Goal: Task Accomplishment & Management: Complete application form

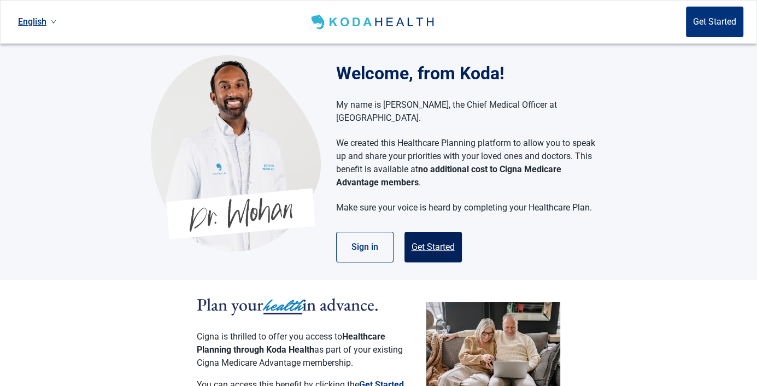
click at [429, 232] on button "Get Started" at bounding box center [433, 247] width 57 height 31
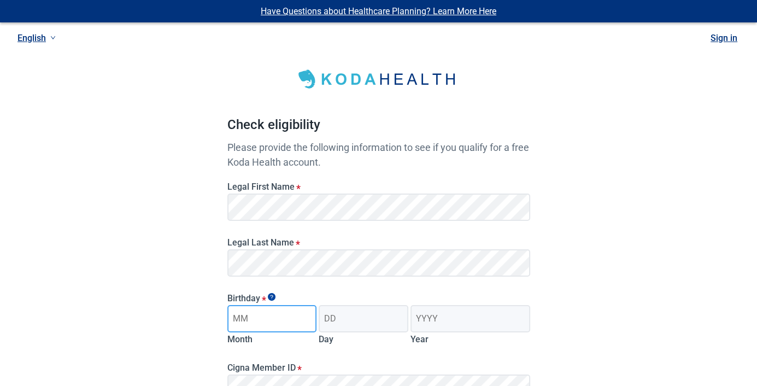
click at [247, 318] on input "Month" at bounding box center [272, 318] width 90 height 27
type input "02"
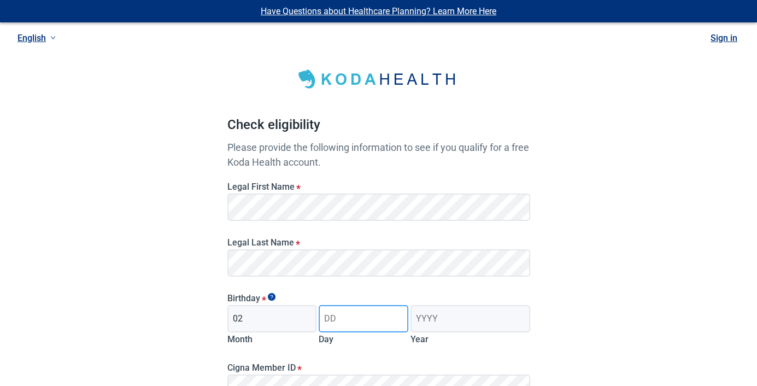
click at [324, 320] on input "Day" at bounding box center [364, 318] width 90 height 27
type input "08"
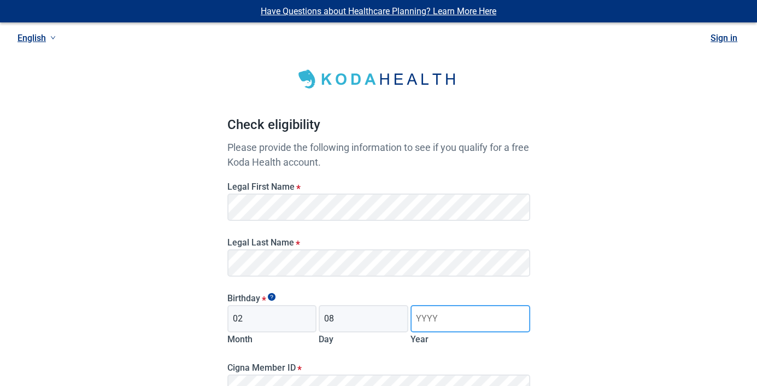
click at [419, 318] on input "Year" at bounding box center [470, 318] width 119 height 27
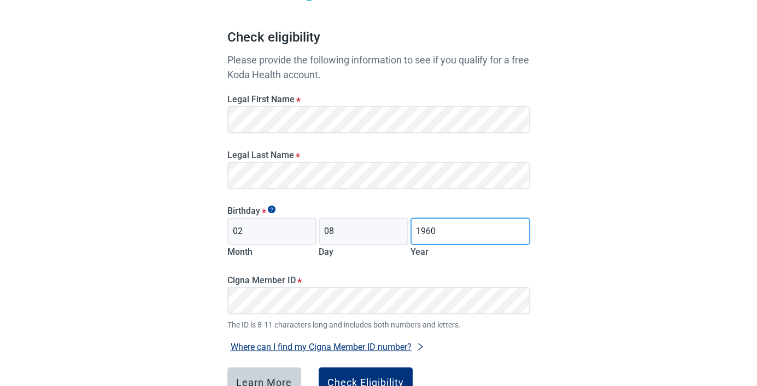
scroll to position [145, 0]
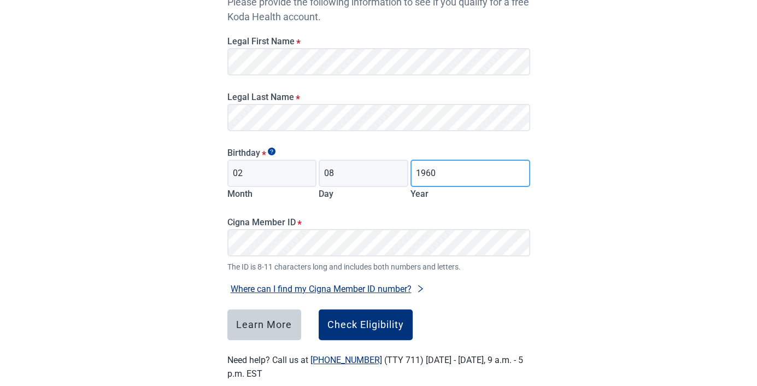
type input "1960"
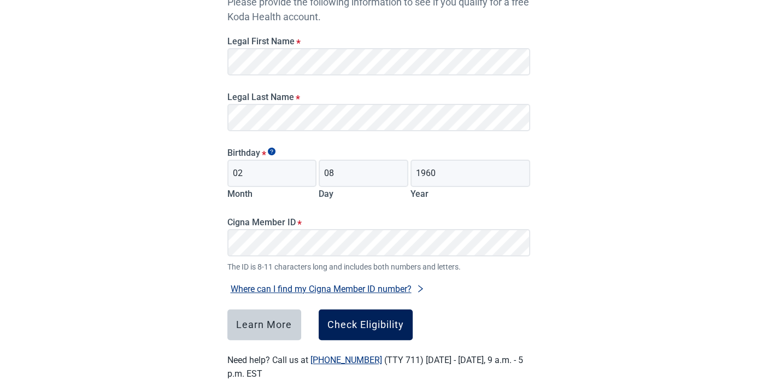
click at [354, 326] on div "Check Eligibility" at bounding box center [366, 324] width 77 height 11
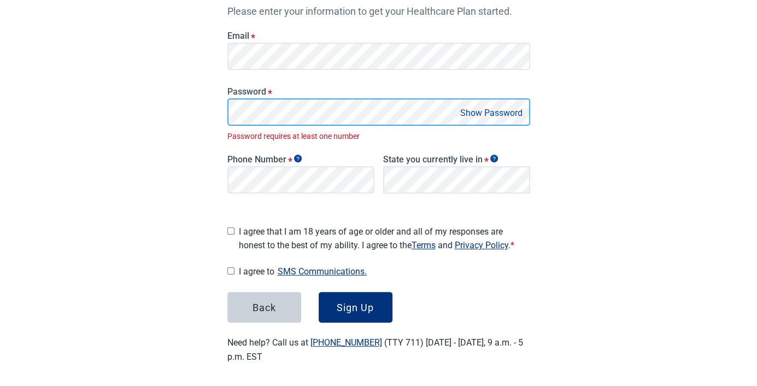
scroll to position [174, 0]
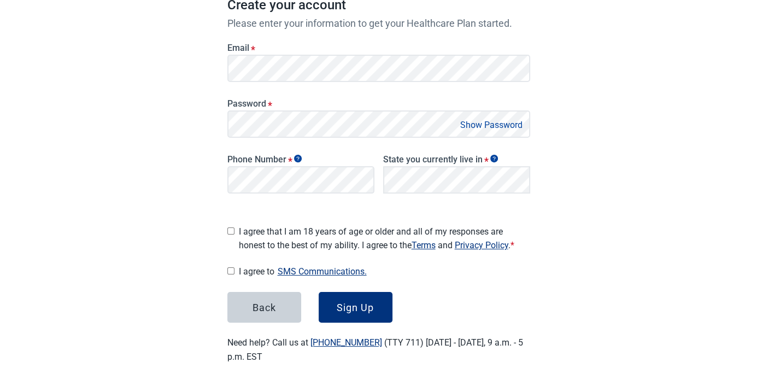
click at [488, 122] on button "Show Password" at bounding box center [491, 125] width 69 height 15
click at [488, 122] on button "Hide Password" at bounding box center [494, 125] width 65 height 15
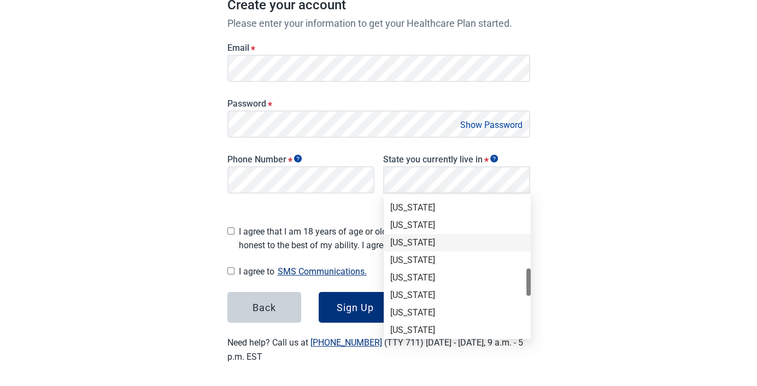
scroll to position [653, 0]
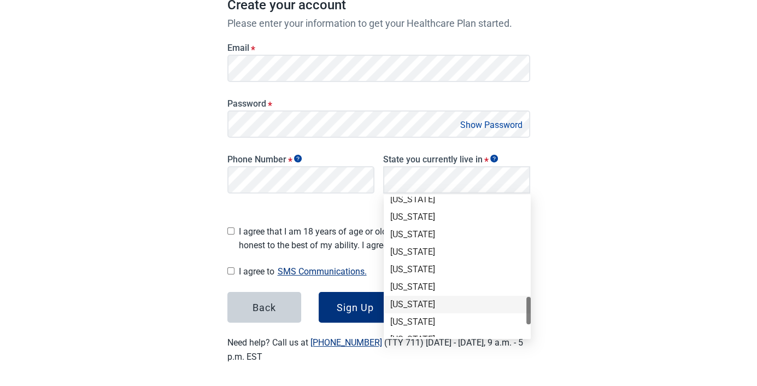
click at [415, 304] on div "[US_STATE]" at bounding box center [457, 305] width 134 height 12
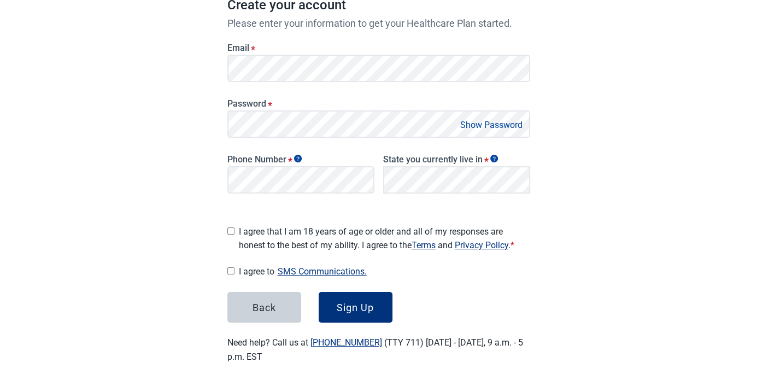
click at [232, 227] on input "I agree that I am 18 years of age or older and all of my responses are honest t…" at bounding box center [230, 230] width 7 height 7
checkbox input "true"
click at [229, 267] on input "I agree to SMS Communications." at bounding box center [230, 270] width 7 height 7
checkbox input "true"
click at [358, 302] on div "Sign Up" at bounding box center [355, 307] width 37 height 11
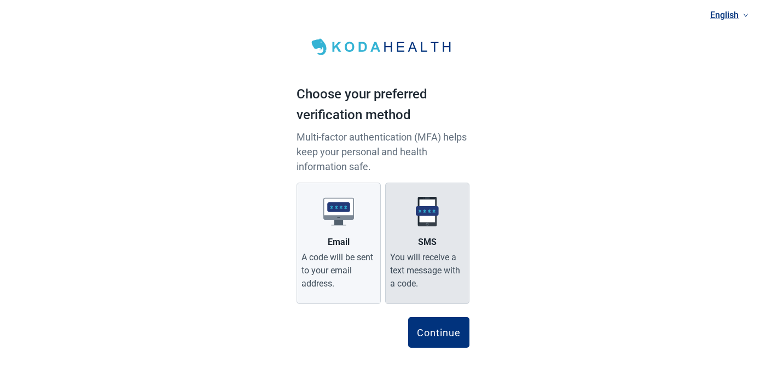
click at [428, 255] on div "You will receive a text message with a code." at bounding box center [427, 270] width 74 height 39
click at [0, 0] on input "SMS You will receive a text message with a code." at bounding box center [0, 0] width 0 height 0
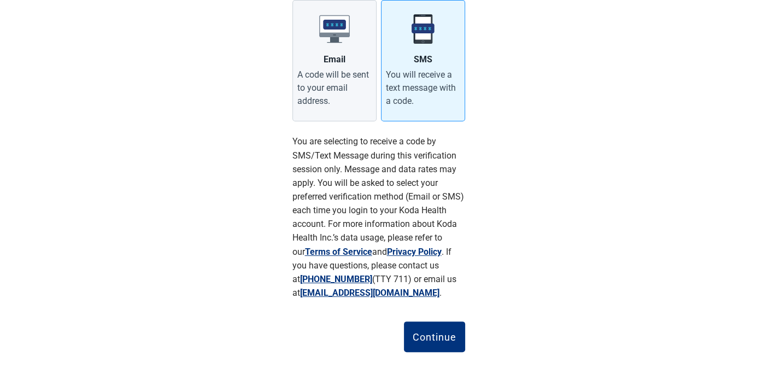
scroll to position [184, 0]
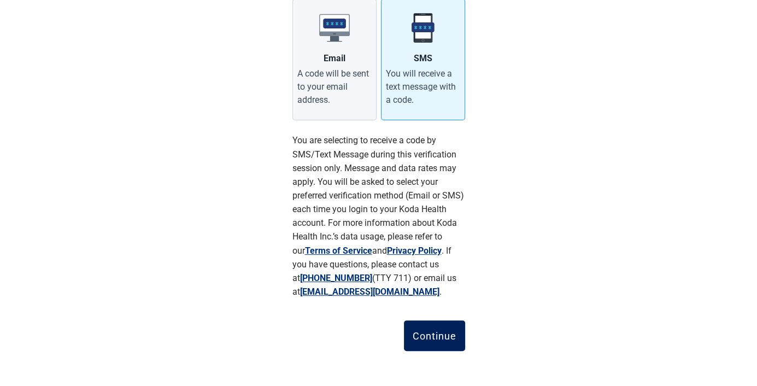
click at [439, 335] on div "Continue" at bounding box center [435, 335] width 44 height 11
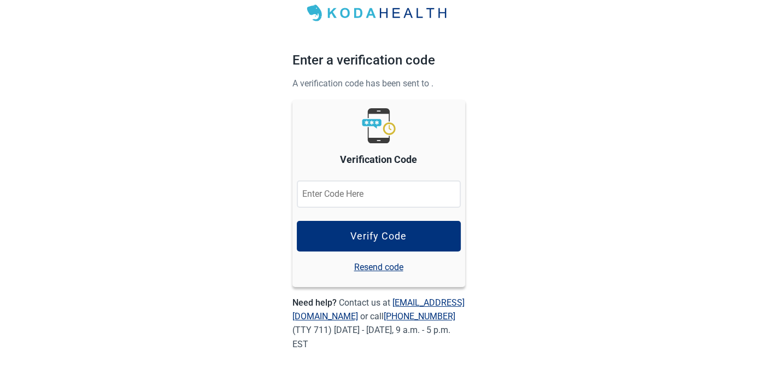
scroll to position [33, 0]
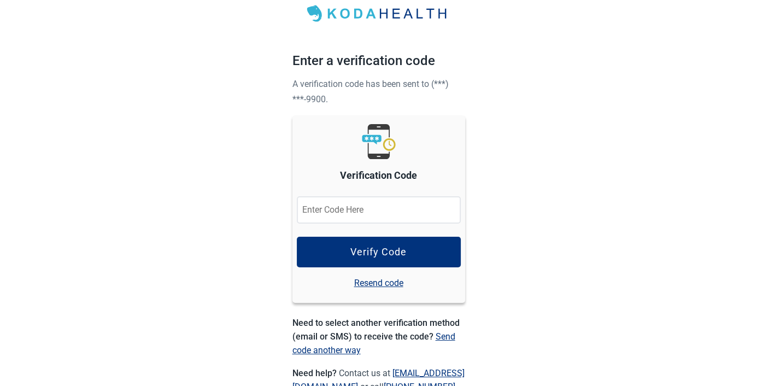
click at [318, 206] on input "Verification Code" at bounding box center [379, 209] width 164 height 27
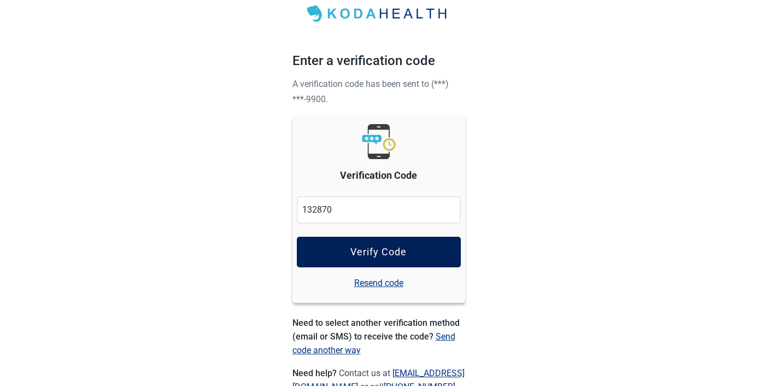
type input "132870"
click at [376, 250] on div "Verify Code" at bounding box center [379, 252] width 56 height 11
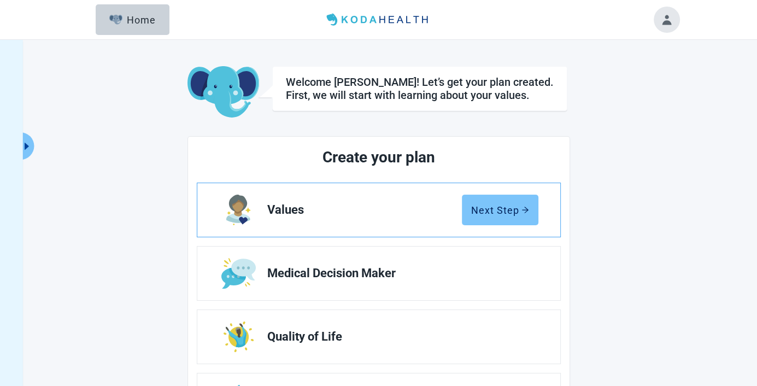
click at [494, 209] on div "Next Step" at bounding box center [500, 210] width 58 height 11
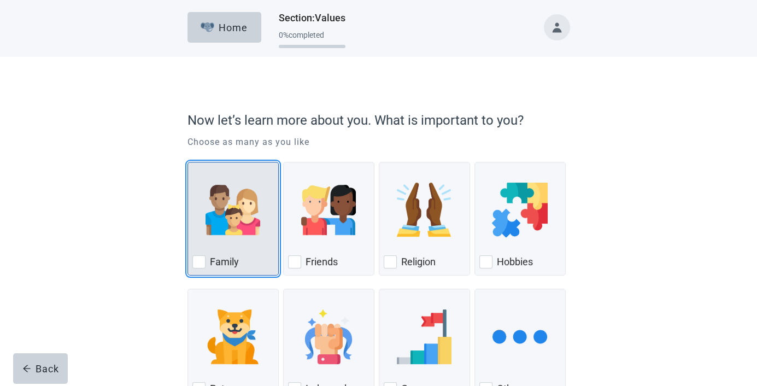
click at [199, 260] on div "Family, checkbox, not checked" at bounding box center [198, 261] width 13 height 13
click at [188, 162] on input "Family" at bounding box center [188, 162] width 1 height 1
checkbox input "true"
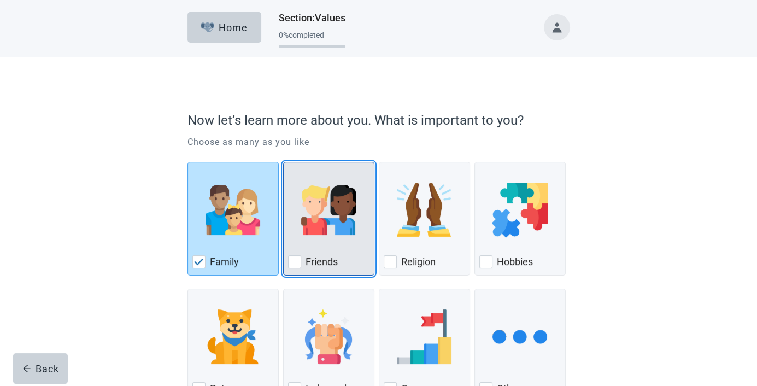
drag, startPoint x: 293, startPoint y: 260, endPoint x: 350, endPoint y: 256, distance: 57.0
click at [294, 260] on div "Friends, checkbox, not checked" at bounding box center [294, 261] width 13 height 13
click at [284, 162] on input "Friends" at bounding box center [283, 162] width 1 height 1
checkbox input "true"
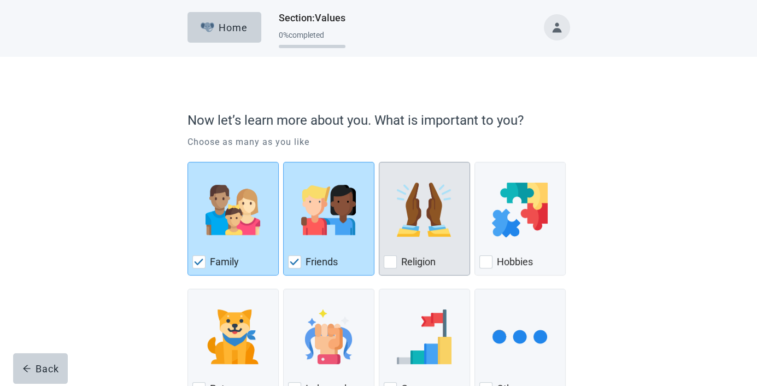
click at [389, 260] on div "Religion, checkbox, not checked" at bounding box center [390, 261] width 13 height 13
click at [380, 162] on input "Religion" at bounding box center [379, 162] width 1 height 1
checkbox input "true"
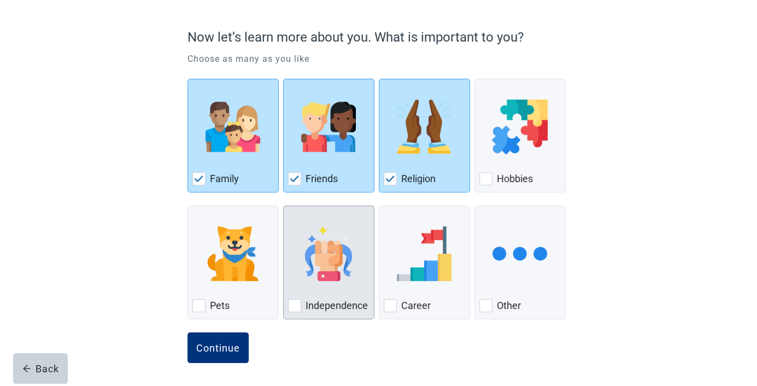
scroll to position [84, 0]
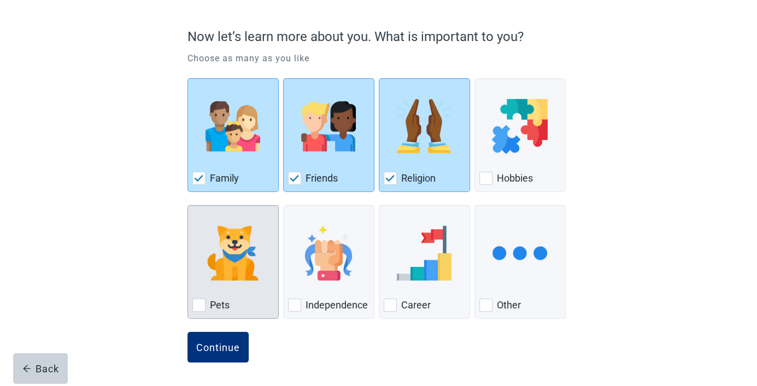
click at [196, 303] on div "Pets, checkbox, not checked" at bounding box center [198, 305] width 13 height 13
click at [188, 206] on input "Pets" at bounding box center [188, 205] width 1 height 1
checkbox input "true"
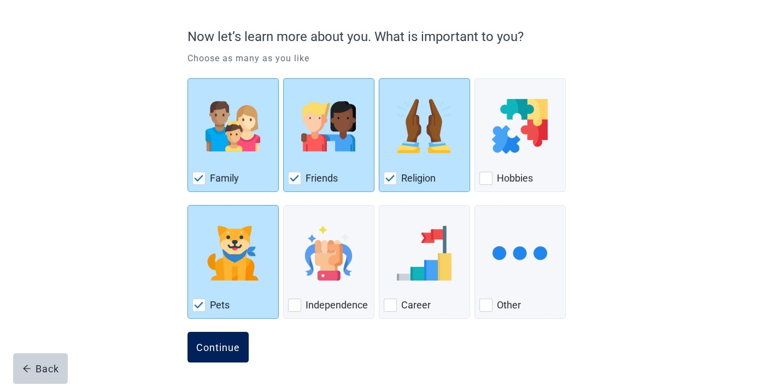
click at [231, 342] on div "Continue" at bounding box center [218, 347] width 44 height 11
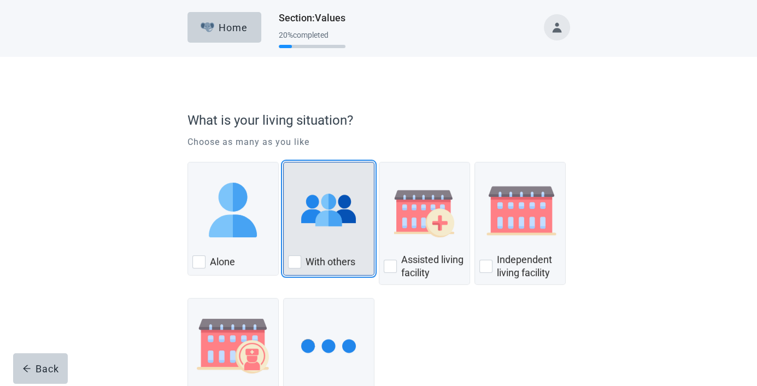
click at [297, 258] on div "With Others, checkbox, not checked" at bounding box center [294, 261] width 13 height 13
click at [284, 162] on input "With others" at bounding box center [283, 162] width 1 height 1
checkbox input "true"
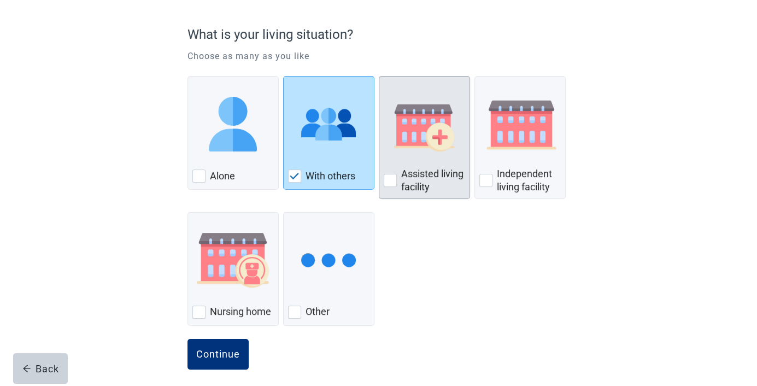
scroll to position [93, 0]
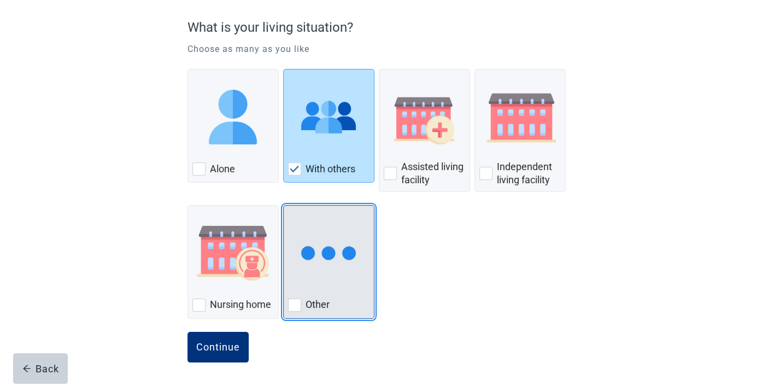
click at [293, 302] on div "Other, checkbox, not checked" at bounding box center [294, 305] width 13 height 13
click at [284, 206] on input "Other" at bounding box center [283, 205] width 1 height 1
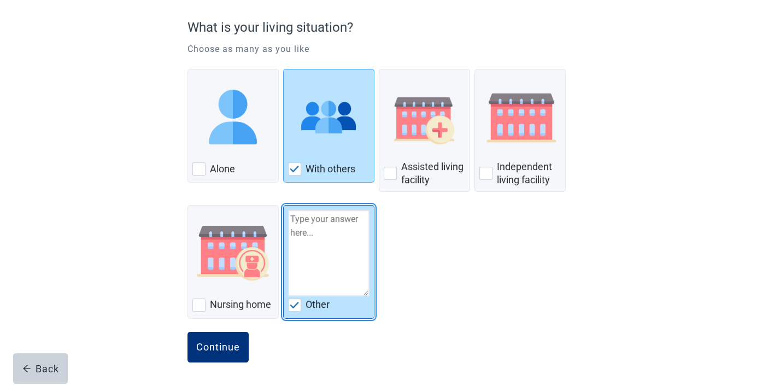
click at [293, 302] on img "Other, checkbox, checked" at bounding box center [295, 305] width 10 height 7
click at [284, 206] on input "Other" at bounding box center [283, 205] width 1 height 1
checkbox input "false"
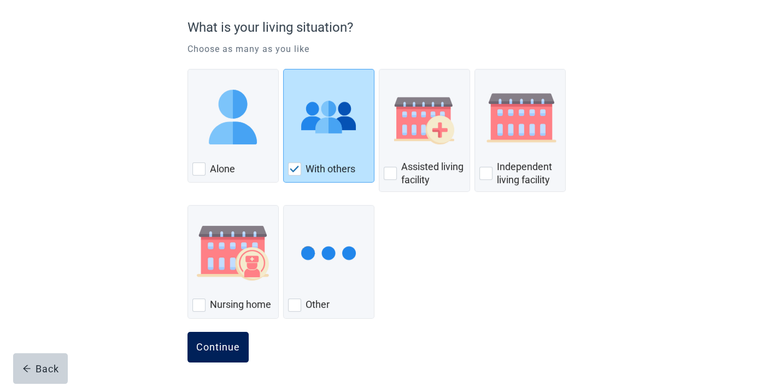
click at [219, 344] on div "Continue" at bounding box center [218, 347] width 44 height 11
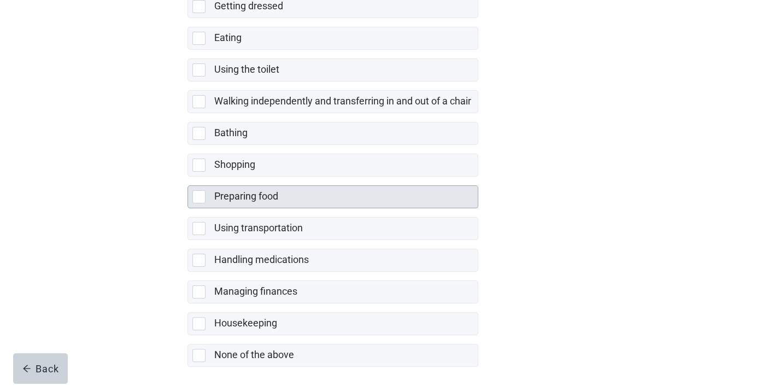
scroll to position [217, 0]
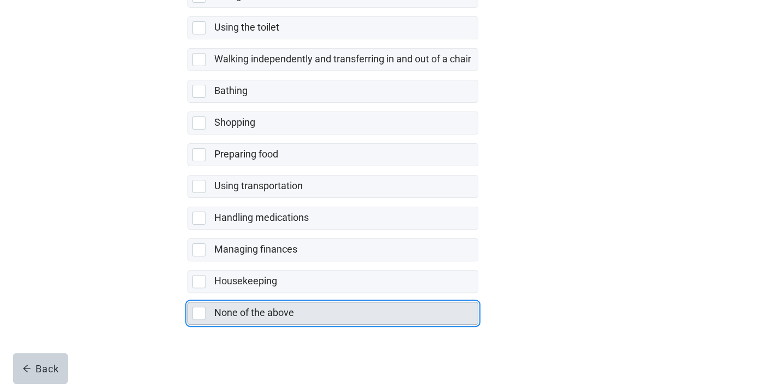
click at [198, 310] on div "None of the above, checkbox, not selected" at bounding box center [198, 313] width 13 height 13
click at [188, 294] on input "None of the above" at bounding box center [188, 293] width 1 height 1
checkbox input "true"
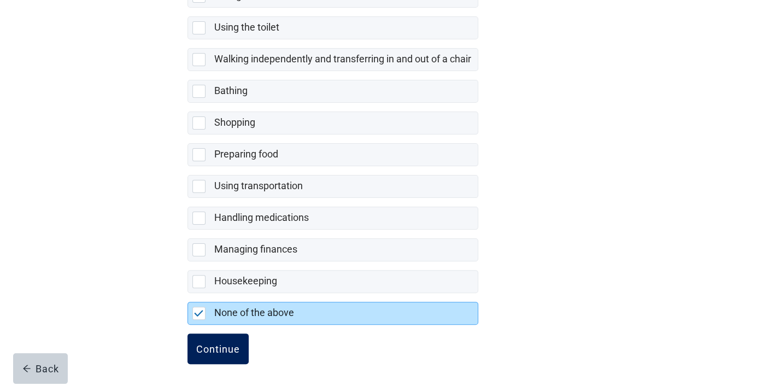
click at [225, 343] on div "Continue" at bounding box center [218, 348] width 44 height 11
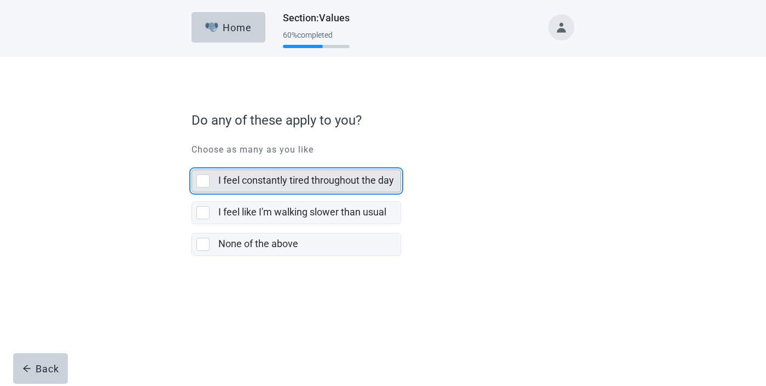
click at [202, 179] on div "I feel constantly tired throughout the day, checkbox, not selected" at bounding box center [202, 180] width 13 height 13
click at [192, 161] on input "I feel constantly tired throughout the day" at bounding box center [191, 161] width 1 height 1
checkbox input "true"
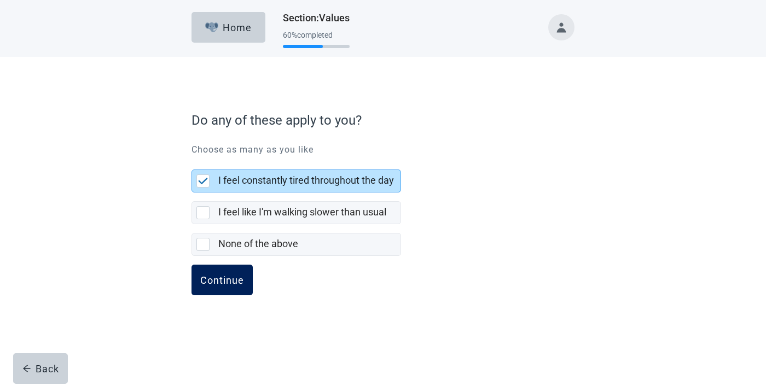
click at [229, 283] on div "Continue" at bounding box center [222, 280] width 44 height 11
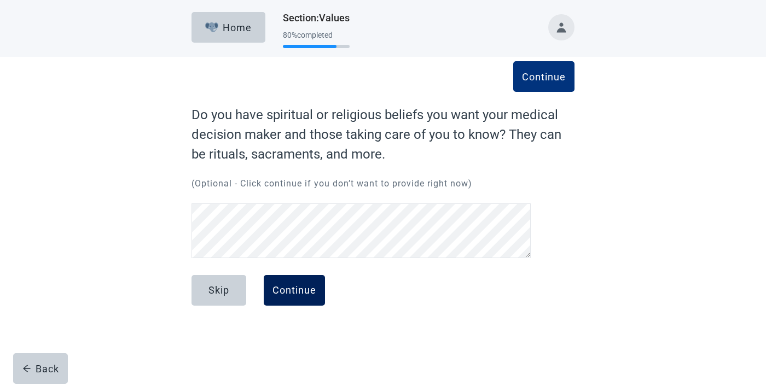
click at [285, 285] on div "Continue" at bounding box center [294, 290] width 44 height 11
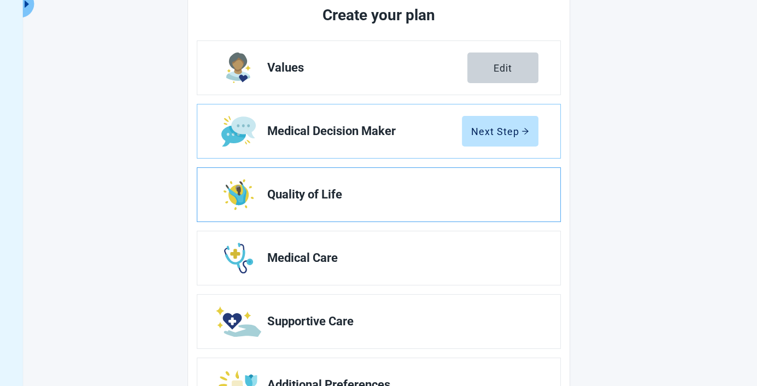
scroll to position [145, 0]
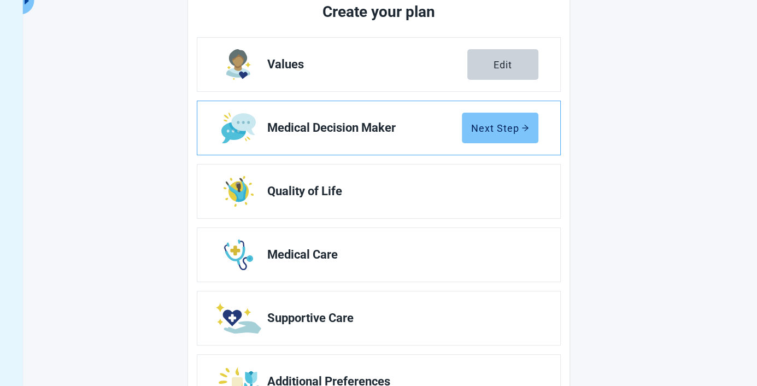
click at [503, 125] on div "Next Step" at bounding box center [500, 127] width 58 height 11
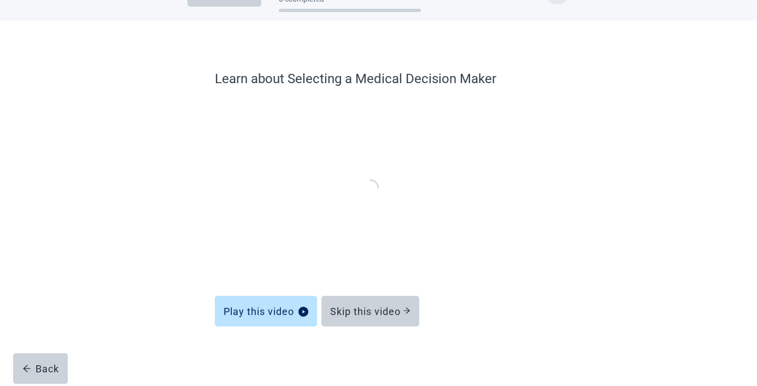
scroll to position [36, 0]
click at [367, 308] on div "Skip this video" at bounding box center [370, 311] width 80 height 11
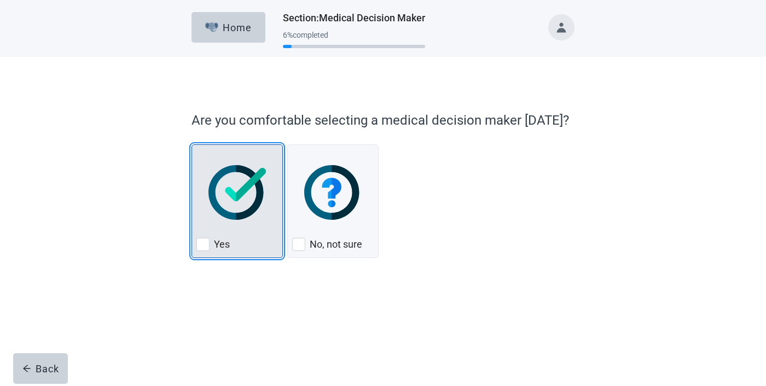
click at [204, 240] on div "Yes, checkbox, not checked" at bounding box center [202, 244] width 13 height 13
click at [192, 145] on input "Yes" at bounding box center [191, 144] width 1 height 1
checkbox input "true"
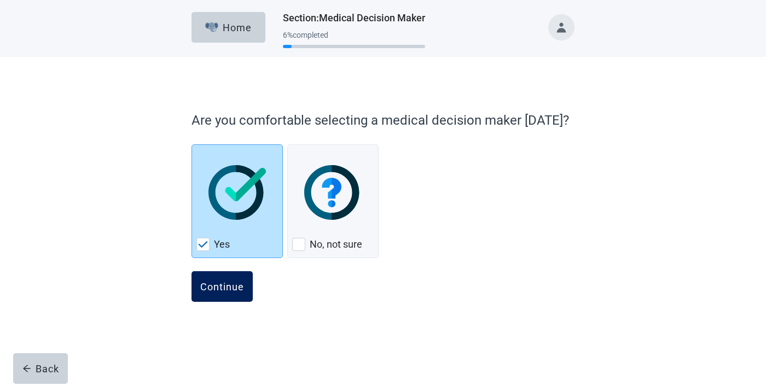
click at [232, 282] on div "Continue" at bounding box center [222, 286] width 44 height 11
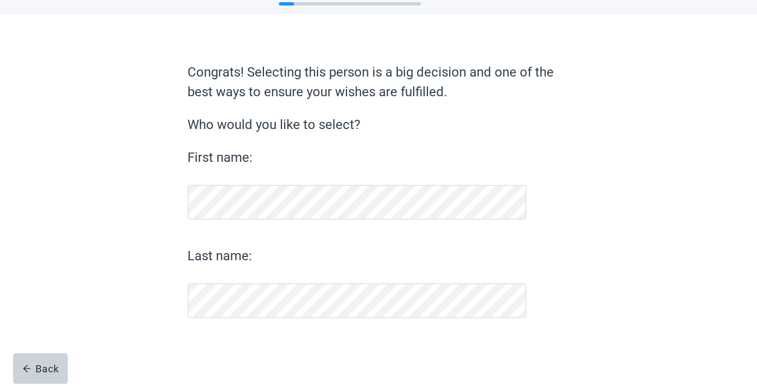
scroll to position [43, 0]
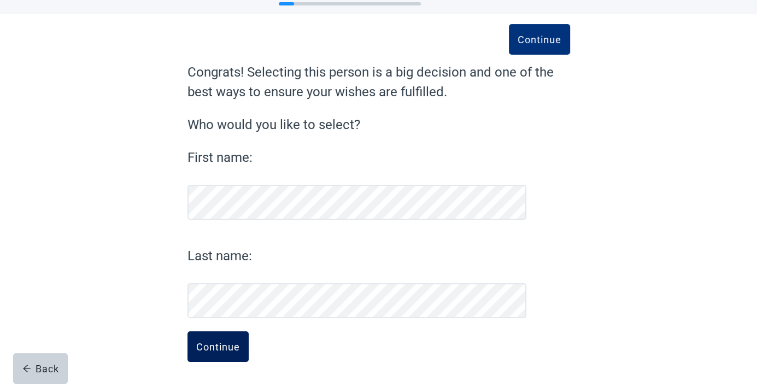
click at [201, 348] on div "Continue" at bounding box center [218, 346] width 44 height 11
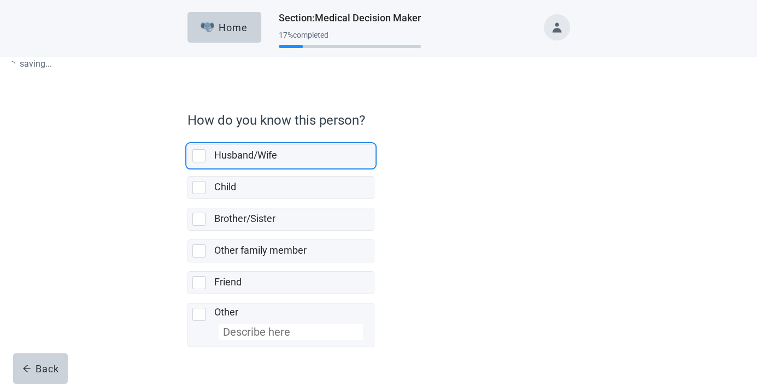
click at [208, 343] on div "How do you know this person? Husband/Wife Child Brother/Sister Other family mem…" at bounding box center [379, 226] width 383 height 232
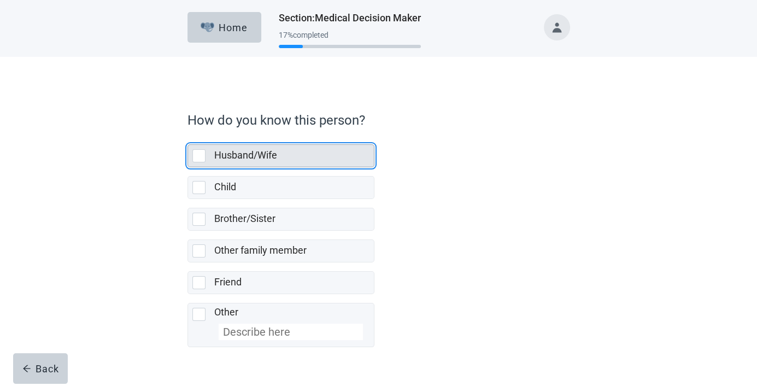
click at [198, 157] on div "Husband/Wife, checkbox, not selected" at bounding box center [198, 155] width 13 height 13
click at [188, 136] on input "Husband/Wife" at bounding box center [188, 136] width 1 height 1
checkbox input "true"
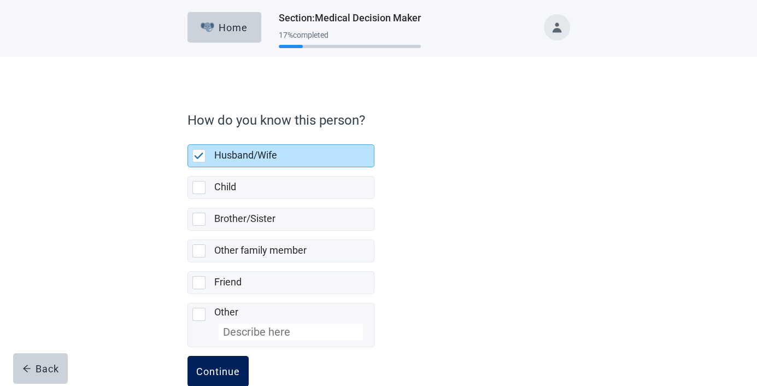
click at [212, 370] on div "Continue" at bounding box center [218, 371] width 44 height 11
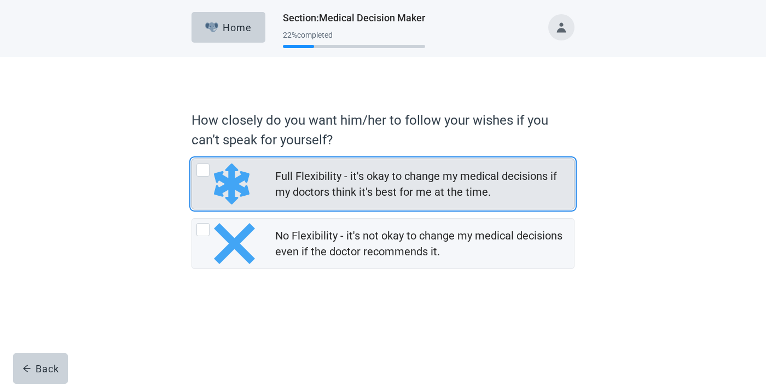
click at [202, 167] on div "Full Flexibility - it's okay to change my medical decisions if my doctors think…" at bounding box center [202, 170] width 13 height 13
click at [192, 159] on input "Full Flexibility - it's okay to change my medical decisions if my doctors think…" at bounding box center [191, 159] width 1 height 1
radio input "true"
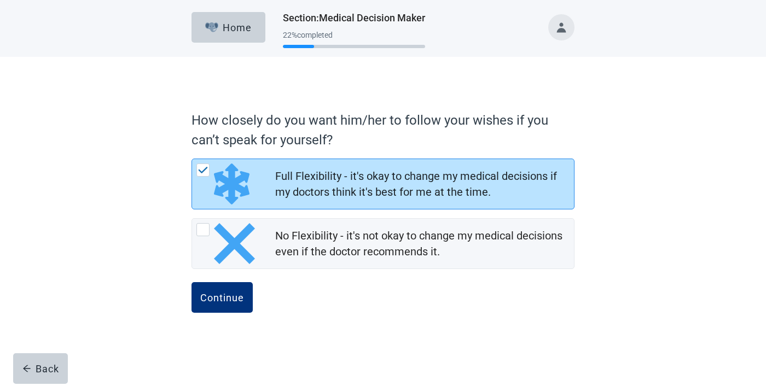
click at [201, 168] on img "Full Flexibility - it's okay to change my medical decisions if my doctors think…" at bounding box center [203, 170] width 10 height 7
click at [192, 159] on input "Full Flexibility - it's okay to change my medical decisions if my doctors think…" at bounding box center [191, 159] width 1 height 1
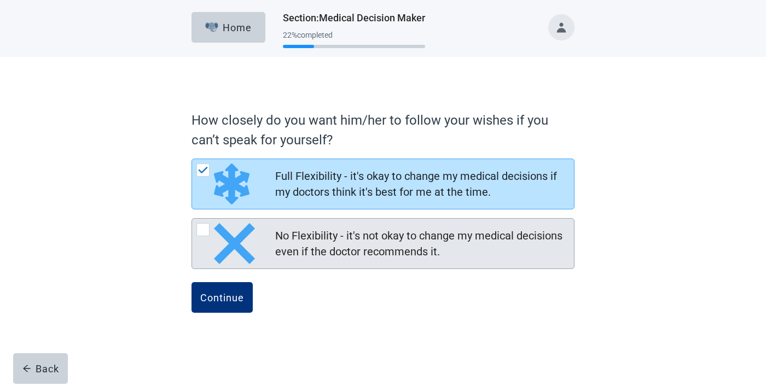
click at [203, 231] on div "No Flexibility - it's not okay to change my medical decisions even if the docto…" at bounding box center [202, 229] width 13 height 13
click at [192, 219] on input "No Flexibility - it's not okay to change my medical decisions even if the docto…" at bounding box center [191, 218] width 1 height 1
radio input "true"
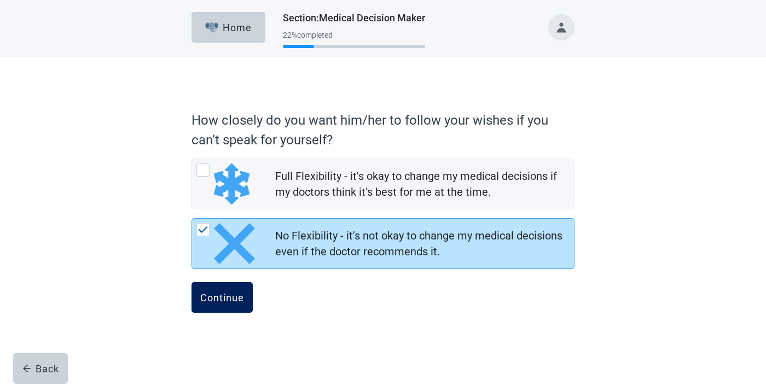
click at [225, 295] on div "Continue" at bounding box center [222, 297] width 44 height 11
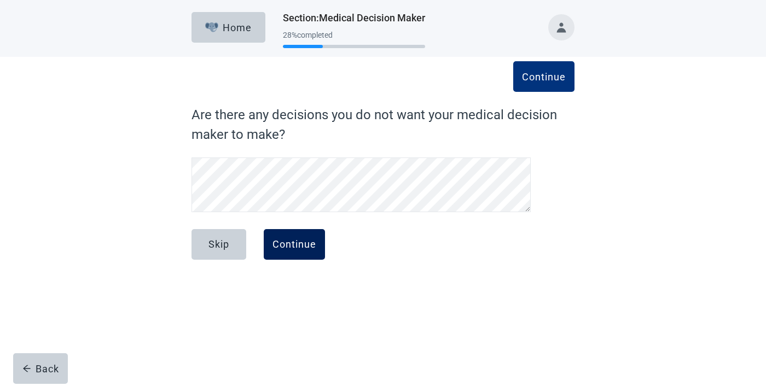
click at [297, 244] on div "Continue" at bounding box center [294, 244] width 44 height 11
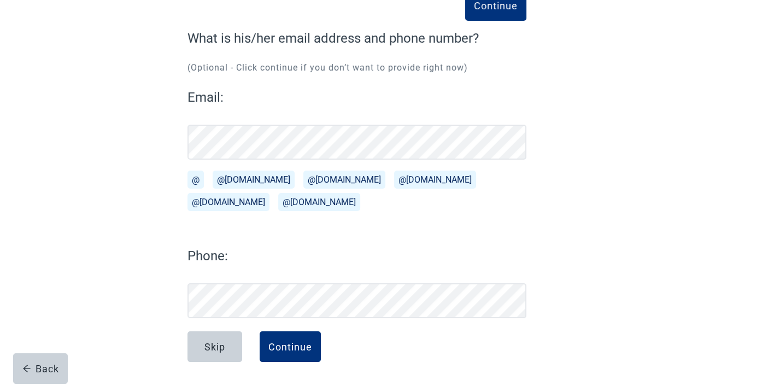
scroll to position [77, 0]
click at [50, 367] on div "Back" at bounding box center [40, 368] width 37 height 11
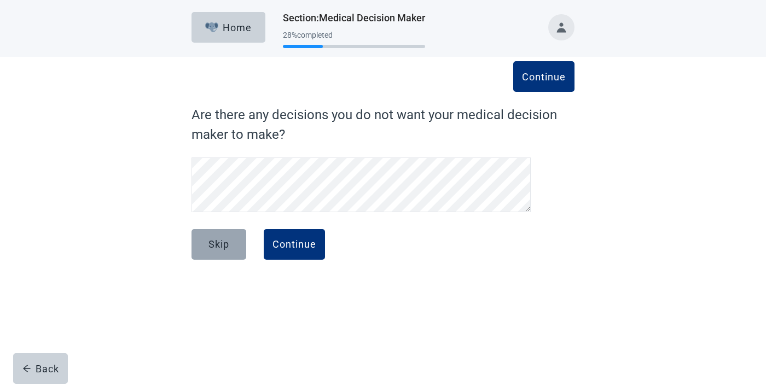
click at [217, 243] on div "Skip" at bounding box center [218, 244] width 21 height 11
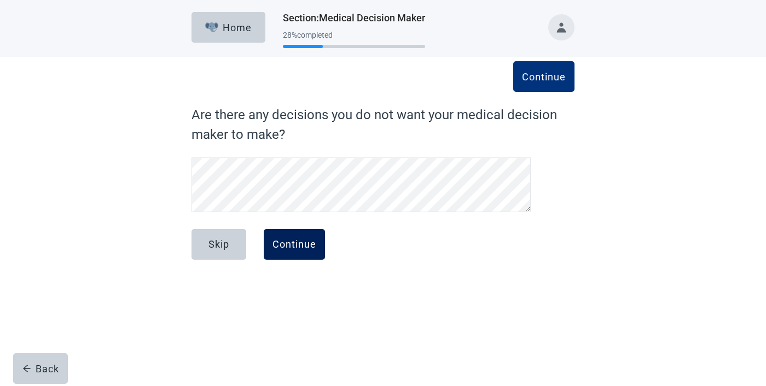
click at [300, 232] on button "Continue" at bounding box center [294, 244] width 61 height 31
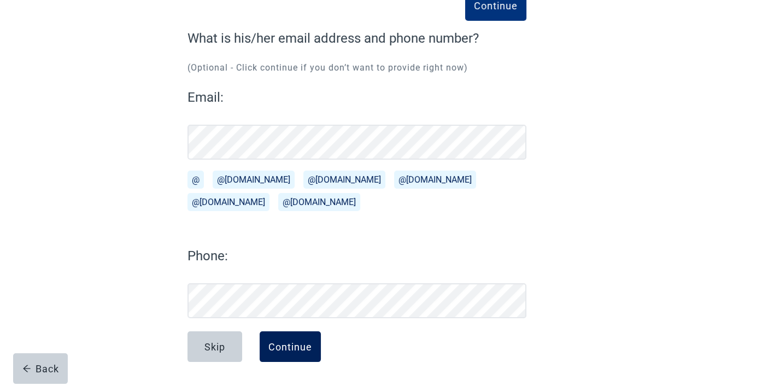
scroll to position [77, 0]
click at [294, 350] on div "Continue" at bounding box center [291, 346] width 44 height 11
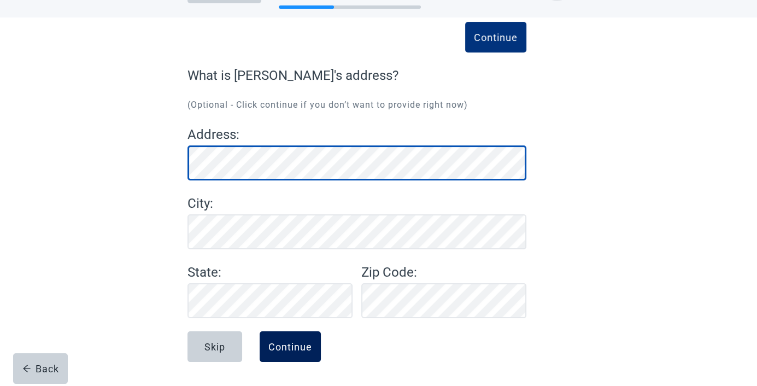
scroll to position [39, 0]
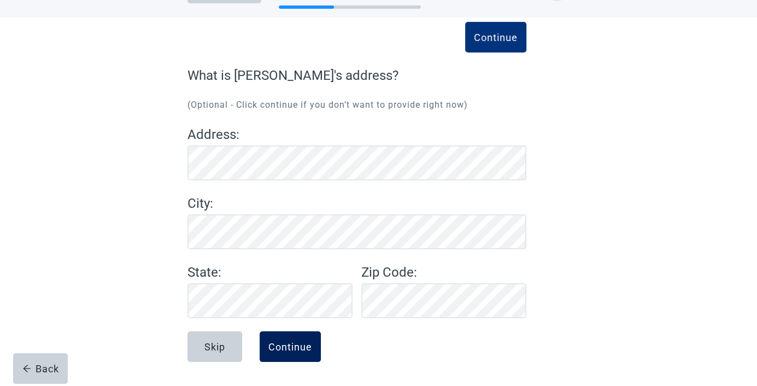
click at [294, 342] on div "Continue" at bounding box center [291, 346] width 44 height 11
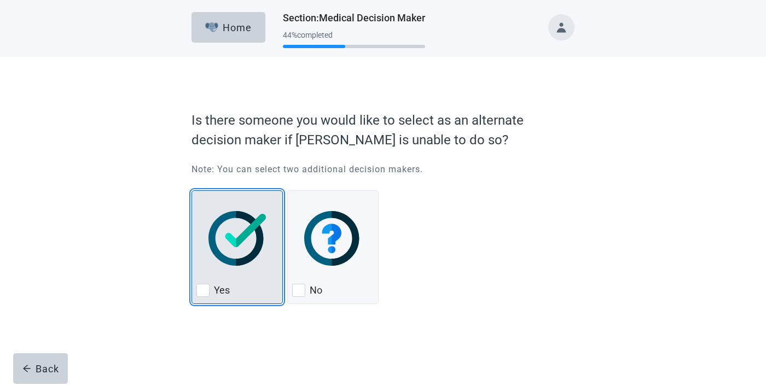
click at [202, 287] on div "Yes, checkbox, not checked" at bounding box center [202, 290] width 13 height 13
click at [192, 191] on input "Yes" at bounding box center [191, 190] width 1 height 1
checkbox input "true"
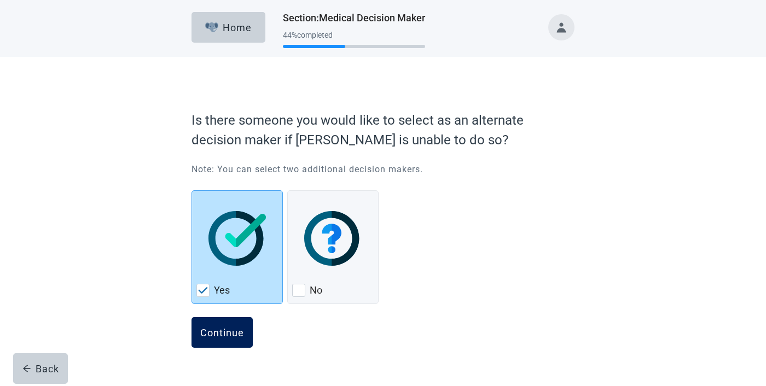
click at [221, 334] on div "Continue" at bounding box center [222, 332] width 44 height 11
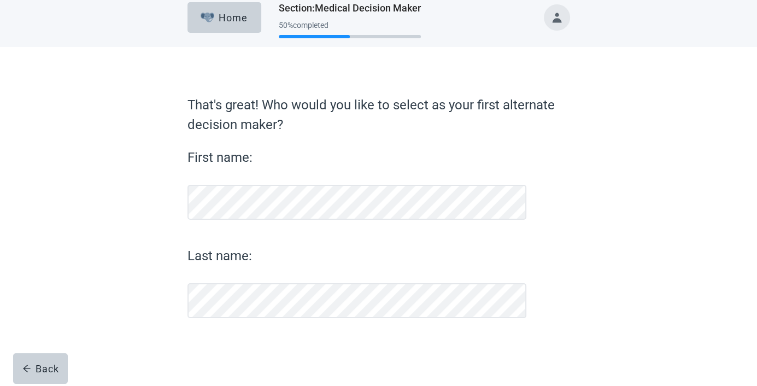
scroll to position [10, 0]
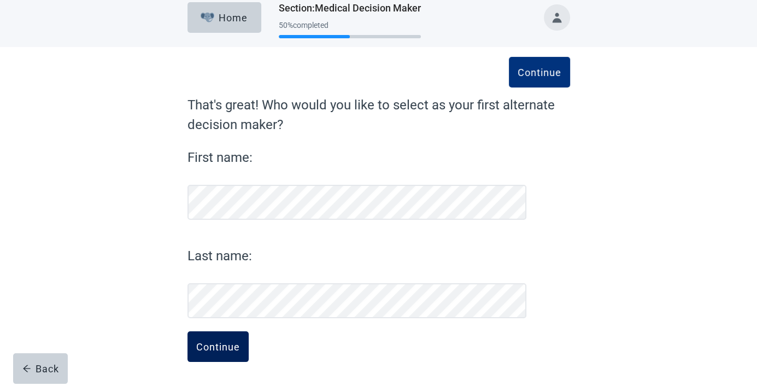
click at [214, 346] on div "Continue" at bounding box center [218, 346] width 44 height 11
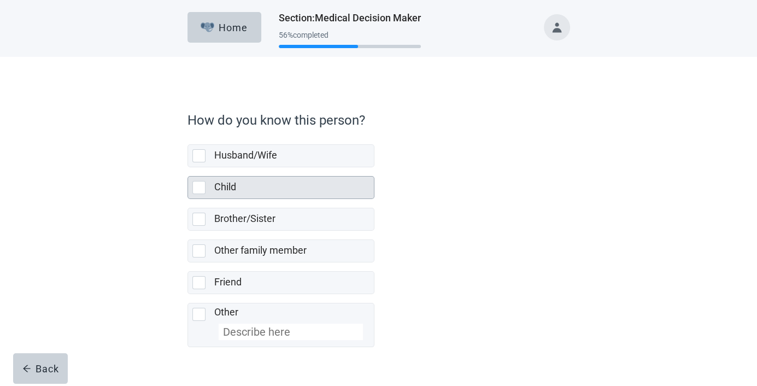
click at [199, 186] on div "Child, checkbox, not selected" at bounding box center [198, 187] width 13 height 13
click at [188, 168] on input "Child" at bounding box center [188, 167] width 1 height 1
checkbox input "true"
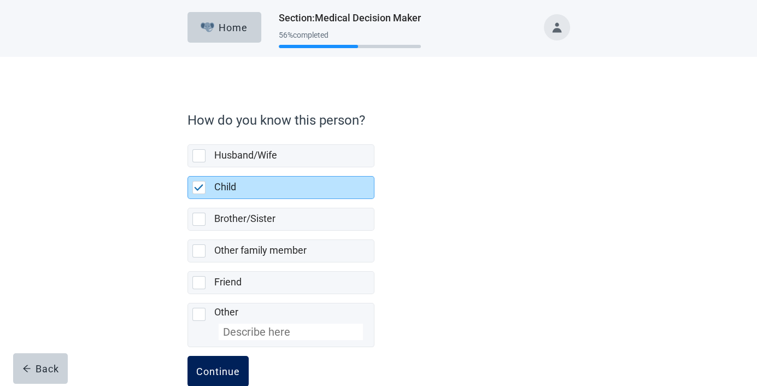
click at [219, 367] on div "Continue" at bounding box center [218, 371] width 44 height 11
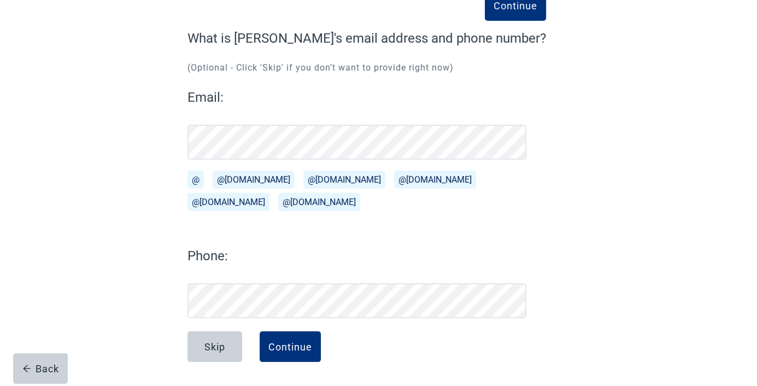
scroll to position [77, 0]
click at [291, 346] on div "Continue" at bounding box center [291, 346] width 44 height 11
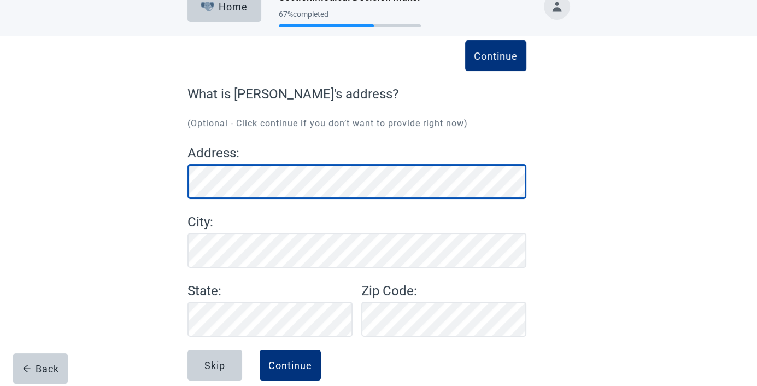
scroll to position [39, 0]
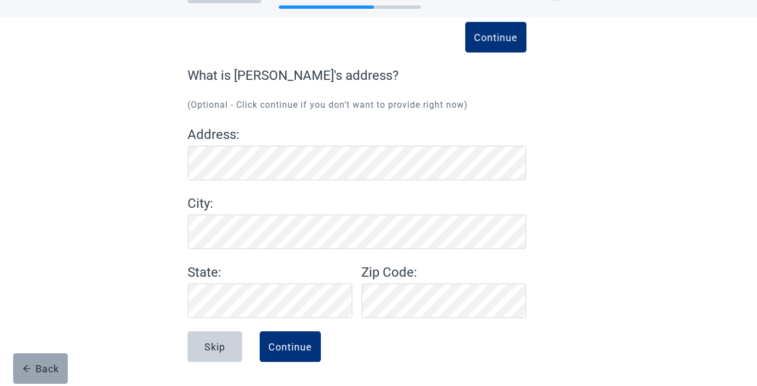
click at [31, 366] on div "Back" at bounding box center [40, 368] width 37 height 11
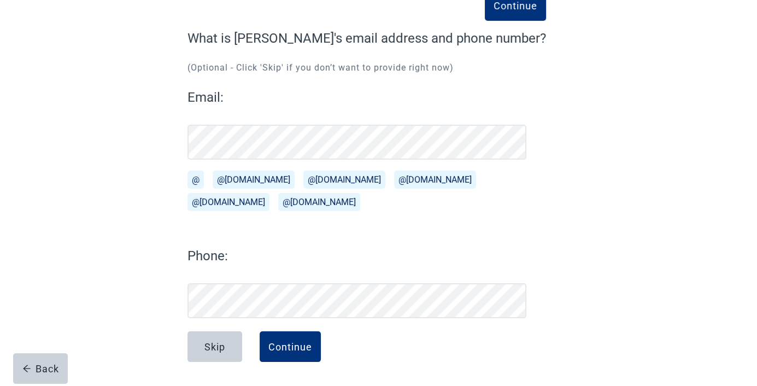
scroll to position [77, 0]
click at [48, 370] on div "Back" at bounding box center [40, 368] width 37 height 11
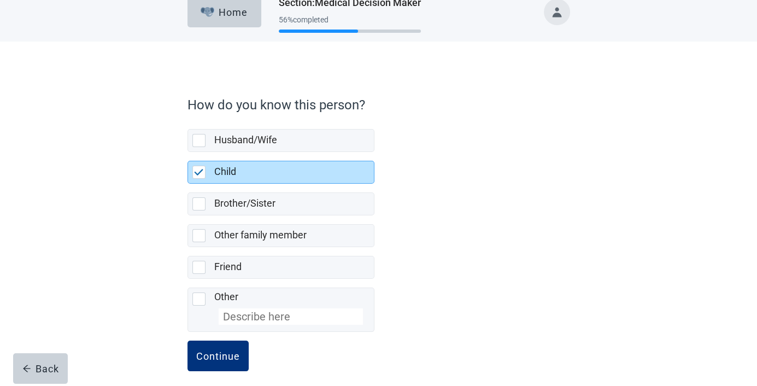
scroll to position [24, 0]
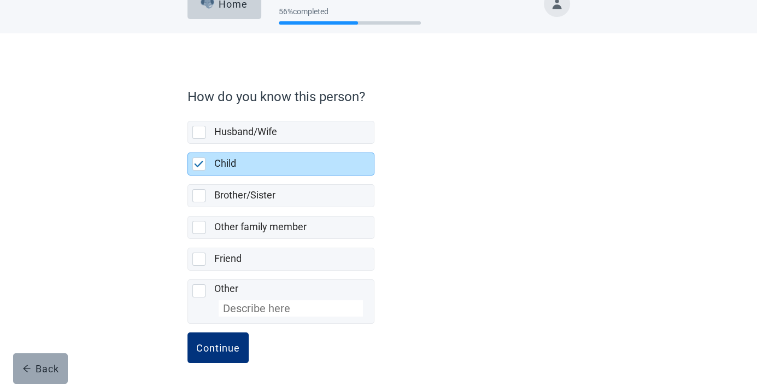
click at [48, 369] on div "Back" at bounding box center [40, 368] width 37 height 11
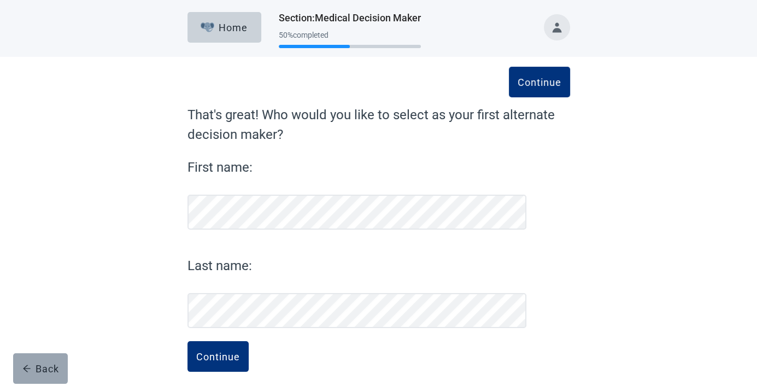
click at [39, 374] on button "Back" at bounding box center [40, 368] width 55 height 31
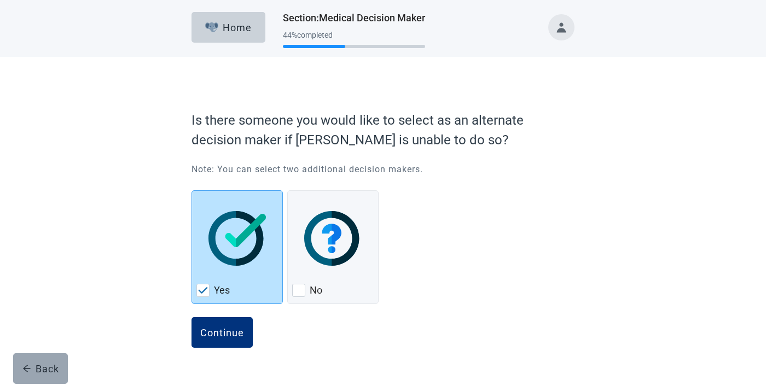
click at [50, 367] on div "Back" at bounding box center [40, 368] width 37 height 11
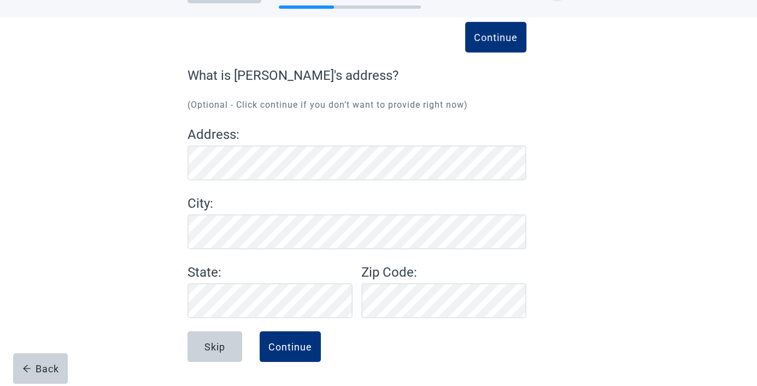
scroll to position [39, 0]
click at [287, 343] on div "Continue" at bounding box center [291, 346] width 44 height 11
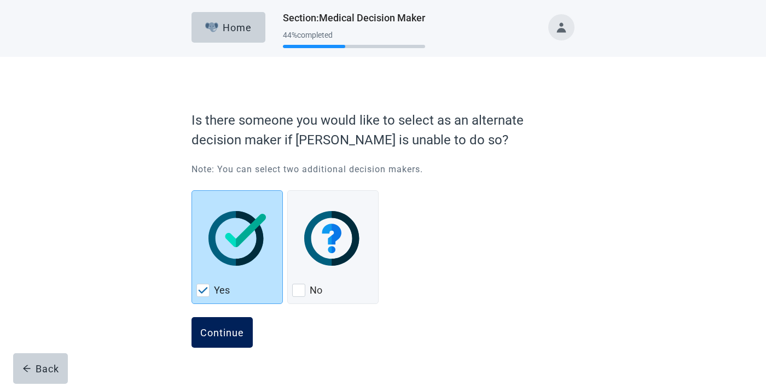
click at [231, 330] on div "Continue" at bounding box center [222, 332] width 44 height 11
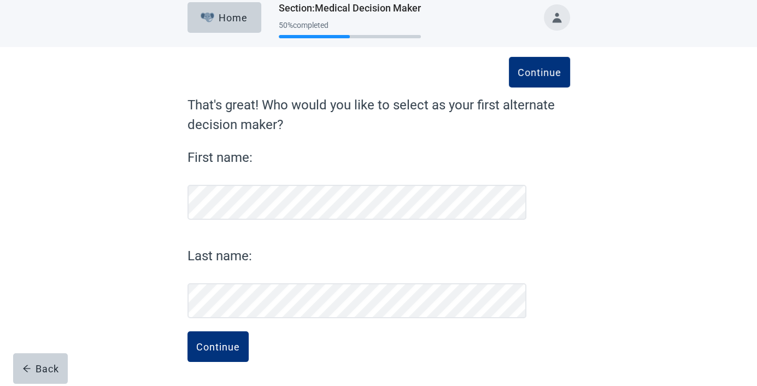
scroll to position [10, 0]
click at [228, 349] on div "Continue" at bounding box center [218, 346] width 44 height 11
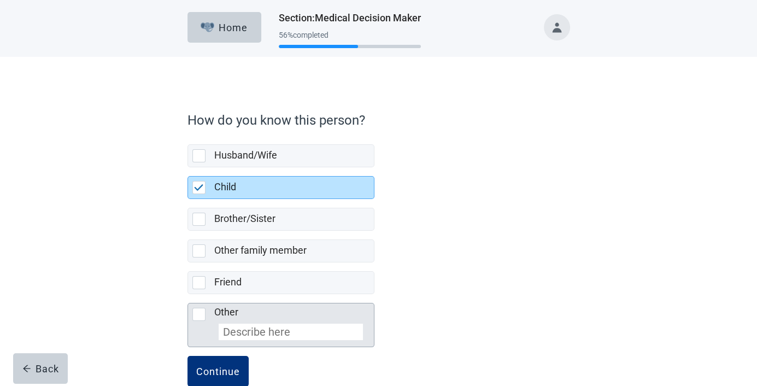
click at [228, 347] on form "How do you know this person? Husband/Wife Child Brother/Sister Other family mem…" at bounding box center [379, 258] width 383 height 306
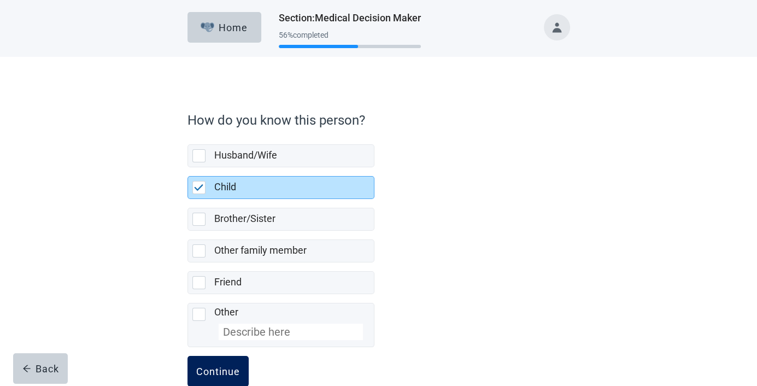
click at [228, 361] on button "Continue" at bounding box center [218, 371] width 61 height 31
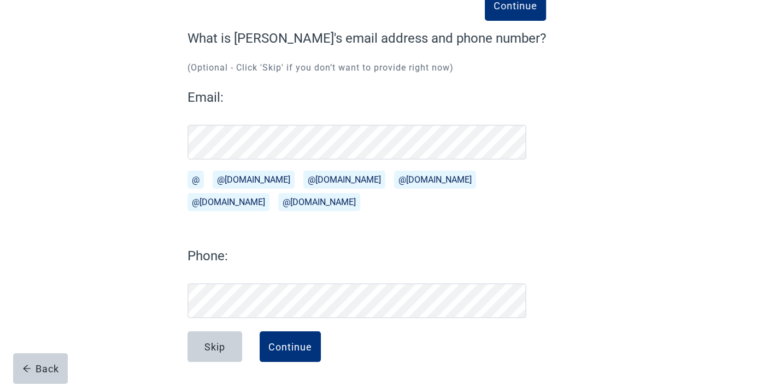
scroll to position [77, 0]
click at [223, 369] on div "Skip Continue" at bounding box center [367, 358] width 359 height 55
click at [301, 351] on div "Continue" at bounding box center [291, 346] width 44 height 11
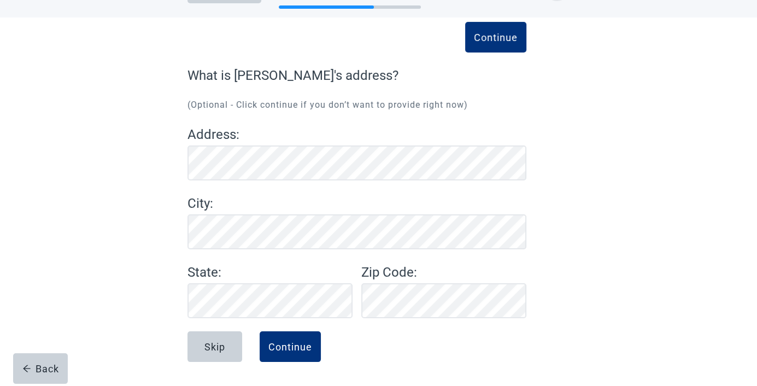
scroll to position [39, 0]
click at [213, 347] on div "Skip" at bounding box center [215, 346] width 21 height 11
click at [297, 346] on div "Continue" at bounding box center [291, 346] width 44 height 11
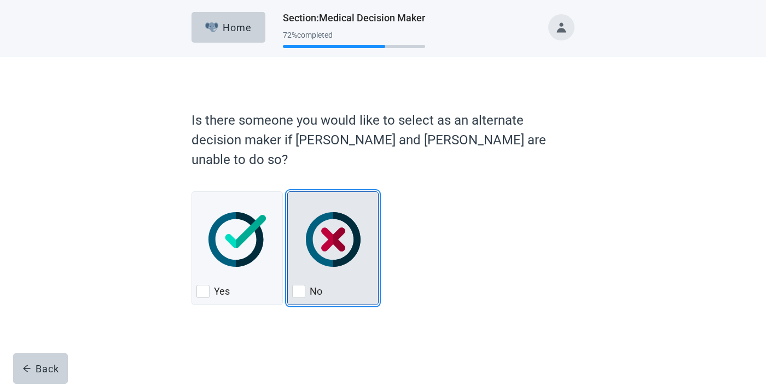
click at [298, 285] on div "No, checkbox, not checked" at bounding box center [298, 291] width 13 height 13
click at [288, 192] on input "No" at bounding box center [287, 191] width 1 height 1
checkbox input "true"
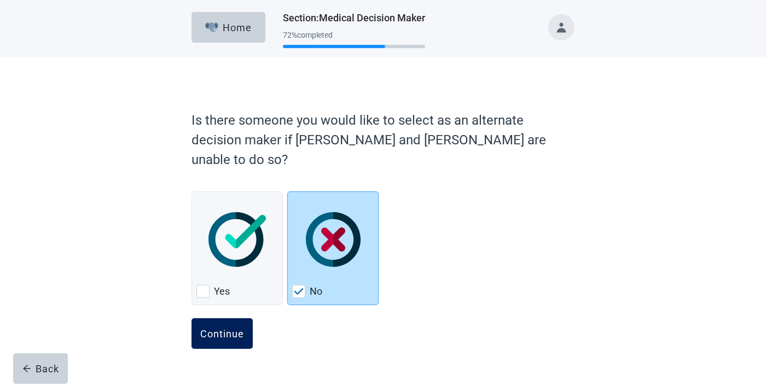
click at [232, 328] on div "Continue" at bounding box center [222, 333] width 44 height 11
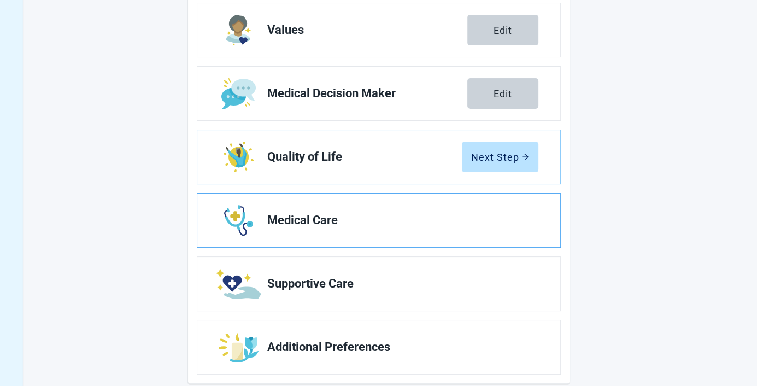
scroll to position [182, 0]
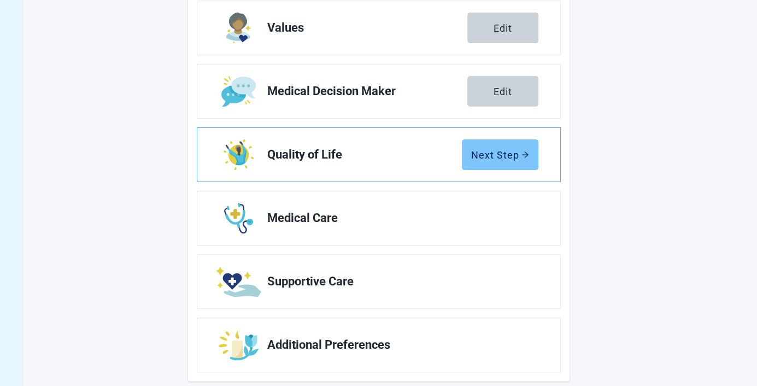
click at [497, 147] on button "Next Step" at bounding box center [500, 154] width 77 height 31
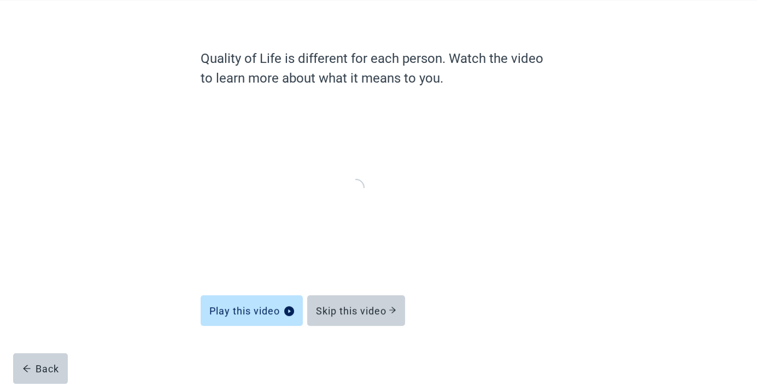
scroll to position [55, 0]
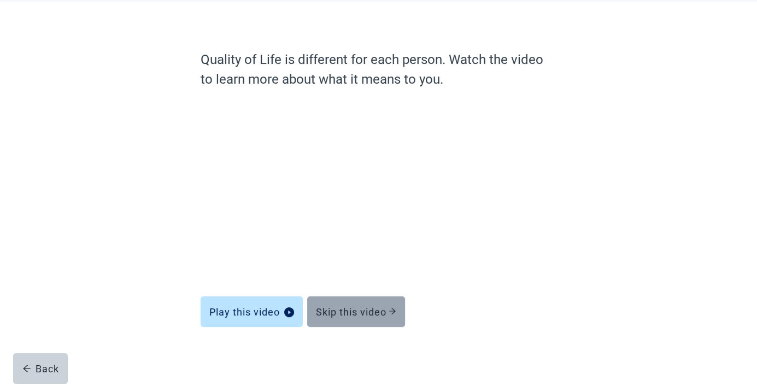
click at [349, 315] on div "Skip this video" at bounding box center [356, 311] width 80 height 11
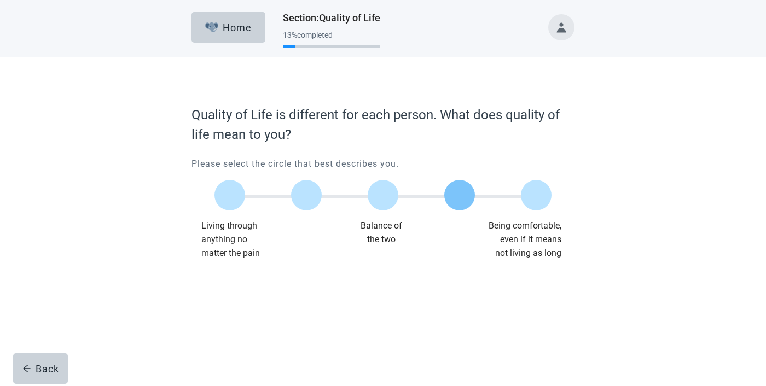
click at [455, 195] on label "Main content" at bounding box center [459, 195] width 31 height 31
click at [459, 195] on input "Quality of life scale: 75 out of 100. 75% between extremes" at bounding box center [459, 195] width 0 height 0
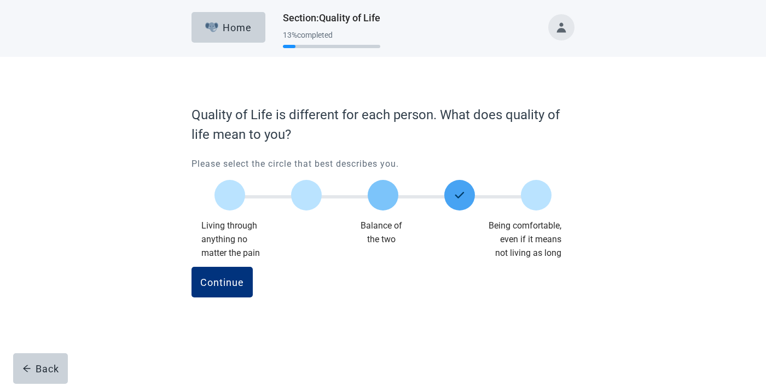
click at [383, 192] on label "Main content" at bounding box center [382, 195] width 31 height 31
click at [383, 195] on input "Quality of life scale: 50 out of 100. Balance of the two" at bounding box center [383, 195] width 0 height 0
click at [228, 277] on div "Continue" at bounding box center [222, 282] width 44 height 11
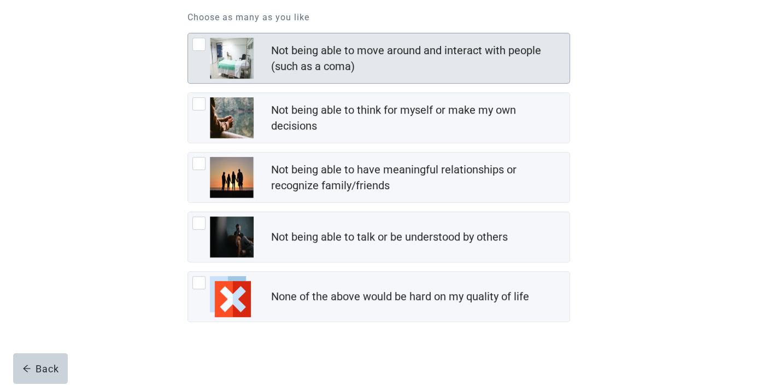
scroll to position [155, 0]
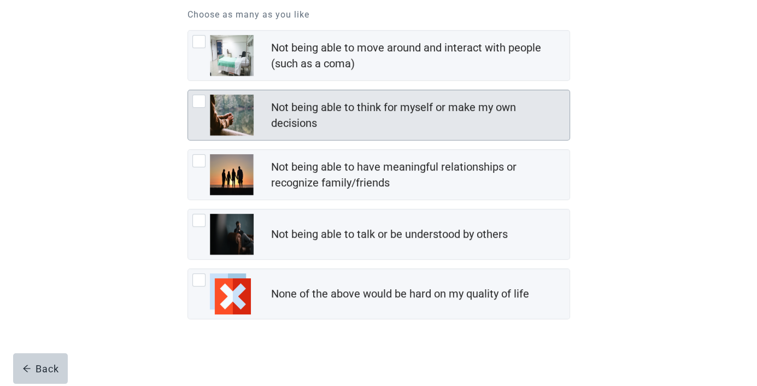
click at [195, 100] on div "Not being able to think for myself or make my own decisions, checkbox, not chec…" at bounding box center [198, 101] width 13 height 13
click at [188, 90] on input "Not being able to think for myself or make my own decisions" at bounding box center [188, 90] width 1 height 1
checkbox input "true"
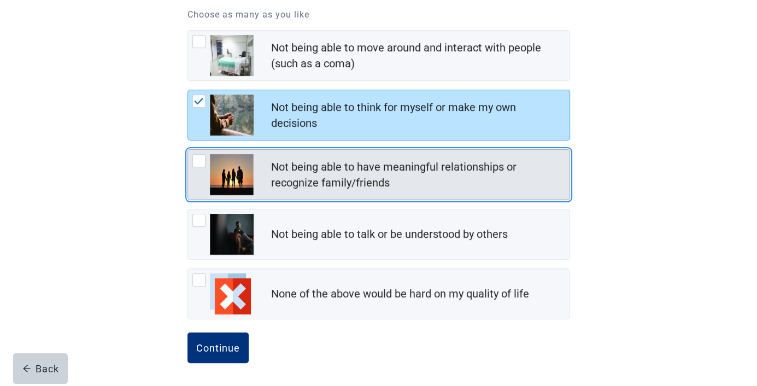
click at [196, 162] on div "Not being able to have meaningful relationships or recognize family/friends, ch…" at bounding box center [198, 160] width 13 height 13
click at [188, 150] on input "Not being able to have meaningful relationships or recognize family/friends" at bounding box center [188, 149] width 1 height 1
checkbox input "true"
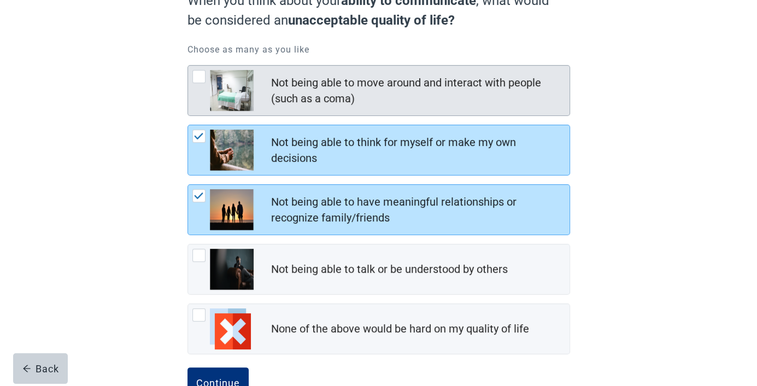
scroll to position [81, 0]
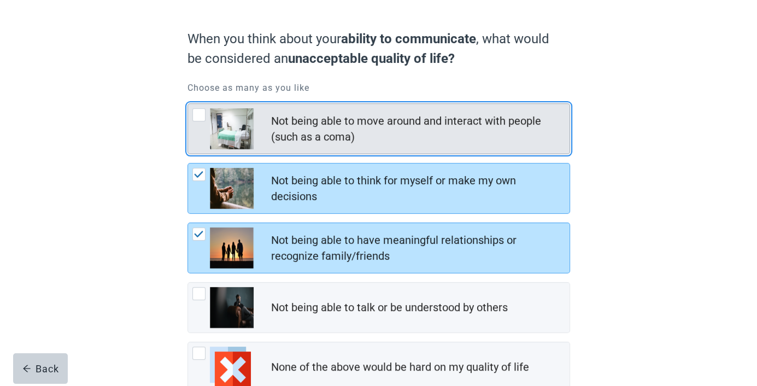
click at [200, 114] on div "Not being able to move around and interact with people (such as a coma), checkb…" at bounding box center [198, 114] width 13 height 13
click at [188, 104] on input "Not being able to move around and interact with people (such as a coma)" at bounding box center [188, 103] width 1 height 1
checkbox input "true"
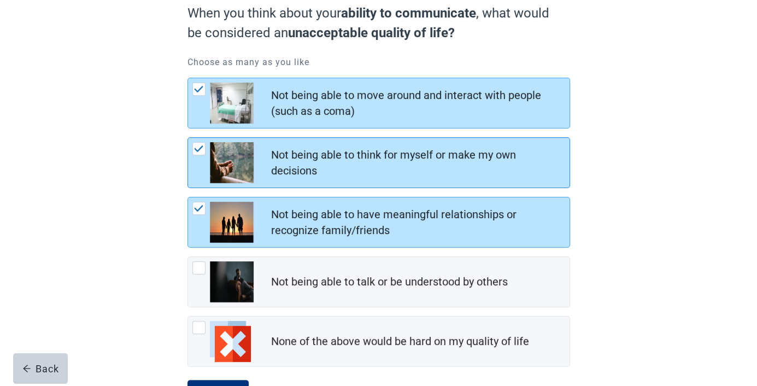
scroll to position [155, 0]
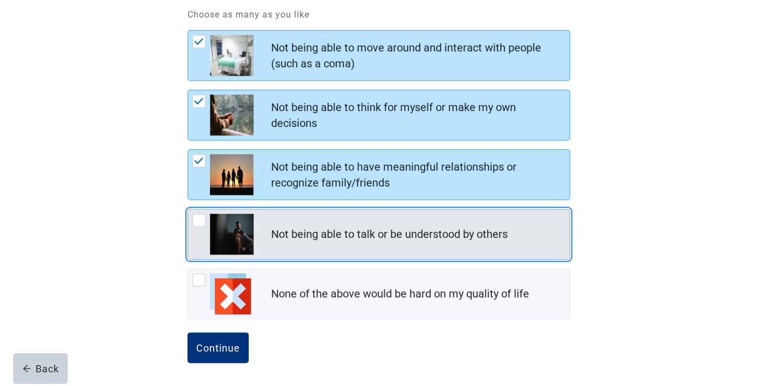
click at [195, 217] on div "Not being able to talk or be understood by others, checkbox, not checked" at bounding box center [198, 220] width 13 height 13
click at [188, 209] on input "Not being able to talk or be understood by others" at bounding box center [188, 209] width 1 height 1
checkbox input "true"
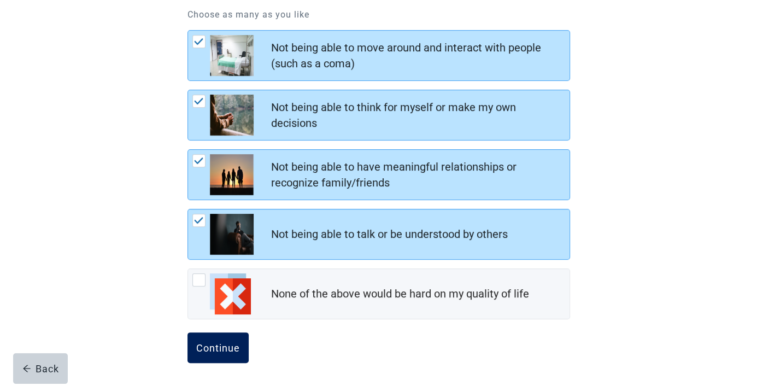
click at [219, 341] on button "Continue" at bounding box center [218, 347] width 61 height 31
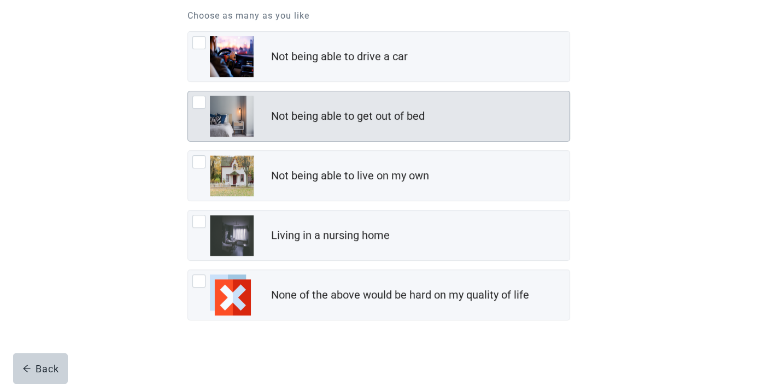
scroll to position [155, 0]
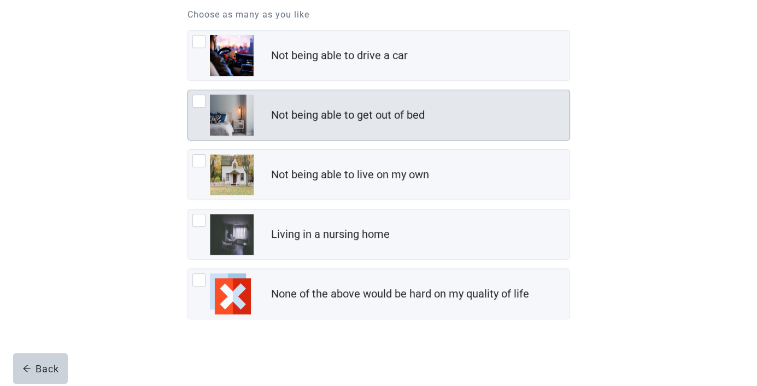
click at [200, 98] on div "Not being able to get out of bed, checkbox, not checked" at bounding box center [198, 101] width 13 height 13
click at [188, 90] on input "Not being able to get out of bed" at bounding box center [188, 90] width 1 height 1
checkbox input "true"
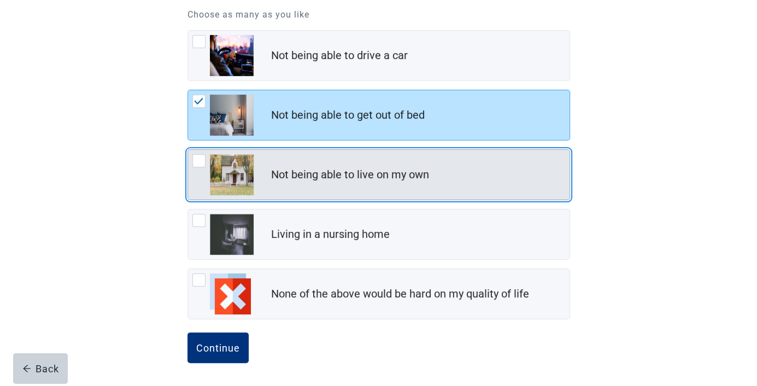
click at [196, 157] on div "Not being able to live on my own, checkbox, not checked" at bounding box center [198, 160] width 13 height 13
click at [188, 150] on input "Not being able to live on my own" at bounding box center [188, 149] width 1 height 1
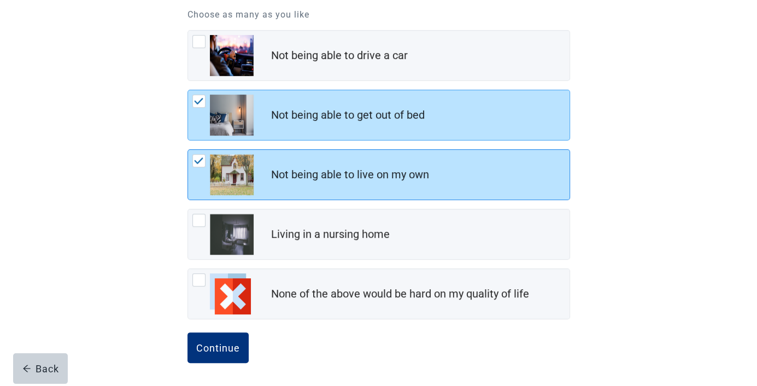
click at [199, 158] on img "Not being able to live on my own, checkbox, checked" at bounding box center [199, 160] width 10 height 7
click at [188, 150] on input "Not being able to live on my own" at bounding box center [188, 149] width 1 height 1
checkbox input "false"
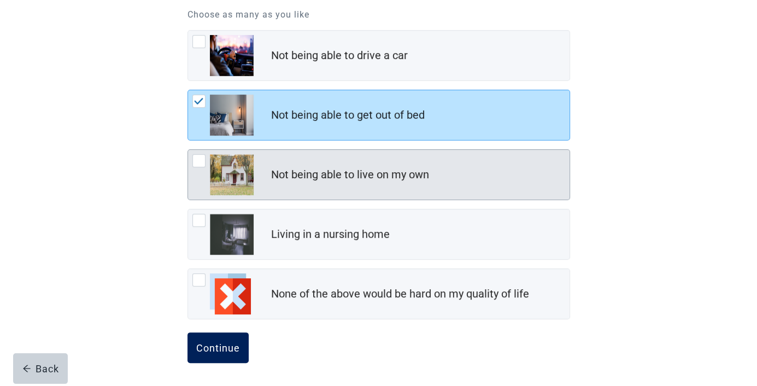
click at [216, 347] on div "Continue" at bounding box center [218, 347] width 44 height 11
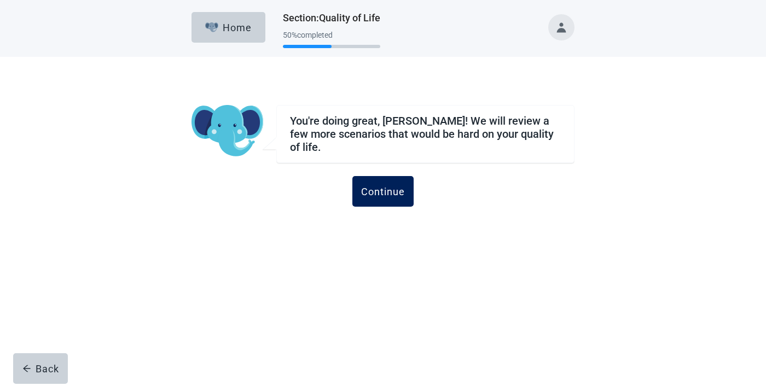
click at [383, 189] on div "Continue" at bounding box center [383, 191] width 44 height 11
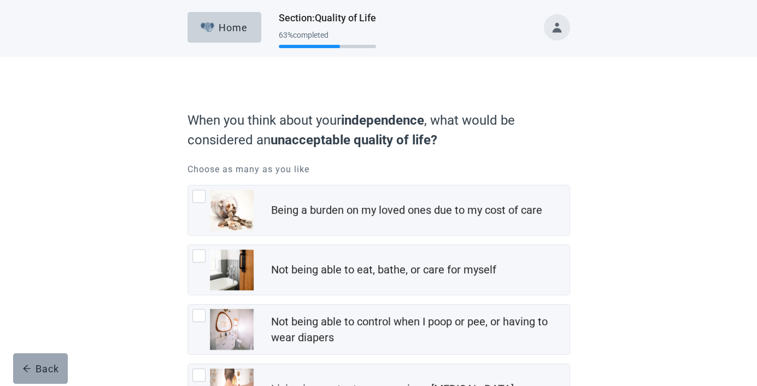
click at [47, 366] on div "Back" at bounding box center [40, 368] width 37 height 11
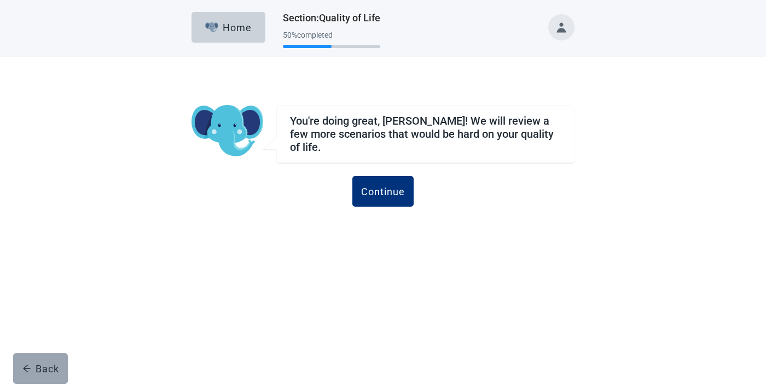
click at [44, 363] on div "Back" at bounding box center [40, 368] width 37 height 11
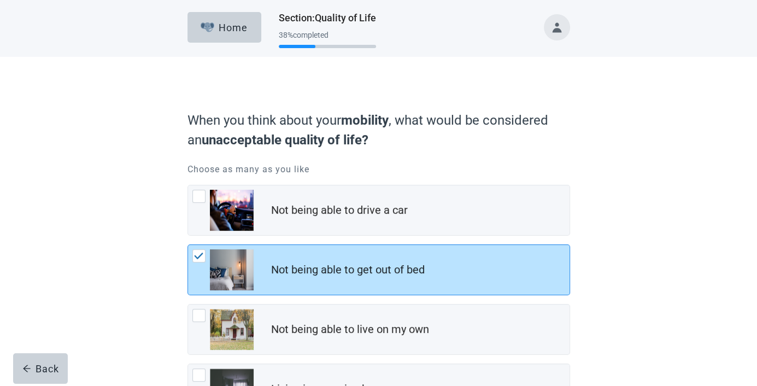
click at [196, 249] on div "Not being able to get out of bed, checkbox, checked" at bounding box center [198, 255] width 13 height 13
click at [188, 245] on input "Not being able to get out of bed" at bounding box center [188, 244] width 1 height 1
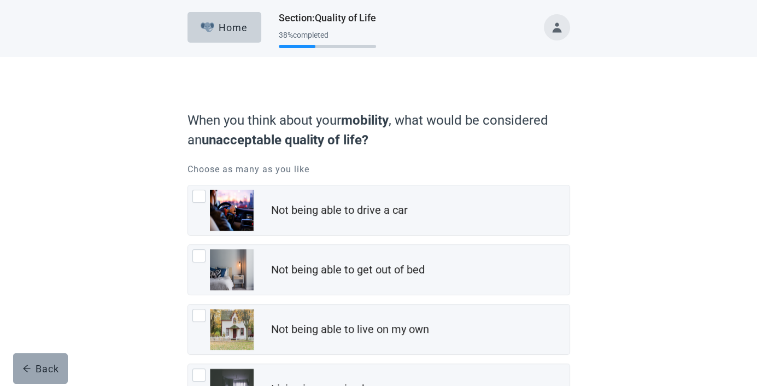
click at [40, 363] on div "Back" at bounding box center [40, 368] width 37 height 11
checkbox input "true"
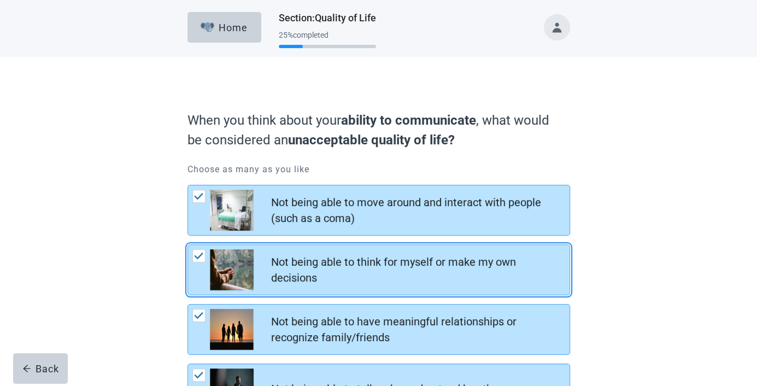
drag, startPoint x: 195, startPoint y: 250, endPoint x: 199, endPoint y: 239, distance: 12.3
click at [195, 250] on div "Not being able to think for myself or make my own decisions, checkbox, checked" at bounding box center [198, 255] width 13 height 13
click at [188, 245] on input "Not being able to think for myself or make my own decisions" at bounding box center [188, 244] width 1 height 1
checkbox input "false"
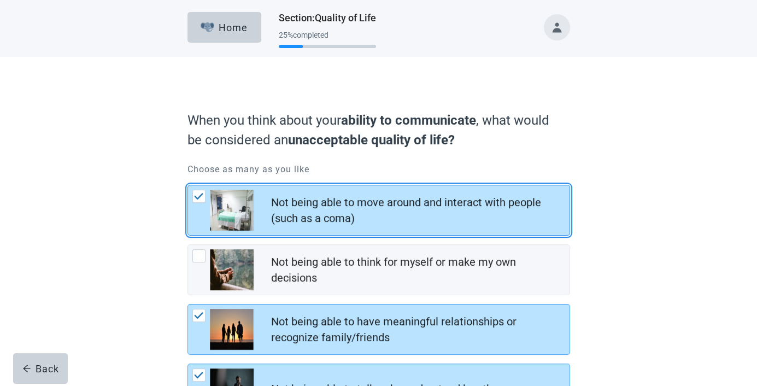
click at [197, 197] on img "Not being able to move around and interact with people (such as a coma), checkb…" at bounding box center [199, 196] width 10 height 7
click at [188, 185] on input "Not being able to move around and interact with people (such as a coma)" at bounding box center [188, 185] width 1 height 1
checkbox input "false"
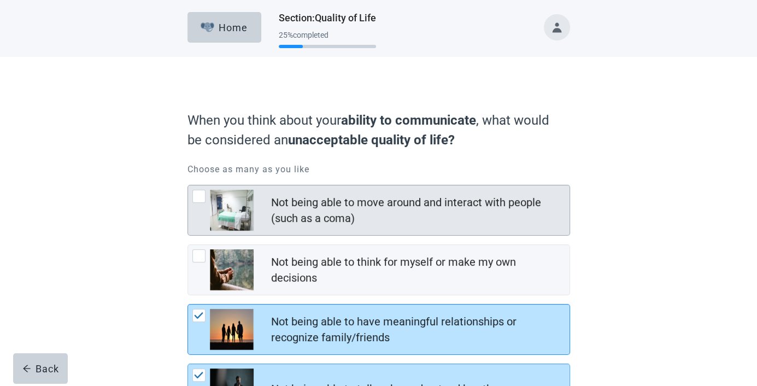
drag, startPoint x: 194, startPoint y: 316, endPoint x: 203, endPoint y: 323, distance: 12.1
click at [195, 317] on img "Not being able to have meaningful relationships or recognize family/friends, ch…" at bounding box center [199, 315] width 10 height 7
click at [188, 305] on input "Not being able to have meaningful relationships or recognize family/friends" at bounding box center [188, 304] width 1 height 1
checkbox input "false"
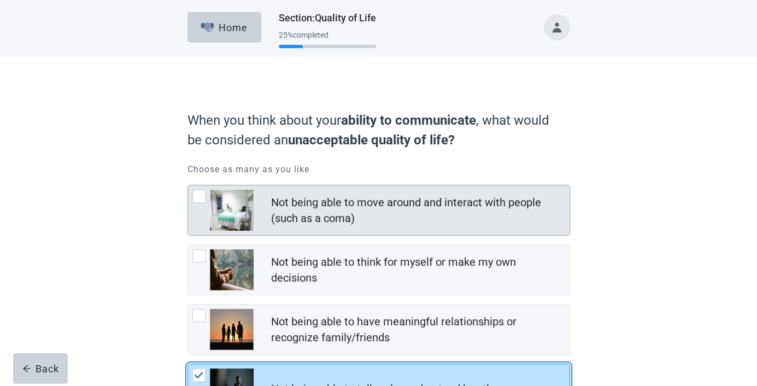
click at [195, 373] on img "Not being able to talk or be understood by others, checkbox, checked" at bounding box center [199, 375] width 10 height 7
click at [188, 364] on input "Not being able to talk or be understood by others" at bounding box center [188, 364] width 1 height 1
checkbox input "false"
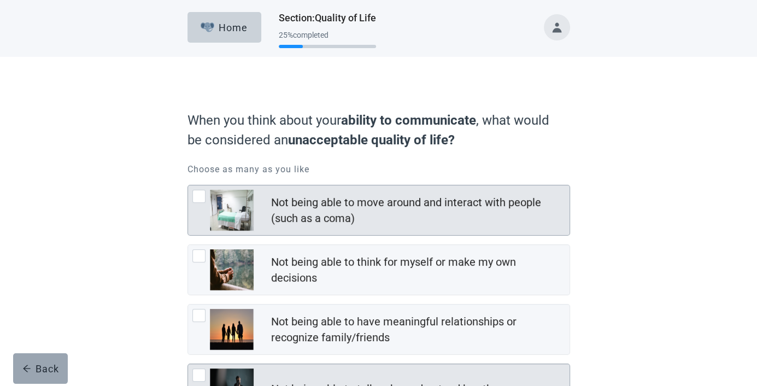
click at [50, 359] on button "Back" at bounding box center [40, 368] width 55 height 31
checkbox input "true"
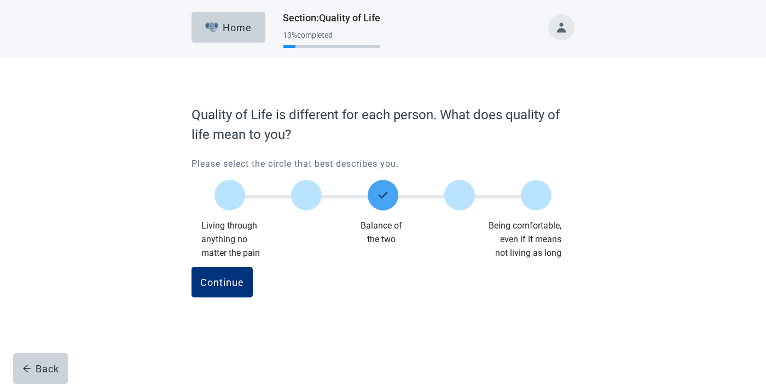
click at [384, 192] on img "Main content" at bounding box center [382, 195] width 13 height 13
click at [383, 195] on input "Quality of life scale: 50 out of 100. Balance of the two" at bounding box center [383, 195] width 0 height 0
click at [385, 191] on img "Main content" at bounding box center [382, 195] width 13 height 13
click at [383, 195] on input "Quality of life scale: 50 out of 100. Balance of the two" at bounding box center [383, 195] width 0 height 0
click at [38, 372] on div "Back" at bounding box center [40, 368] width 37 height 11
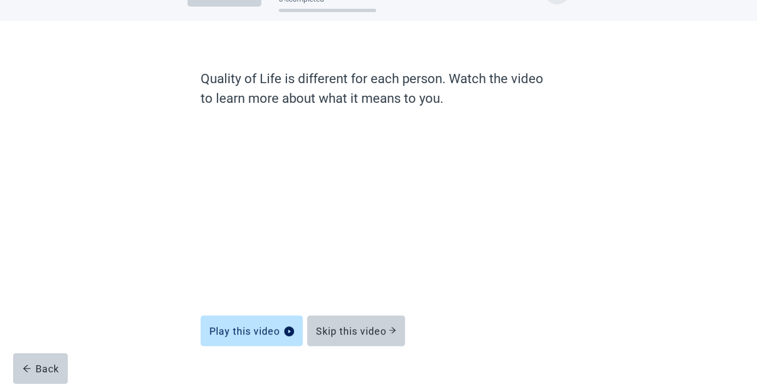
scroll to position [55, 0]
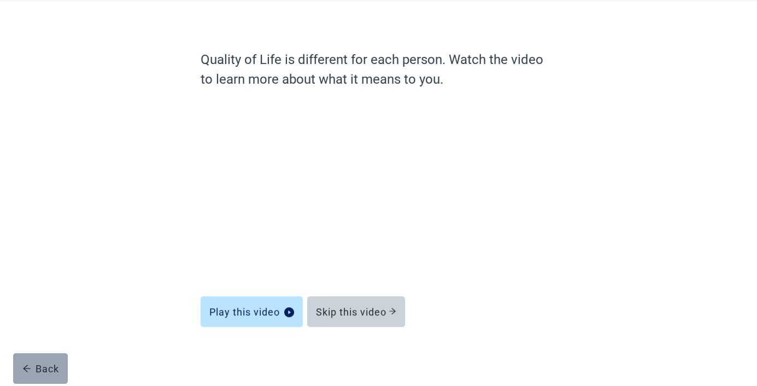
click at [49, 364] on div "Back" at bounding box center [40, 368] width 37 height 11
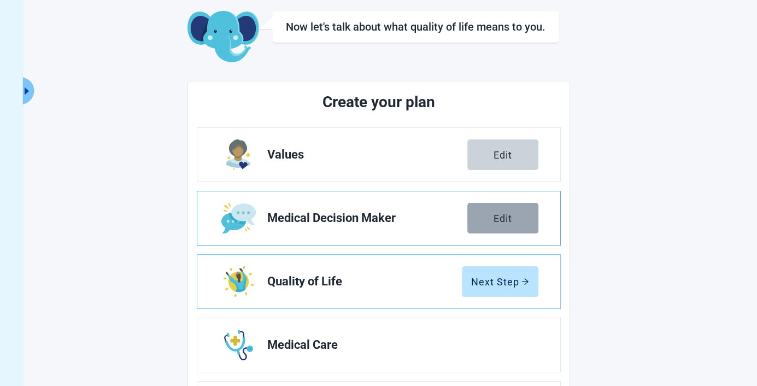
click at [512, 214] on div "Edit" at bounding box center [503, 218] width 19 height 11
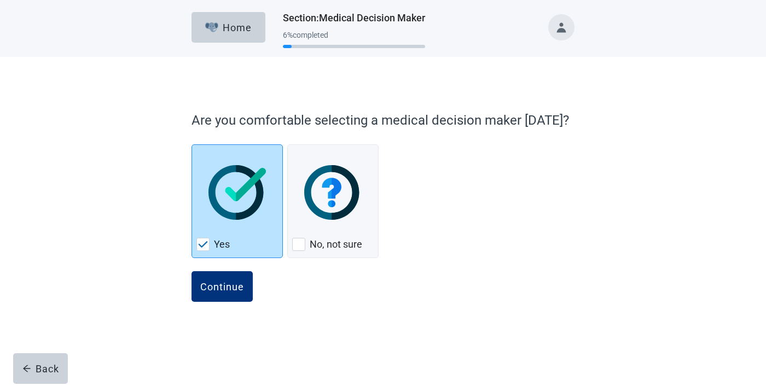
click at [200, 243] on img "Yes, checkbox, checked" at bounding box center [203, 244] width 10 height 7
click at [192, 145] on input "Yes" at bounding box center [191, 144] width 1 height 1
checkbox input "true"
click at [203, 242] on img "Yes, checkbox, checked" at bounding box center [203, 244] width 10 height 7
click at [192, 145] on input "Yes" at bounding box center [191, 144] width 1 height 1
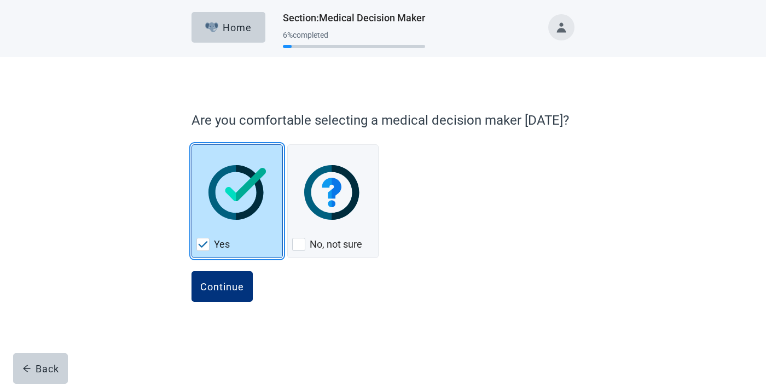
click at [200, 244] on img "Yes, checkbox, checked" at bounding box center [203, 244] width 10 height 7
click at [192, 145] on input "Yes" at bounding box center [191, 144] width 1 height 1
click at [200, 244] on img "Yes, checkbox, checked" at bounding box center [203, 244] width 10 height 7
click at [192, 145] on input "Yes" at bounding box center [191, 144] width 1 height 1
checkbox input "true"
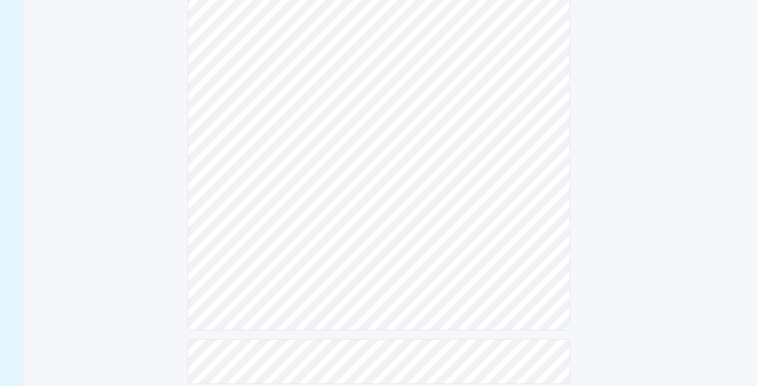
scroll to position [402, 0]
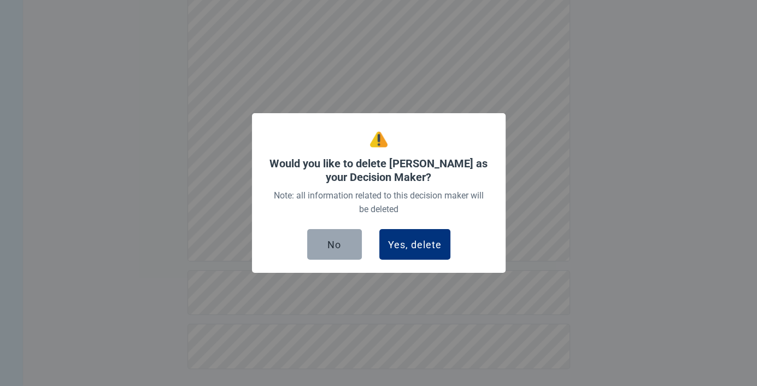
click at [334, 245] on div "No" at bounding box center [335, 244] width 14 height 11
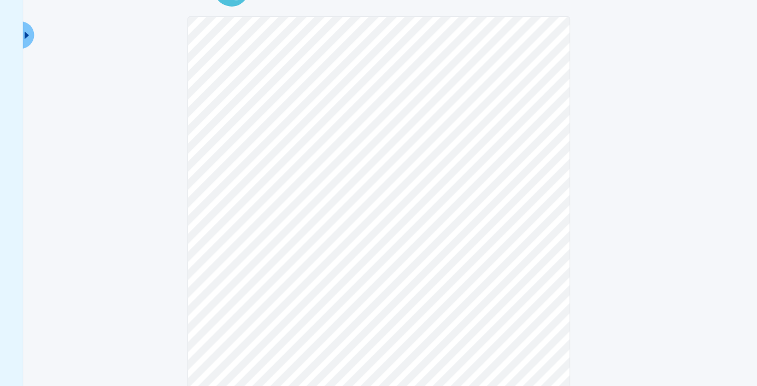
scroll to position [0, 0]
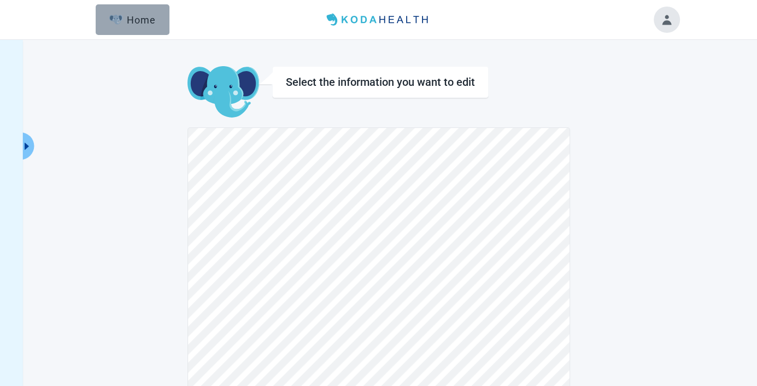
click at [118, 16] on img "button" at bounding box center [116, 20] width 14 height 10
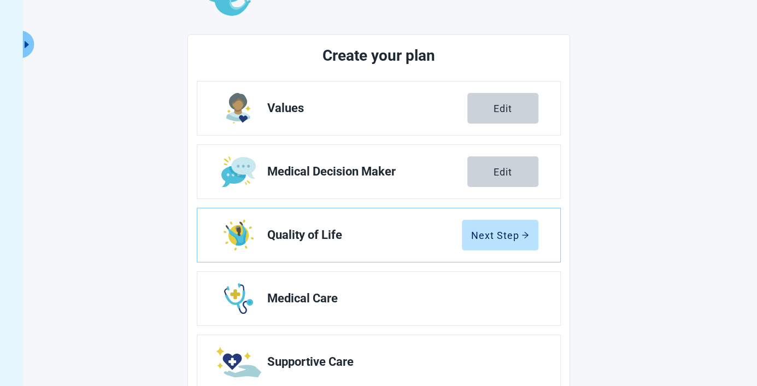
scroll to position [195, 0]
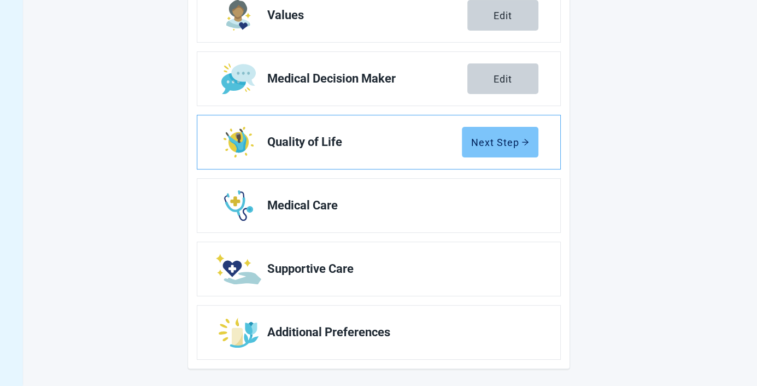
click at [497, 141] on div "Next Step" at bounding box center [500, 142] width 58 height 11
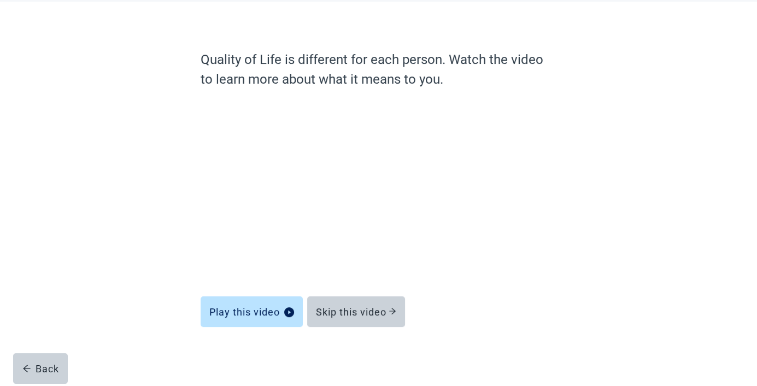
scroll to position [55, 0]
click at [371, 308] on div "Skip this video" at bounding box center [356, 311] width 80 height 11
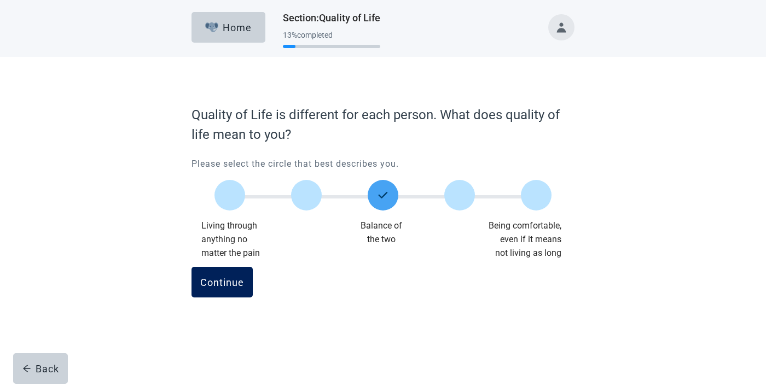
click at [222, 277] on div "Continue" at bounding box center [222, 282] width 44 height 11
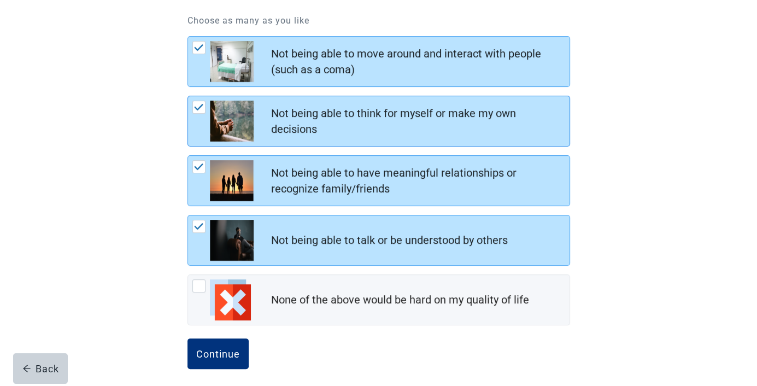
scroll to position [155, 0]
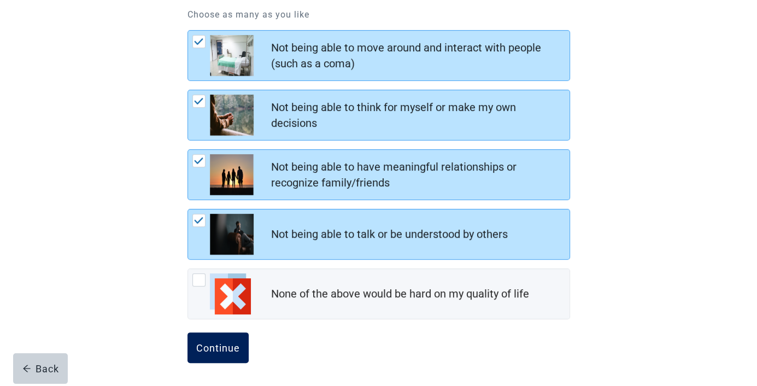
click at [213, 342] on div "Continue" at bounding box center [218, 347] width 44 height 11
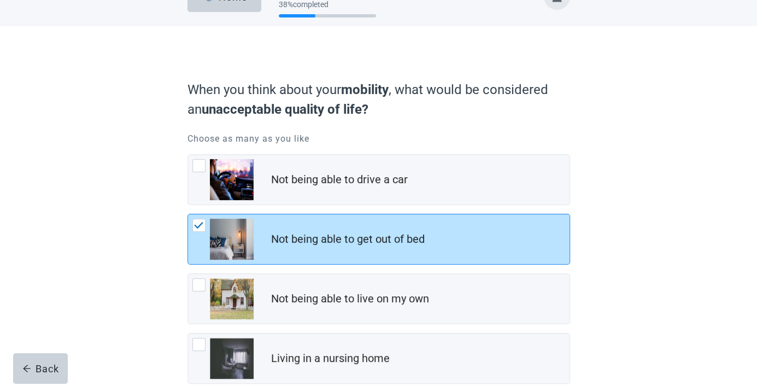
scroll to position [145, 0]
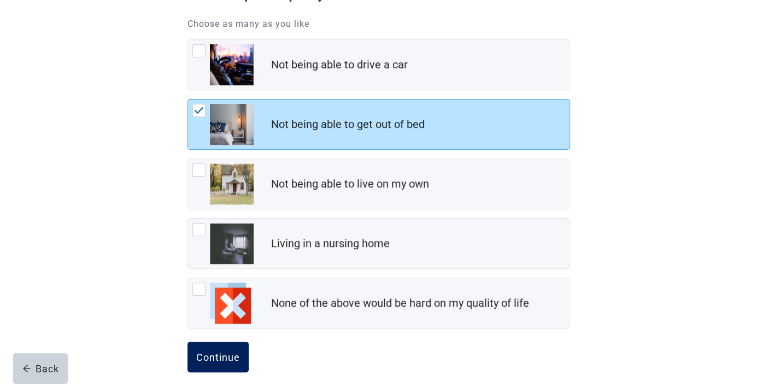
click at [230, 352] on div "Continue" at bounding box center [218, 357] width 44 height 11
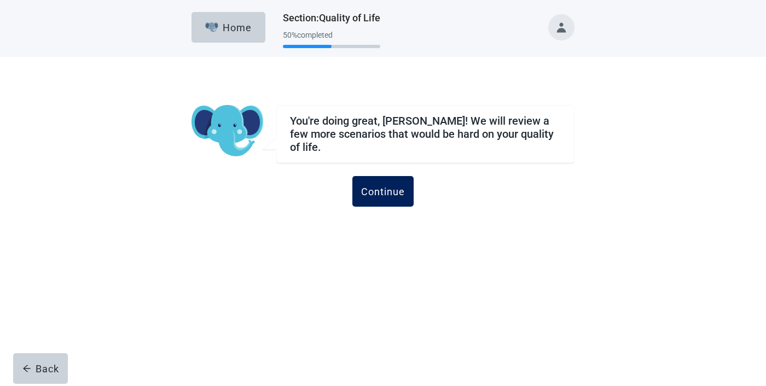
click at [387, 186] on div "Continue" at bounding box center [383, 191] width 44 height 11
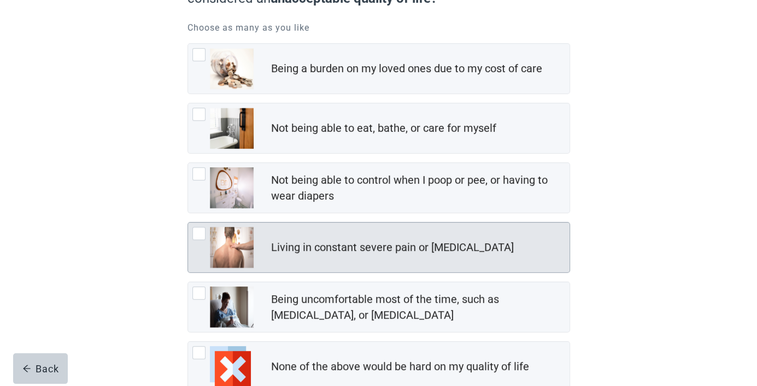
scroll to position [145, 0]
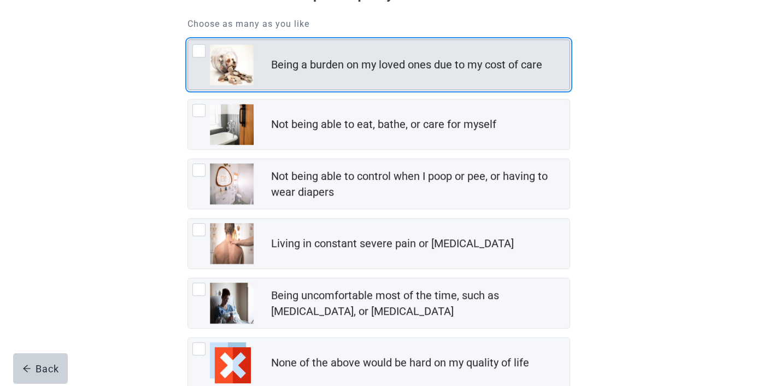
click at [197, 49] on div "Being a burden on my loved ones due to my cost of care, checkbox, not checked" at bounding box center [198, 50] width 13 height 13
click at [188, 40] on input "Being a burden on my loved ones due to my cost of care" at bounding box center [188, 39] width 1 height 1
checkbox input "true"
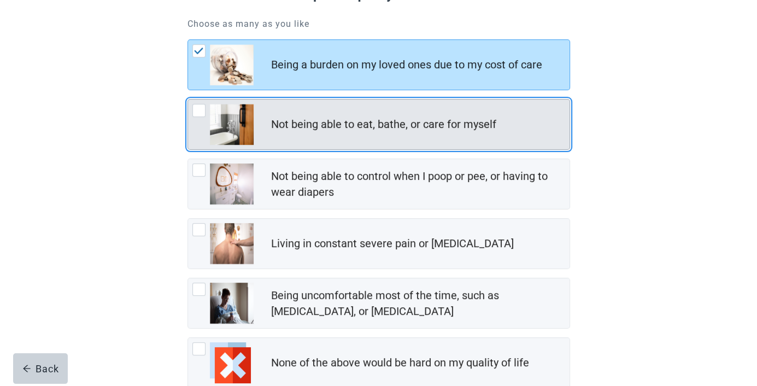
click at [199, 108] on div "Not being able to eat, bathe, or care for myself, checkbox, not checked" at bounding box center [198, 110] width 13 height 13
click at [188, 100] on input "Not being able to eat, bathe, or care for myself" at bounding box center [188, 99] width 1 height 1
checkbox input "true"
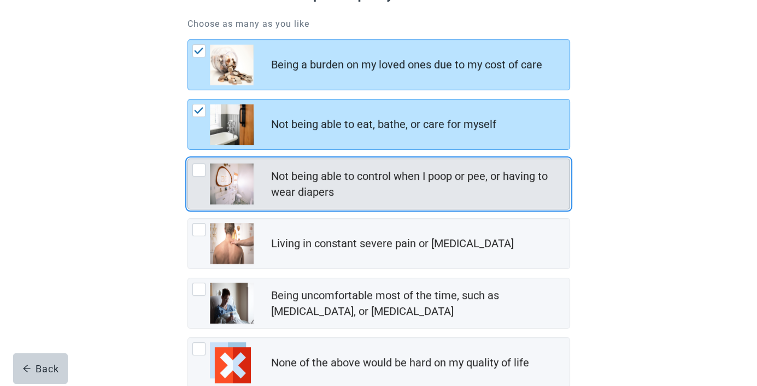
click at [197, 168] on div "Not being able to control when I poop or pee, or having to wear diapers, checkb…" at bounding box center [198, 170] width 13 height 13
click at [188, 159] on input "Not being able to control when I poop or pee, or having to wear diapers" at bounding box center [188, 159] width 1 height 1
checkbox input "true"
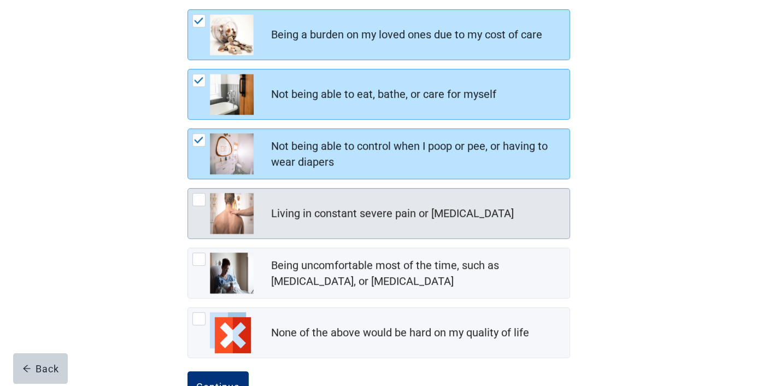
scroll to position [214, 0]
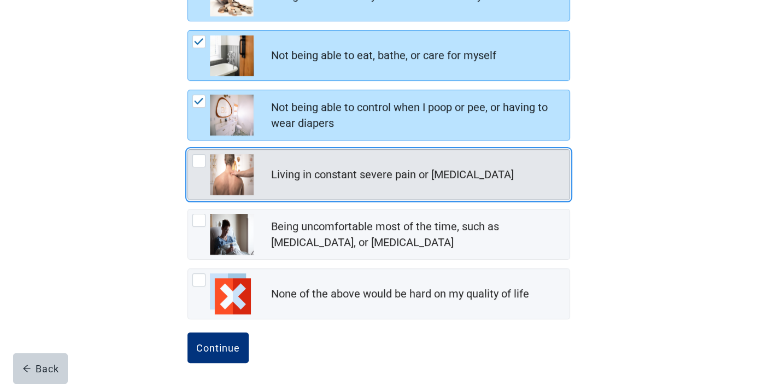
click at [197, 157] on div "Living in constant severe pain or shortness of breath, checkbox, not checked" at bounding box center [198, 160] width 13 height 13
click at [188, 150] on input "Living in constant severe pain or [MEDICAL_DATA]" at bounding box center [188, 149] width 1 height 1
checkbox input "true"
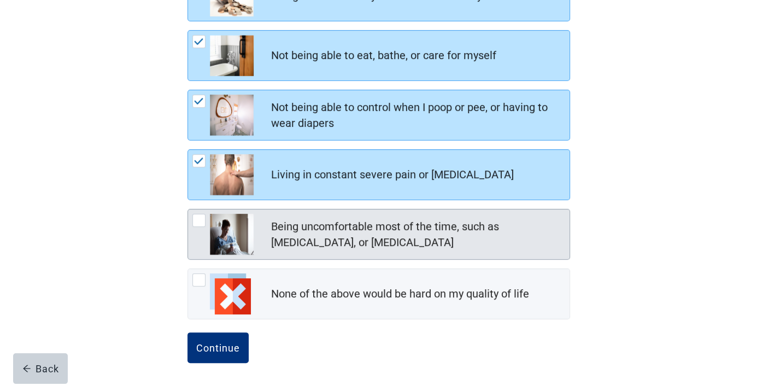
click at [199, 220] on div "Being uncomfortable most of the time, such as nausea, vomiting, or diarrhea, ch…" at bounding box center [198, 220] width 13 height 13
click at [188, 209] on input "Being uncomfortable most of the time, such as [MEDICAL_DATA], or [MEDICAL_DATA]" at bounding box center [188, 209] width 1 height 1
checkbox input "true"
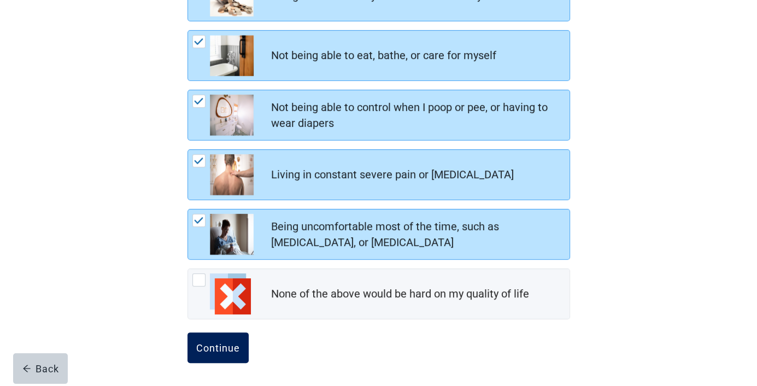
click at [219, 342] on div "Continue" at bounding box center [218, 347] width 44 height 11
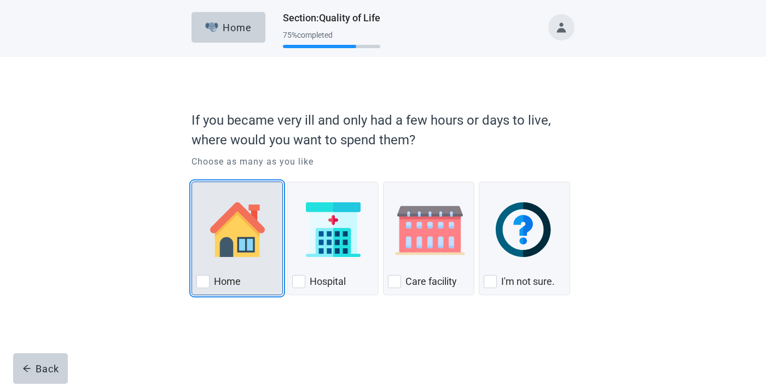
click at [209, 282] on div "Home" at bounding box center [236, 281] width 81 height 17
click at [192, 182] on input "Home" at bounding box center [191, 182] width 1 height 1
checkbox input "true"
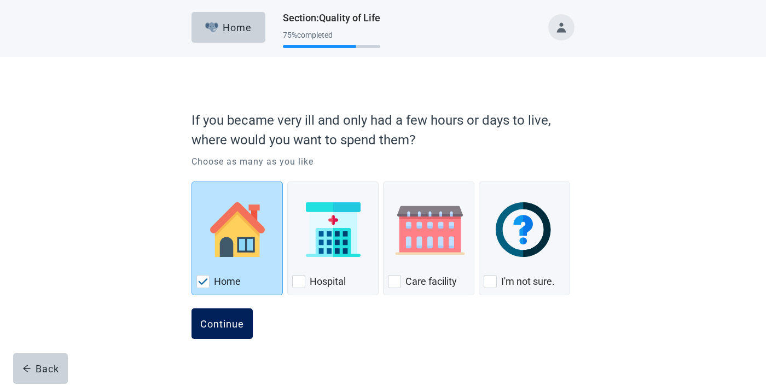
click at [221, 318] on div "Continue" at bounding box center [222, 323] width 44 height 11
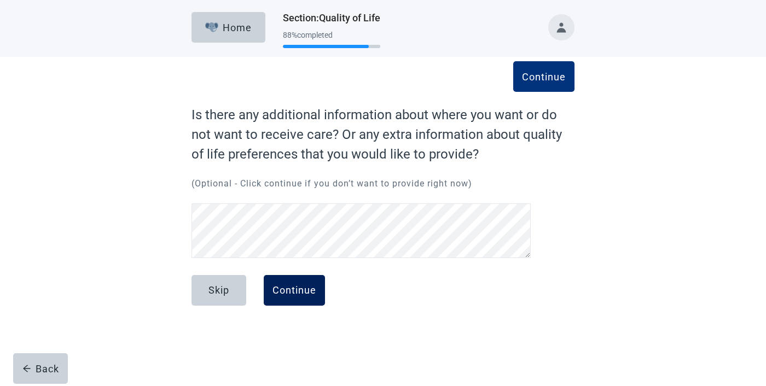
click at [300, 283] on button "Continue" at bounding box center [294, 290] width 61 height 31
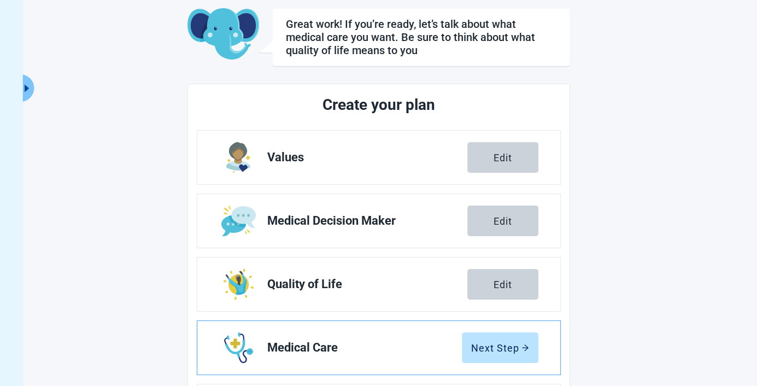
scroll to position [200, 0]
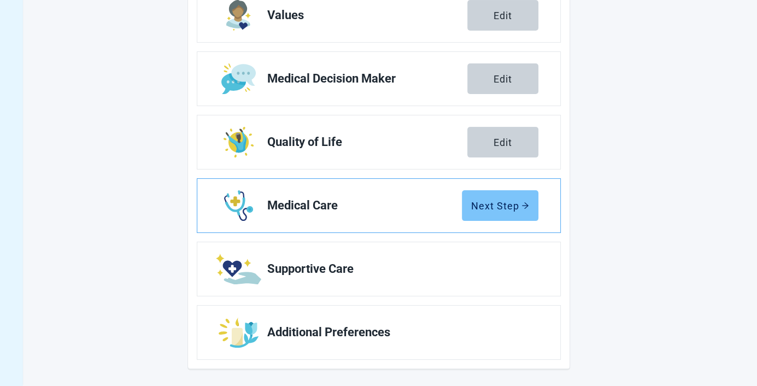
click at [497, 207] on div "Next Step" at bounding box center [500, 205] width 58 height 11
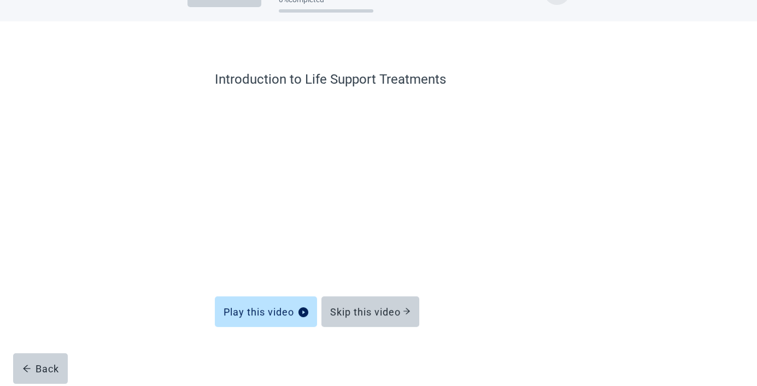
scroll to position [36, 0]
click at [366, 306] on div "Skip this video" at bounding box center [370, 311] width 80 height 11
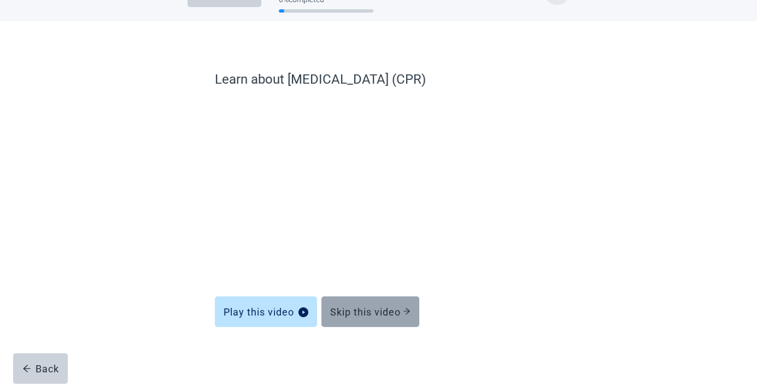
click at [374, 312] on div "Skip this video" at bounding box center [370, 311] width 80 height 11
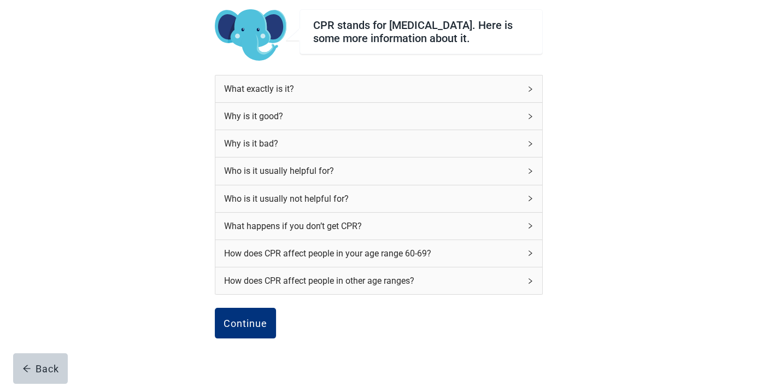
scroll to position [140, 0]
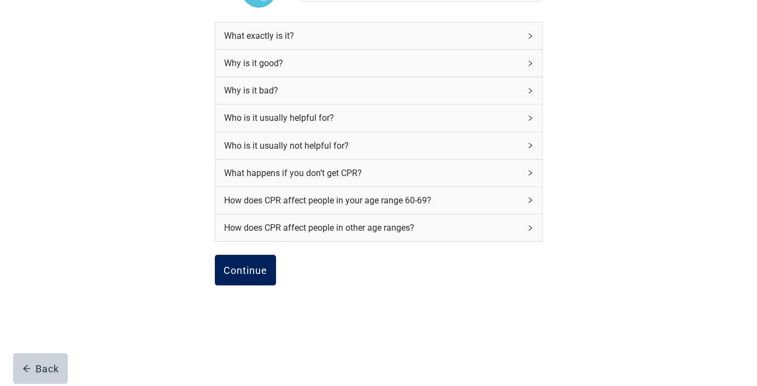
click at [246, 266] on div "Continue" at bounding box center [246, 270] width 44 height 11
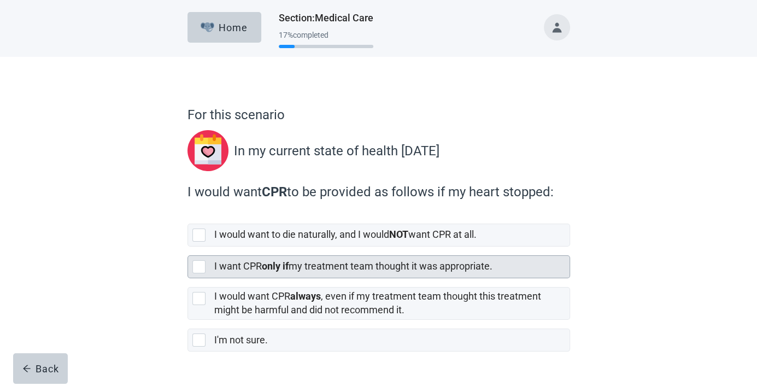
scroll to position [28, 0]
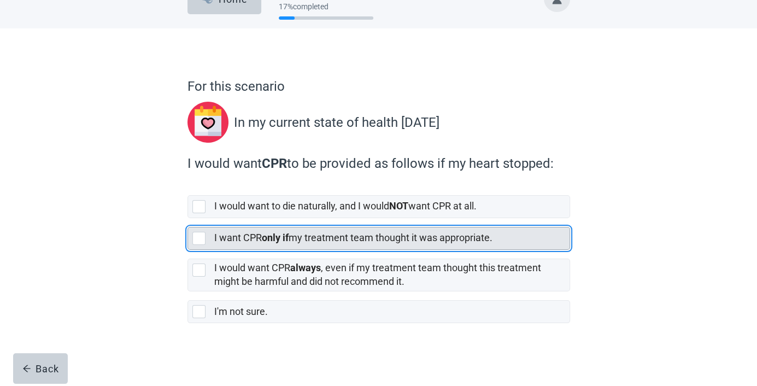
click at [199, 242] on div "[object Object], checkbox, not selected" at bounding box center [198, 238] width 13 height 13
click at [188, 219] on input "I want CPR only if my treatment team thought it was appropriate." at bounding box center [188, 218] width 1 height 1
checkbox input "true"
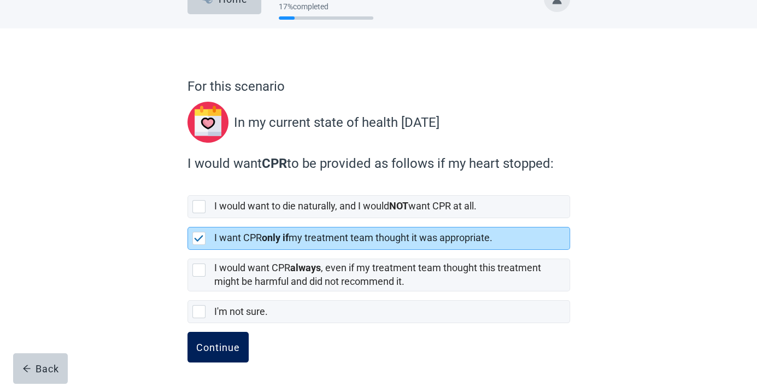
click at [216, 346] on div "Continue" at bounding box center [218, 347] width 44 height 11
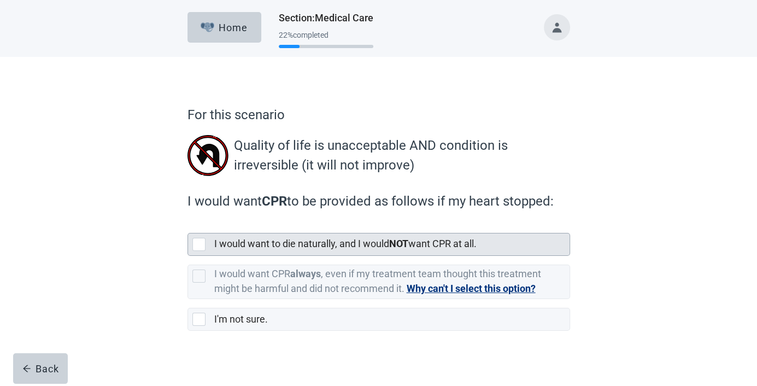
click at [197, 243] on div "[object Object], checkbox, not selected" at bounding box center [198, 244] width 13 height 13
click at [188, 225] on input "I would want to die naturally, and I would NOT want CPR at all." at bounding box center [188, 224] width 1 height 1
checkbox input "true"
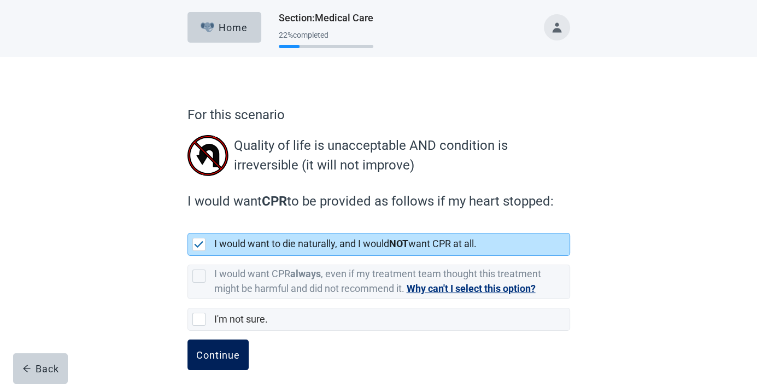
click at [217, 347] on button "Continue" at bounding box center [218, 355] width 61 height 31
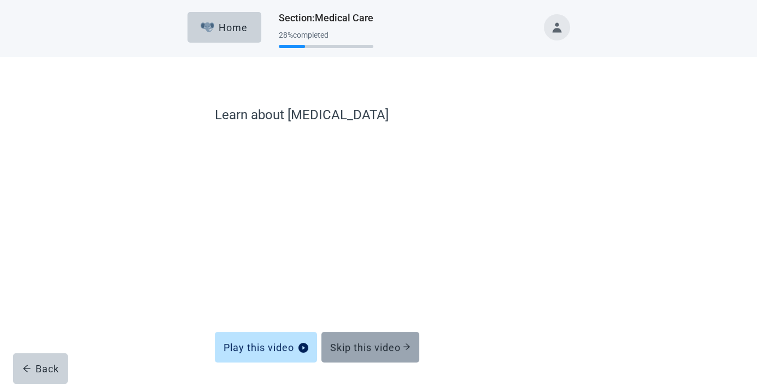
click at [376, 345] on div "Skip this video" at bounding box center [370, 347] width 80 height 11
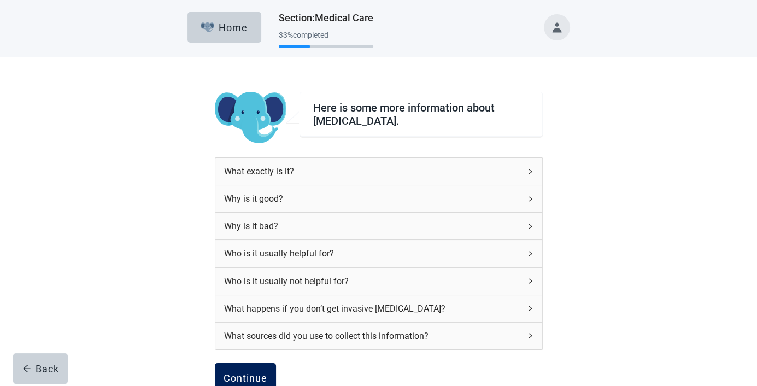
click at [258, 373] on div "Continue" at bounding box center [246, 378] width 44 height 11
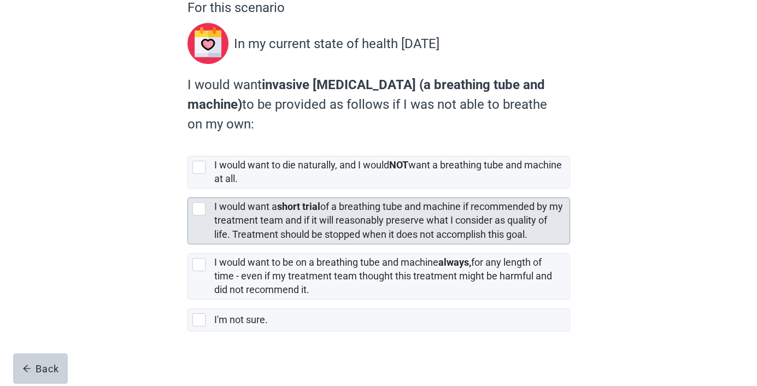
scroll to position [115, 0]
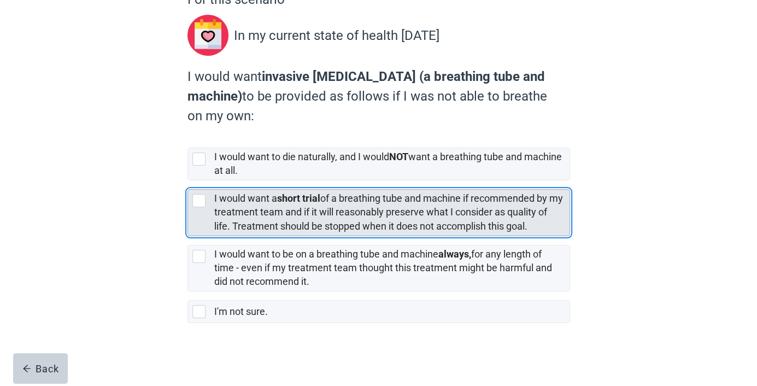
click at [199, 197] on div "[object Object], checkbox, not selected" at bounding box center [198, 200] width 13 height 13
click at [188, 181] on input "I would want a short trial of a breathing tube and machine if recommended by my…" at bounding box center [188, 180] width 1 height 1
checkbox input "true"
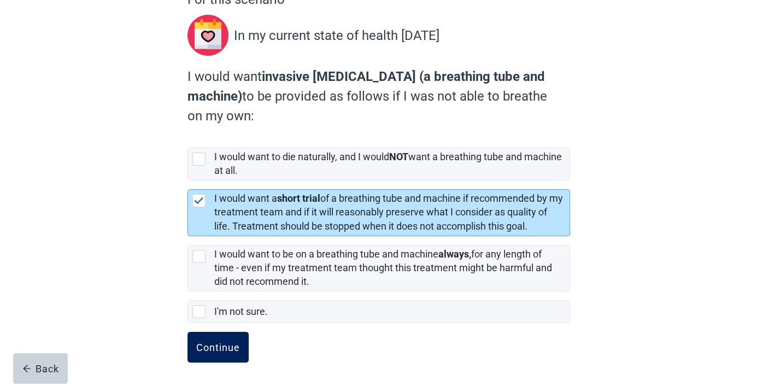
click at [220, 350] on div "Continue" at bounding box center [218, 347] width 44 height 11
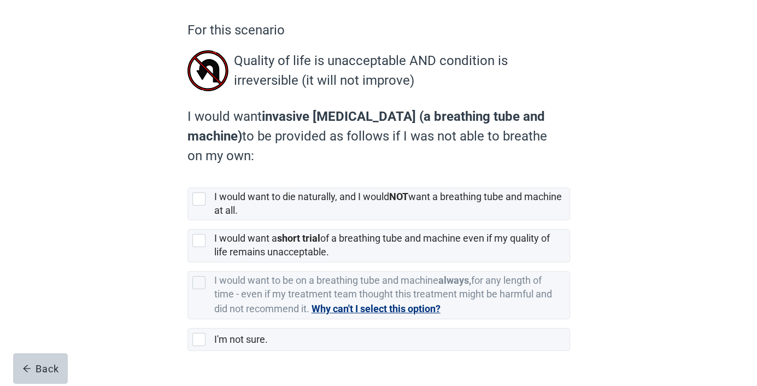
scroll to position [109, 0]
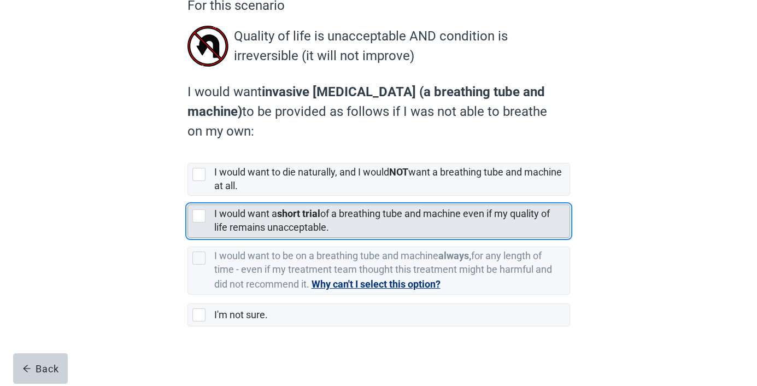
click at [196, 218] on div "[object Object], checkbox, not selected" at bounding box center [198, 215] width 13 height 13
click at [188, 196] on input "I would want a short trial of a breathing tube and machine even if my quality o…" at bounding box center [188, 196] width 1 height 1
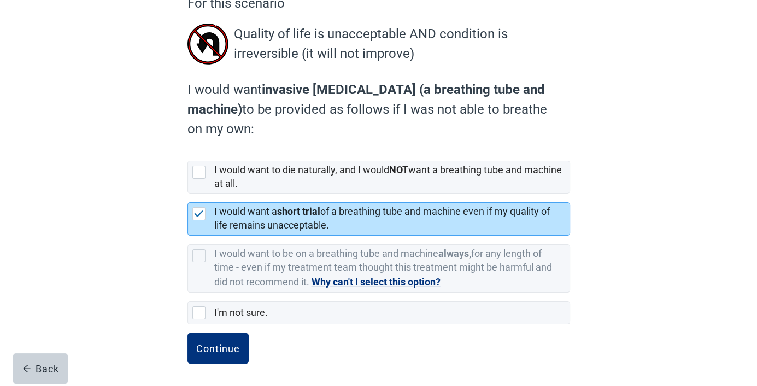
scroll to position [112, 0]
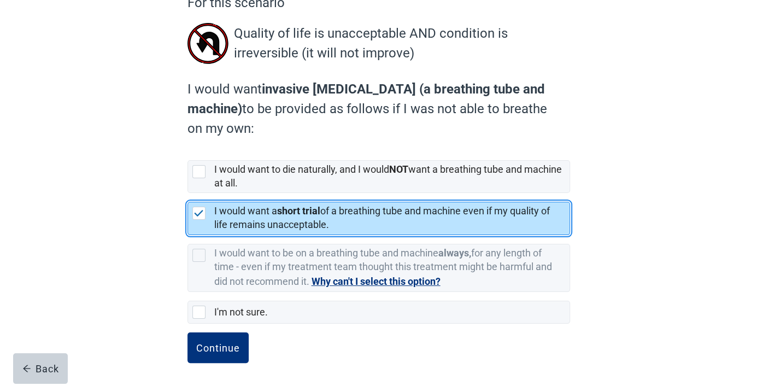
click at [197, 211] on img "[object Object], checkbox, selected" at bounding box center [199, 213] width 10 height 7
click at [188, 194] on input "I would want a short trial of a breathing tube and machine even if my quality o…" at bounding box center [188, 193] width 1 height 1
checkbox input "true"
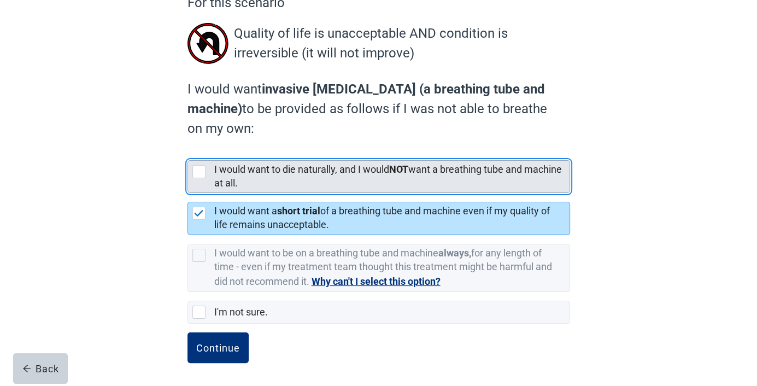
click at [199, 170] on div "[object Object], checkbox, not selected" at bounding box center [198, 171] width 13 height 13
click at [188, 152] on input "I would want to die naturally, and I would NOT want a breathing tube and machin…" at bounding box center [188, 151] width 1 height 1
checkbox input "true"
checkbox input "false"
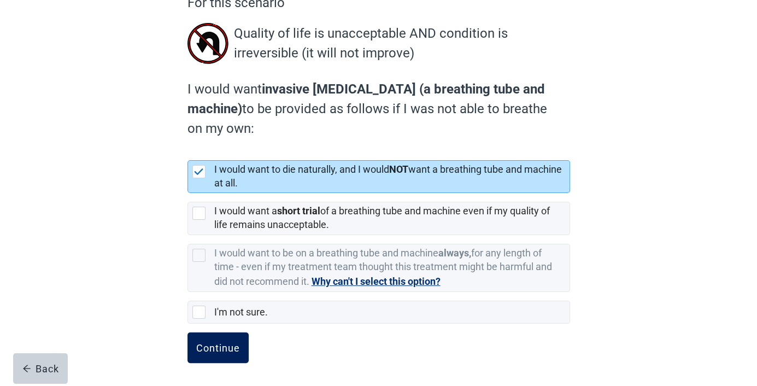
click at [213, 342] on div "Continue" at bounding box center [218, 347] width 44 height 11
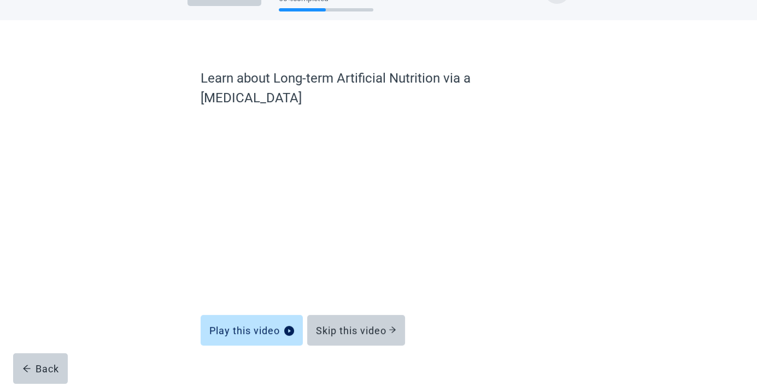
scroll to position [36, 0]
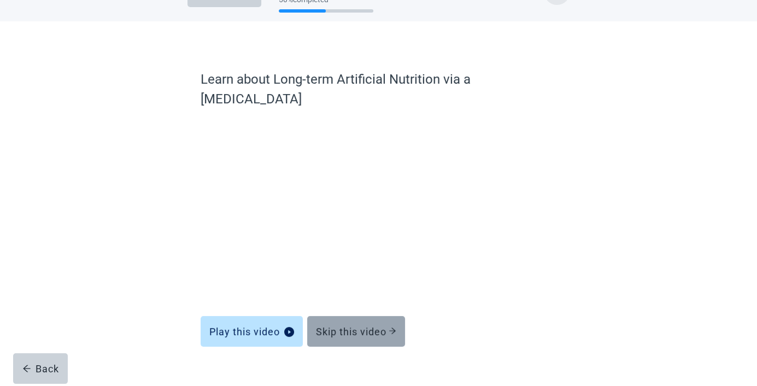
click at [370, 326] on div "Skip this video" at bounding box center [356, 331] width 80 height 11
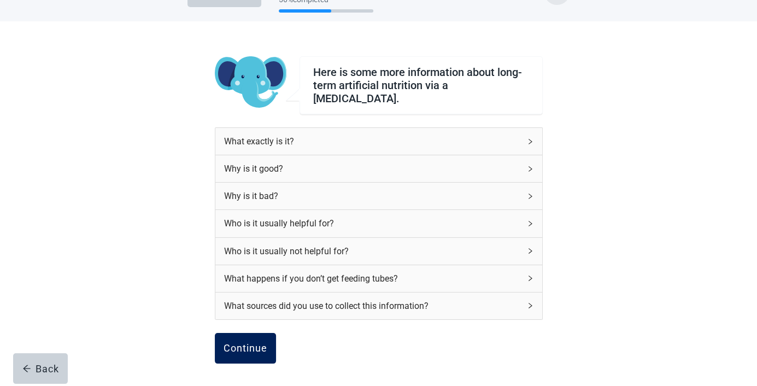
click at [235, 343] on div "Continue" at bounding box center [246, 348] width 44 height 11
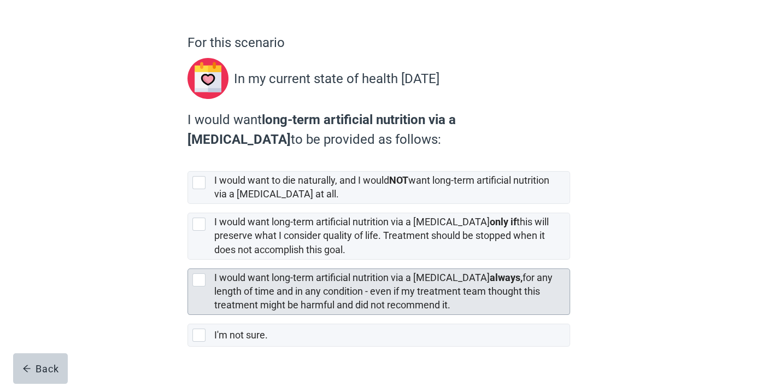
scroll to position [73, 0]
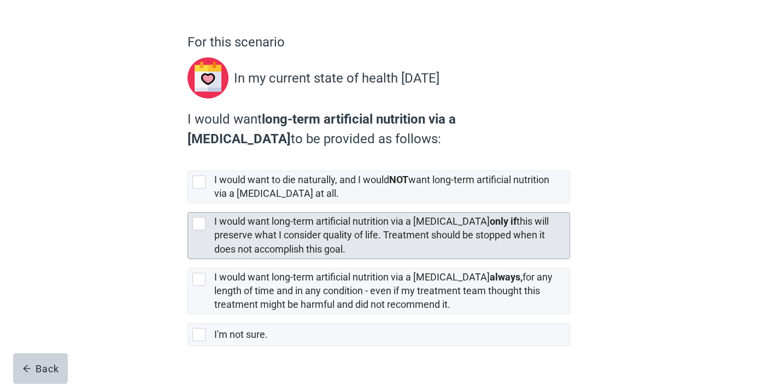
click at [199, 223] on div "[object Object], checkbox, not selected" at bounding box center [198, 223] width 13 height 13
click at [188, 204] on input "I would want long-term artificial nutrition via a [MEDICAL_DATA] only if this w…" at bounding box center [188, 203] width 1 height 1
checkbox input "true"
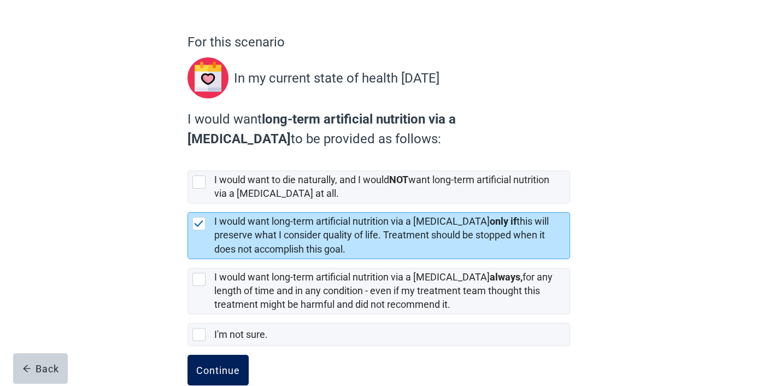
click at [234, 367] on div "Continue" at bounding box center [218, 370] width 44 height 11
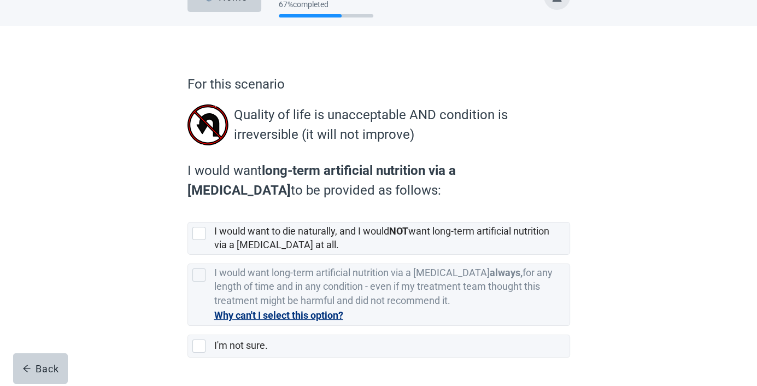
scroll to position [65, 0]
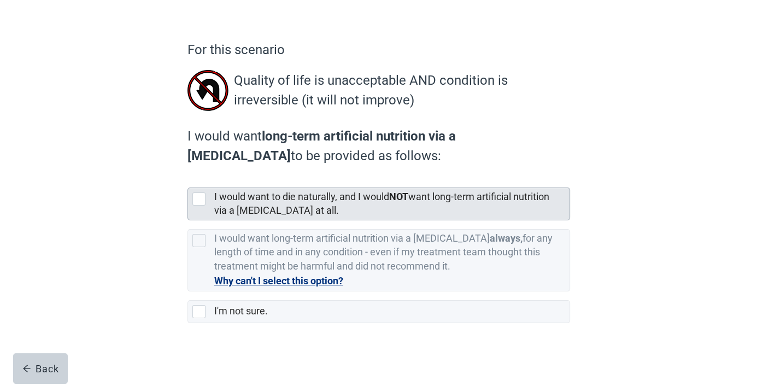
click at [195, 196] on div "[object Object], checkbox, not selected" at bounding box center [198, 198] width 13 height 13
click at [188, 179] on input "I would want to die naturally, and I would NOT want long-term artificial nutrit…" at bounding box center [188, 179] width 1 height 1
checkbox input "true"
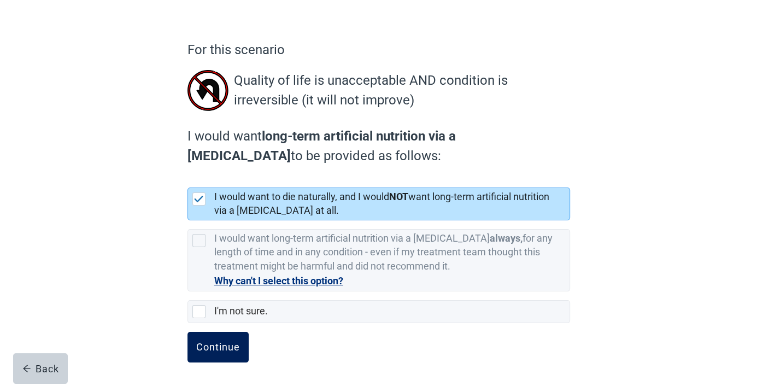
click at [216, 343] on div "Continue" at bounding box center [218, 347] width 44 height 11
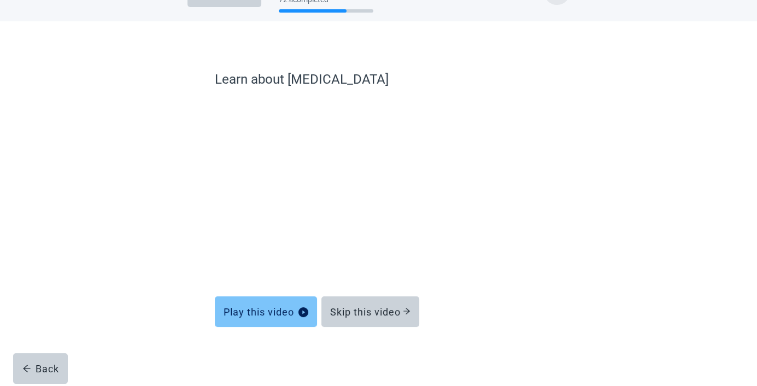
scroll to position [36, 0]
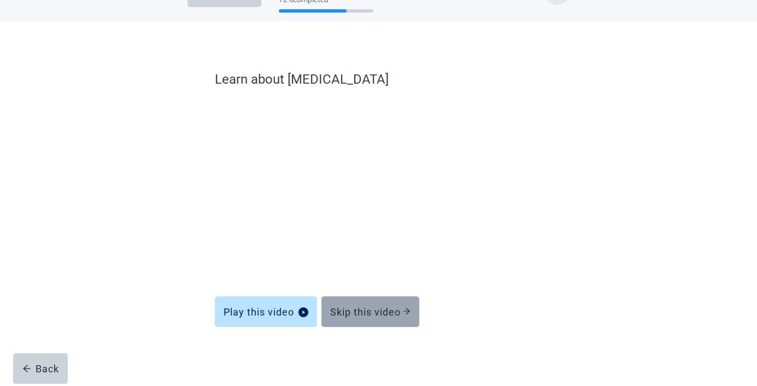
click at [375, 309] on div "Skip this video" at bounding box center [370, 311] width 80 height 11
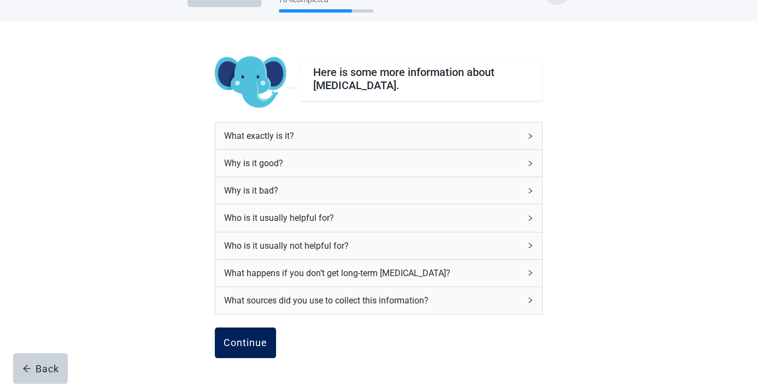
click at [244, 339] on div "Continue" at bounding box center [246, 342] width 44 height 11
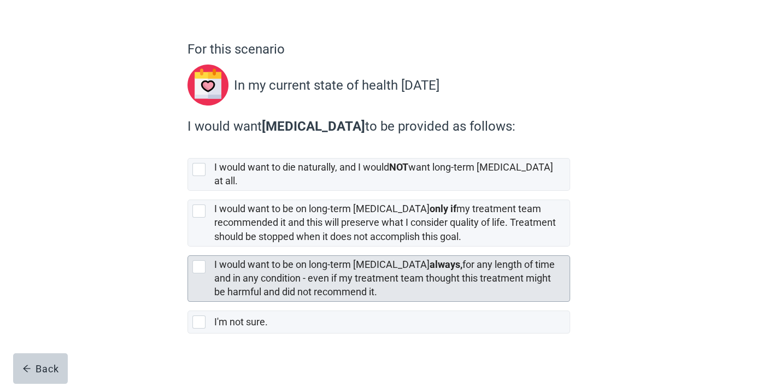
scroll to position [66, 0]
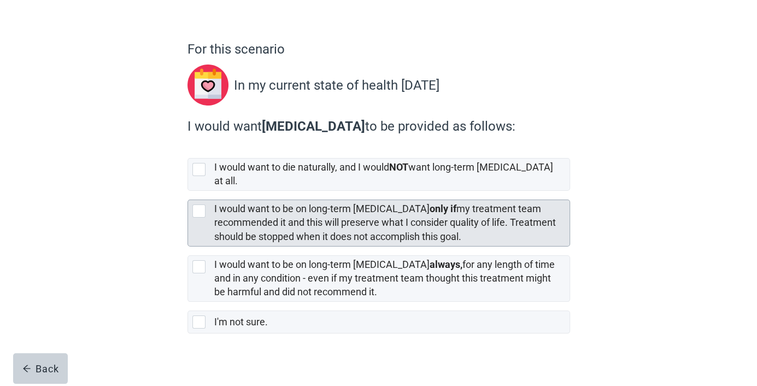
click at [198, 205] on div "[object Object], checkbox, not selected" at bounding box center [198, 211] width 13 height 13
click at [188, 191] on input "I would want to be on long-term [MEDICAL_DATA] only if my treatment team recomm…" at bounding box center [188, 191] width 1 height 1
checkbox input "true"
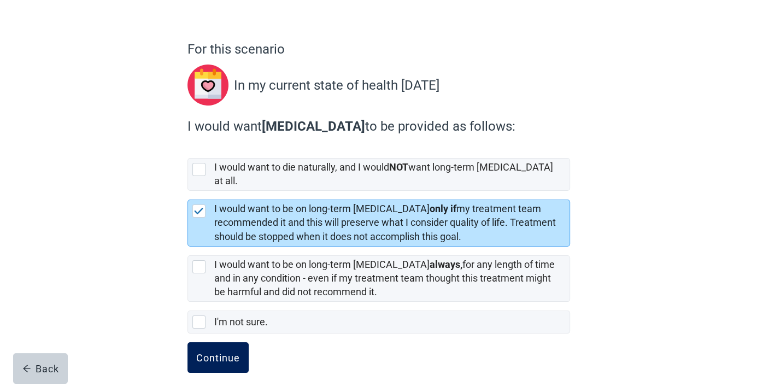
click at [223, 352] on div "Continue" at bounding box center [218, 357] width 44 height 11
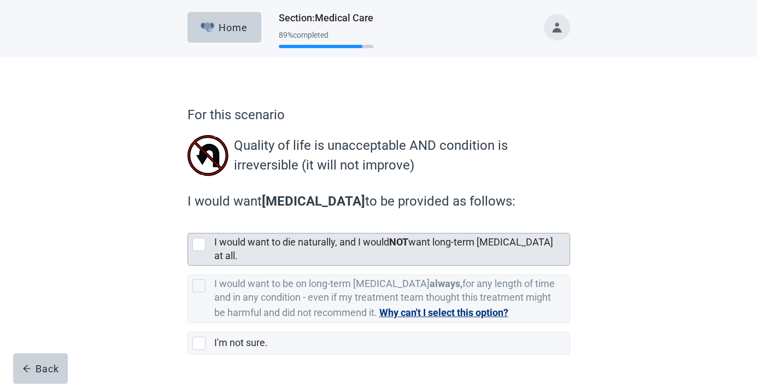
click at [197, 242] on div "[object Object], checkbox, not selected" at bounding box center [198, 244] width 13 height 13
click at [188, 225] on input "I would want to die naturally, and I would NOT want long-term [MEDICAL_DATA] at…" at bounding box center [188, 224] width 1 height 1
checkbox input "true"
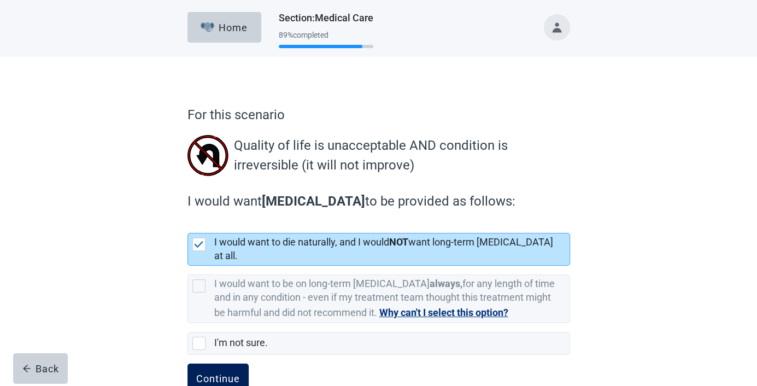
click at [227, 373] on div "Continue" at bounding box center [218, 378] width 44 height 11
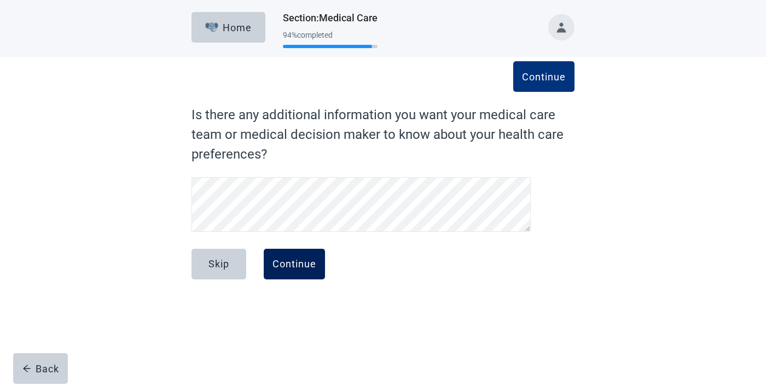
click at [295, 266] on div "Continue" at bounding box center [294, 264] width 44 height 11
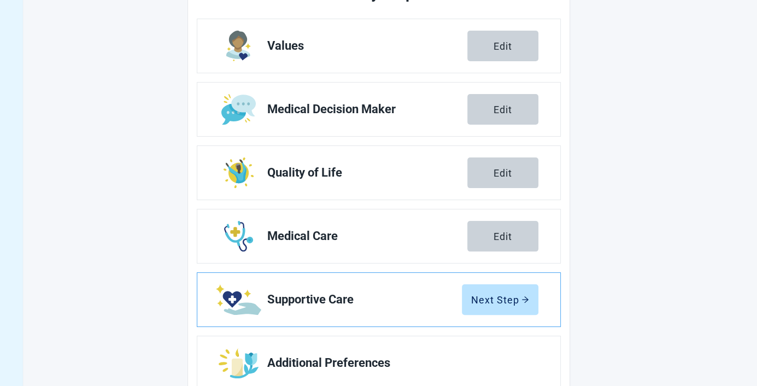
scroll to position [182, 0]
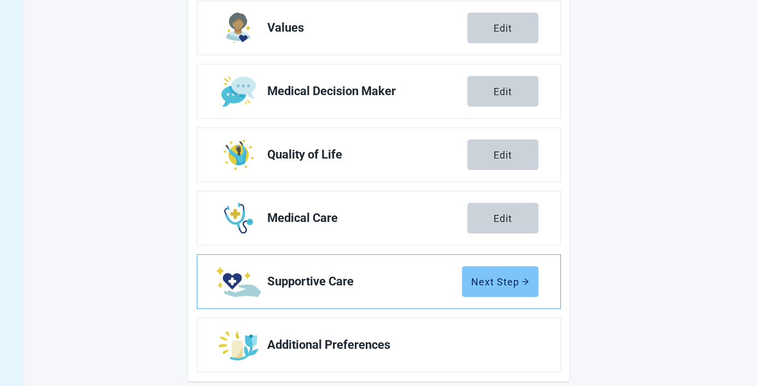
click at [497, 276] on div "Next Step" at bounding box center [500, 281] width 58 height 11
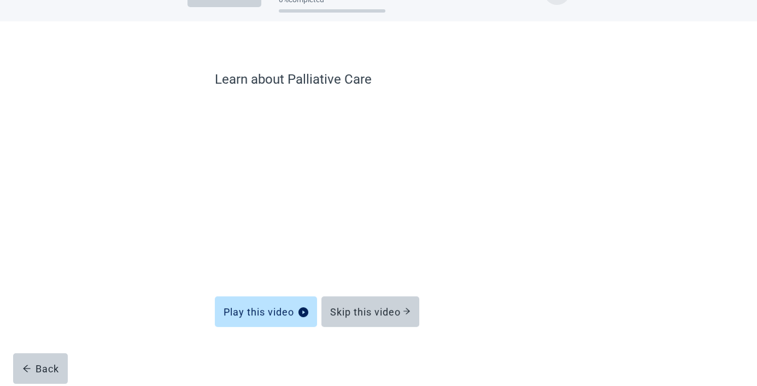
scroll to position [36, 0]
click at [372, 314] on div "Skip this video" at bounding box center [370, 311] width 80 height 11
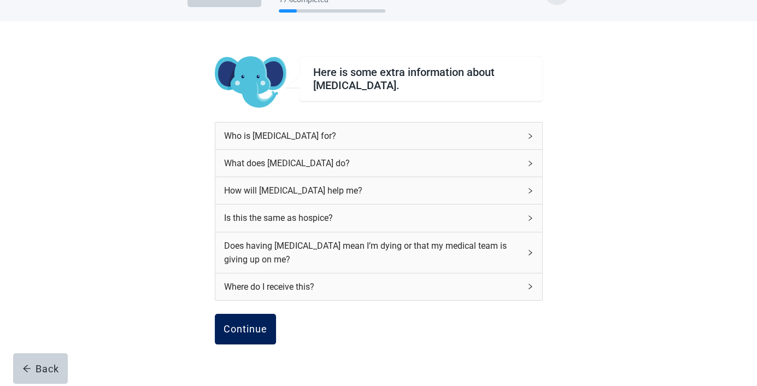
click at [250, 320] on button "Continue" at bounding box center [245, 329] width 61 height 31
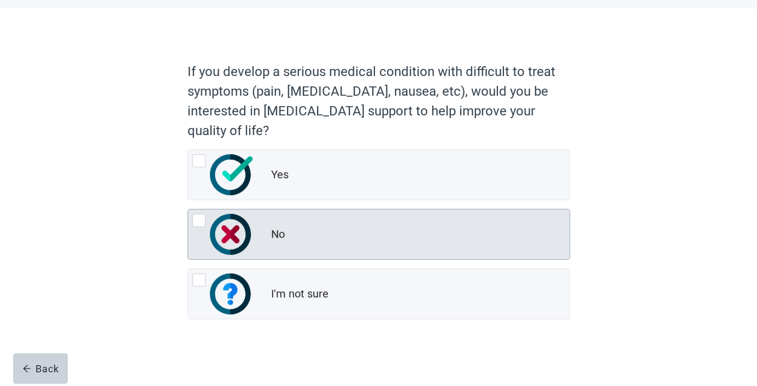
scroll to position [49, 0]
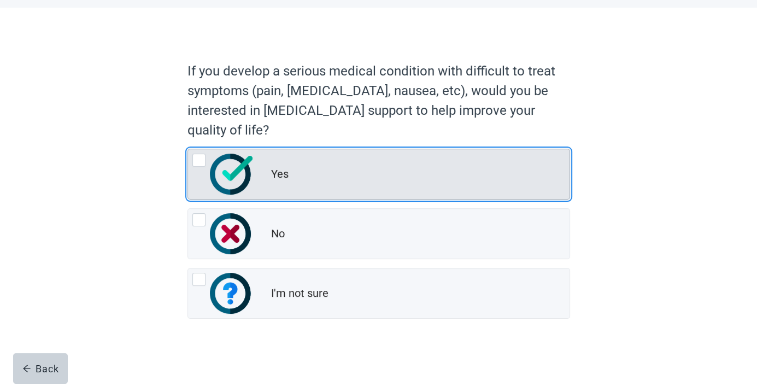
click at [201, 159] on div "Yes, radio button, not checked" at bounding box center [198, 160] width 13 height 13
click at [188, 149] on input "Yes" at bounding box center [188, 149] width 1 height 1
radio input "true"
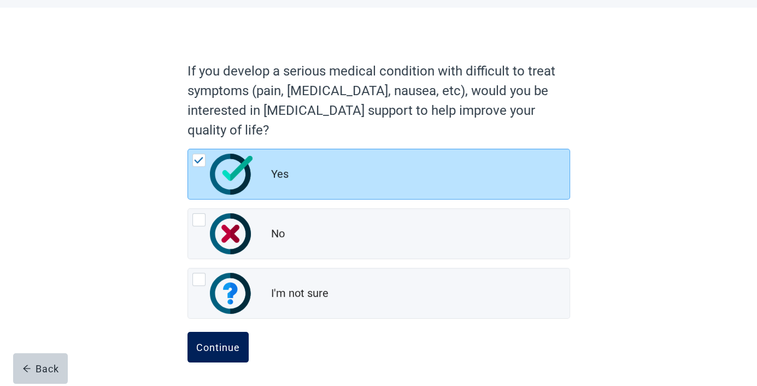
click at [232, 342] on div "Continue" at bounding box center [218, 347] width 44 height 11
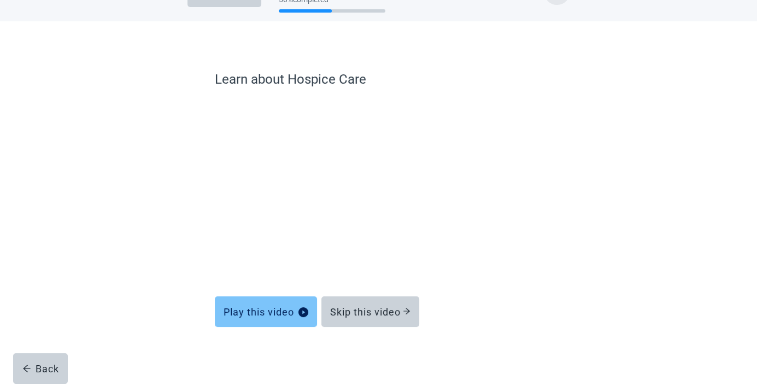
scroll to position [36, 0]
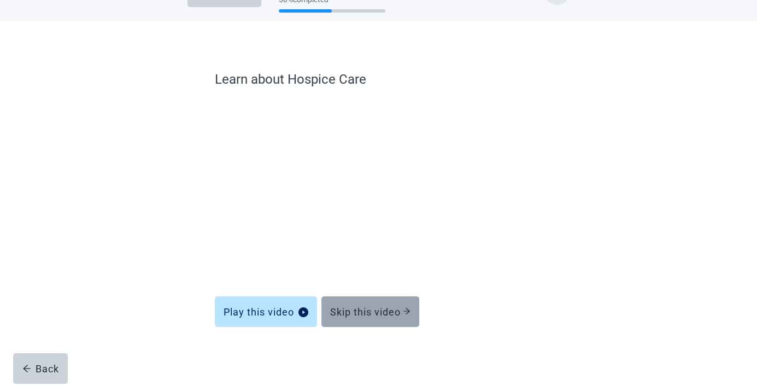
click at [363, 310] on div "Skip this video" at bounding box center [370, 311] width 80 height 11
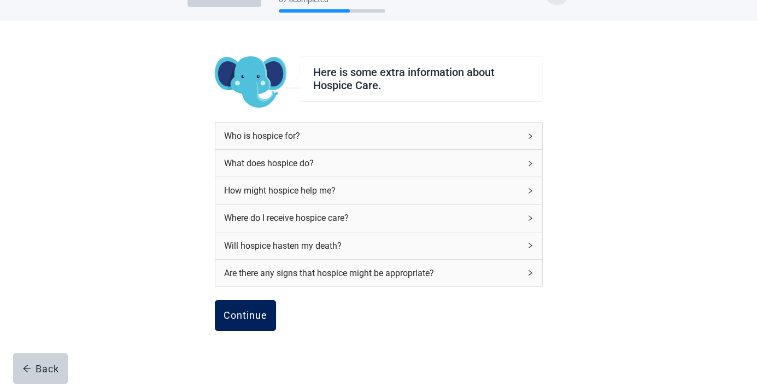
click at [238, 314] on div "Continue" at bounding box center [246, 315] width 44 height 11
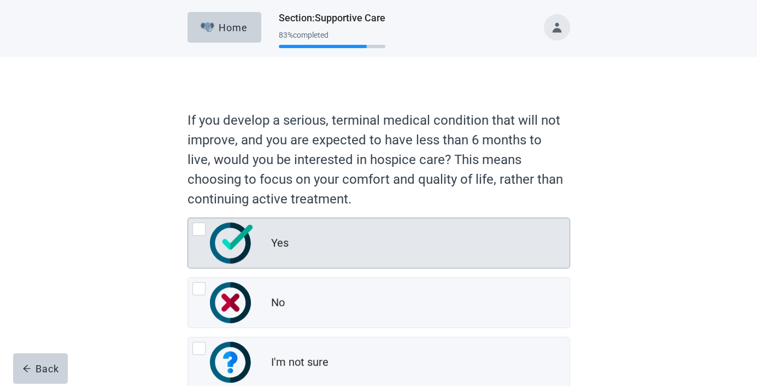
click at [194, 228] on div "Yes, radio button, not checked" at bounding box center [198, 229] width 13 height 13
click at [188, 218] on input "Yes" at bounding box center [188, 218] width 1 height 1
radio input "true"
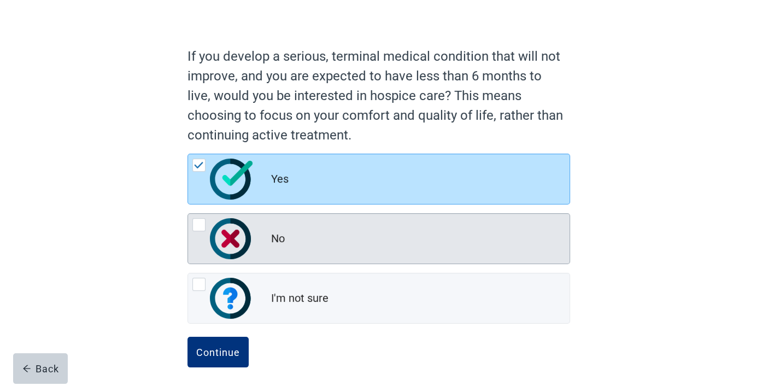
scroll to position [69, 0]
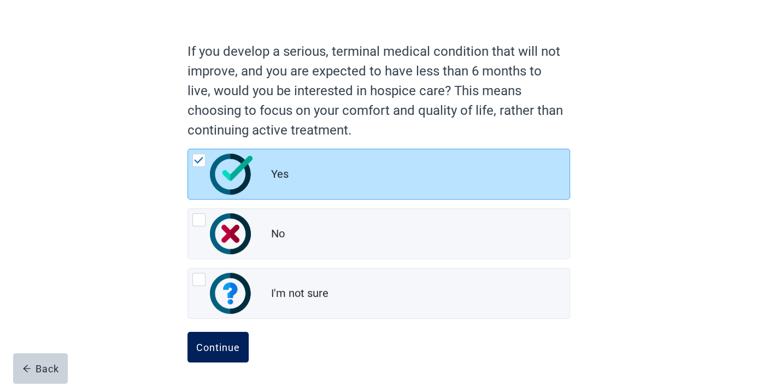
click at [212, 345] on div "Continue" at bounding box center [218, 347] width 44 height 11
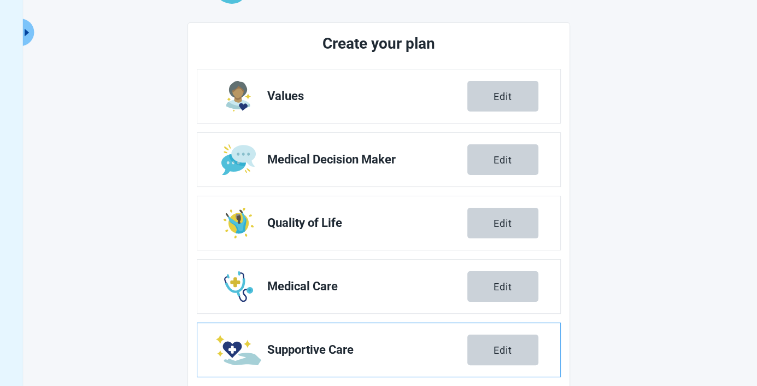
scroll to position [195, 0]
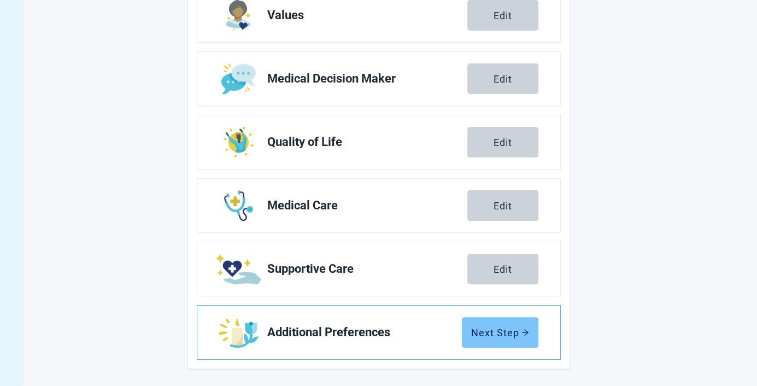
click at [494, 336] on div "Next Step" at bounding box center [500, 332] width 58 height 11
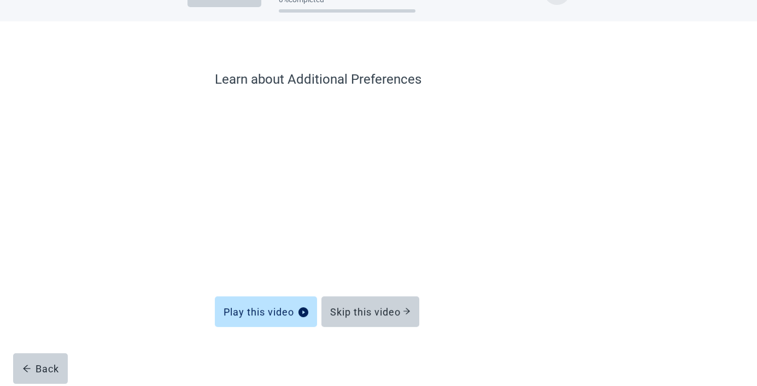
scroll to position [36, 0]
click at [389, 308] on div "Skip this video" at bounding box center [370, 311] width 80 height 11
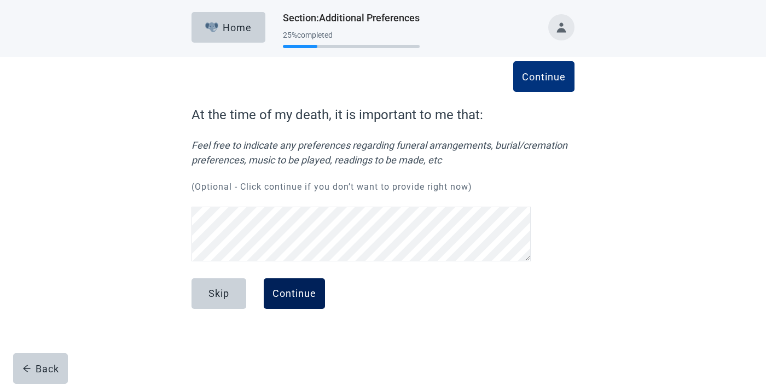
click at [294, 295] on div "Continue" at bounding box center [294, 293] width 44 height 11
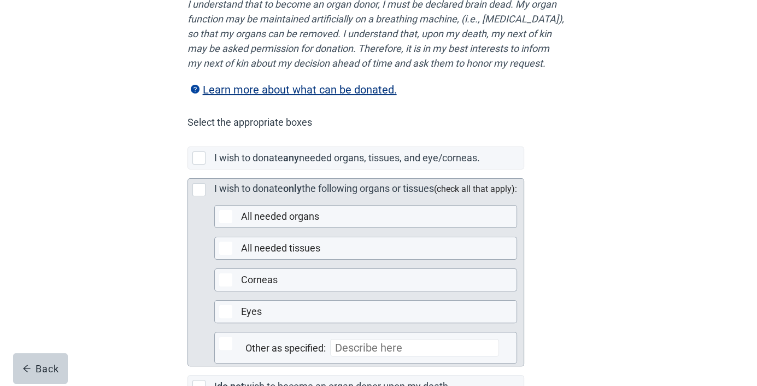
scroll to position [182, 0]
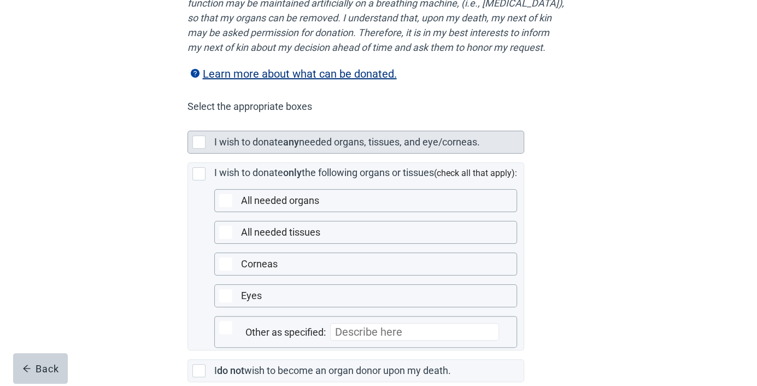
click at [200, 149] on div "Main content" at bounding box center [198, 142] width 13 height 13
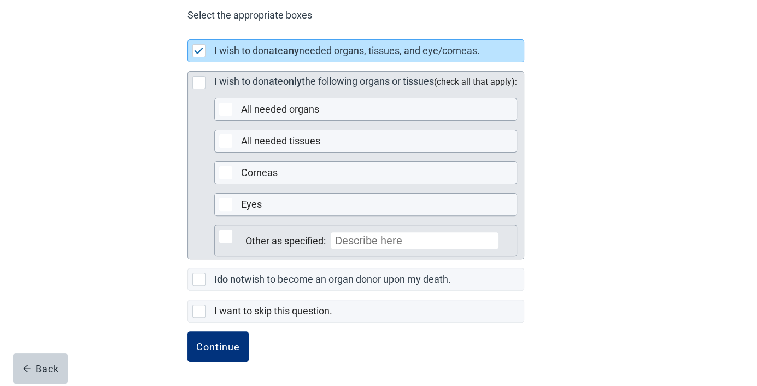
scroll to position [287, 0]
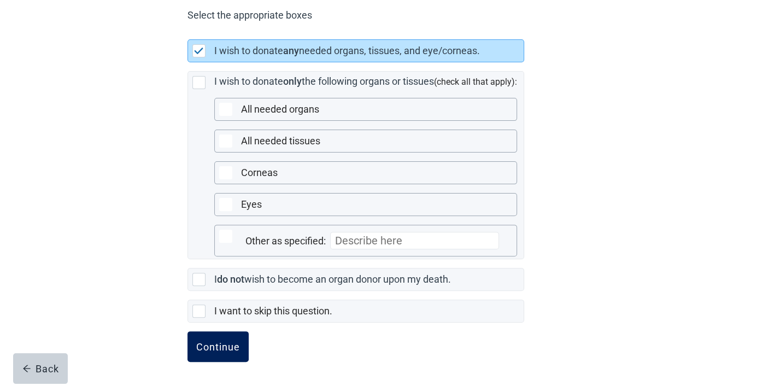
click at [223, 342] on div "Continue" at bounding box center [218, 346] width 44 height 11
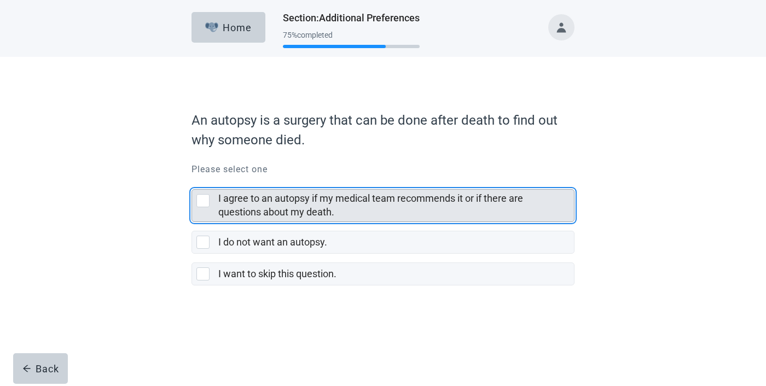
click at [202, 198] on div "I agree to an autopsy if my medical team recommends it or if there are question…" at bounding box center [202, 200] width 13 height 13
click at [192, 181] on input "I agree to an autopsy if my medical team recommends it or if there are question…" at bounding box center [191, 180] width 1 height 1
checkbox input "true"
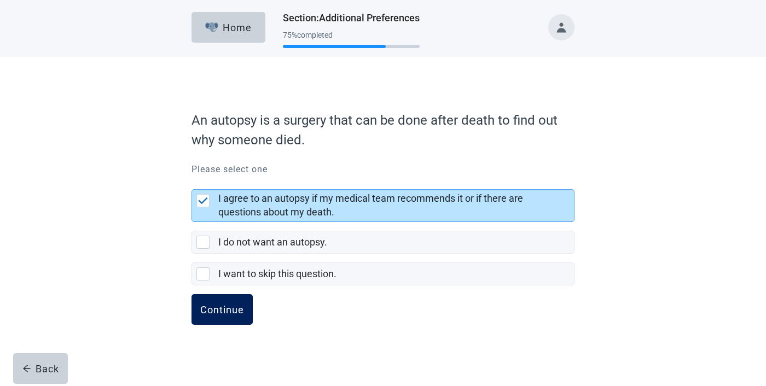
click at [232, 310] on div "Continue" at bounding box center [222, 309] width 44 height 11
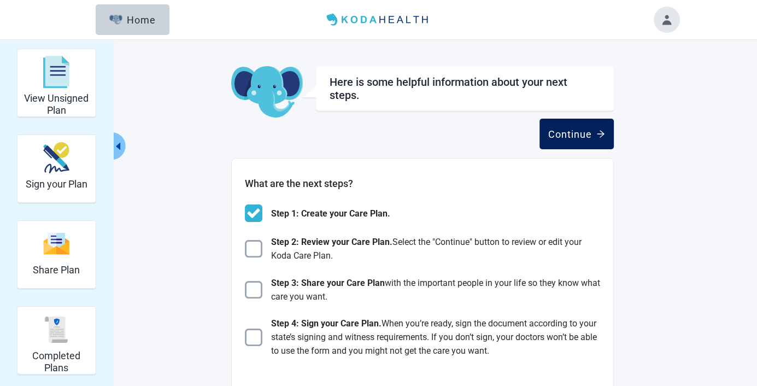
click at [575, 138] on div "Continue" at bounding box center [576, 134] width 57 height 11
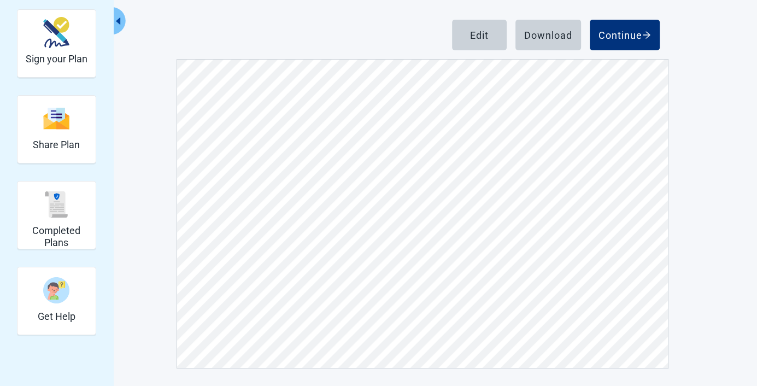
scroll to position [4265, 0]
click at [473, 30] on div "Edit" at bounding box center [479, 35] width 19 height 11
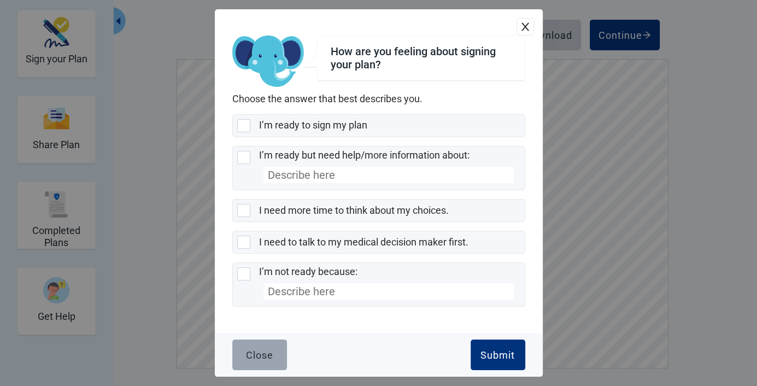
click at [263, 354] on div "Close" at bounding box center [259, 354] width 27 height 11
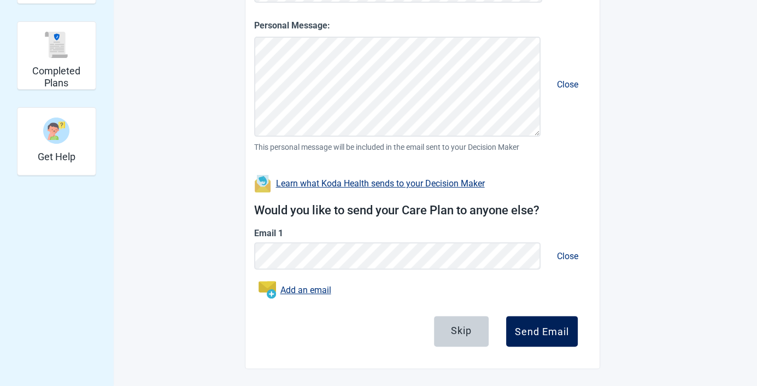
click at [529, 330] on div "Send Email" at bounding box center [542, 331] width 54 height 11
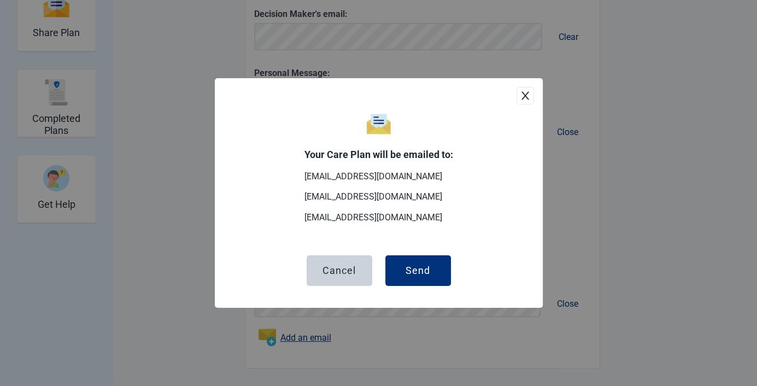
scroll to position [237, 0]
click at [408, 271] on div "Send" at bounding box center [418, 270] width 25 height 11
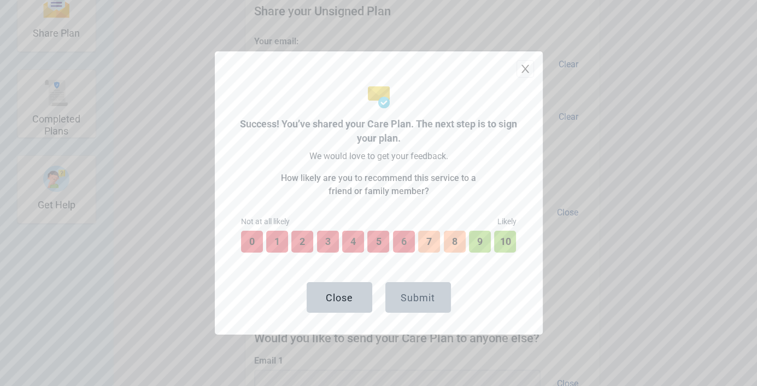
scroll to position [316, 0]
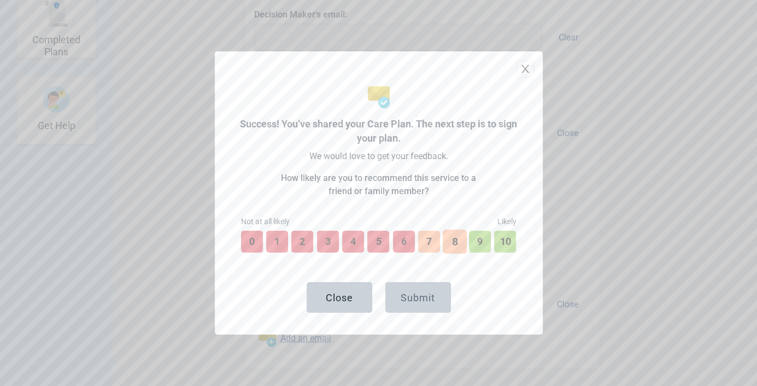
click at [455, 236] on button "8" at bounding box center [455, 242] width 24 height 24
click at [415, 293] on div "Submit" at bounding box center [418, 297] width 34 height 11
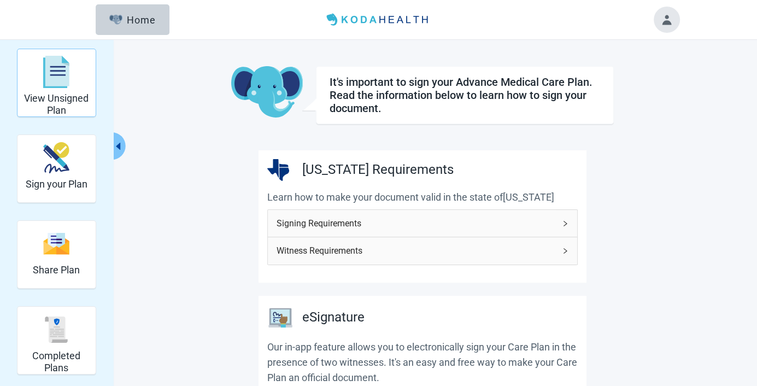
click at [57, 77] on img "View Unsigned Plan" at bounding box center [56, 72] width 26 height 33
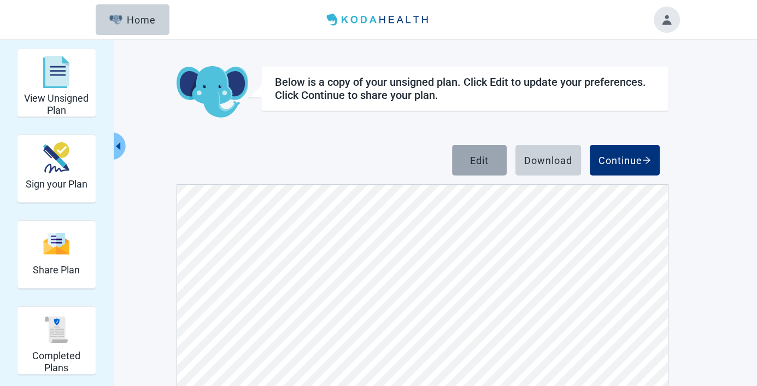
click at [479, 157] on div "Edit" at bounding box center [479, 160] width 19 height 11
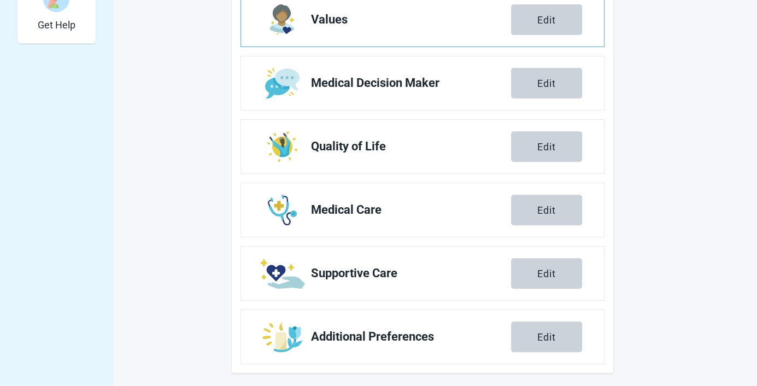
scroll to position [421, 0]
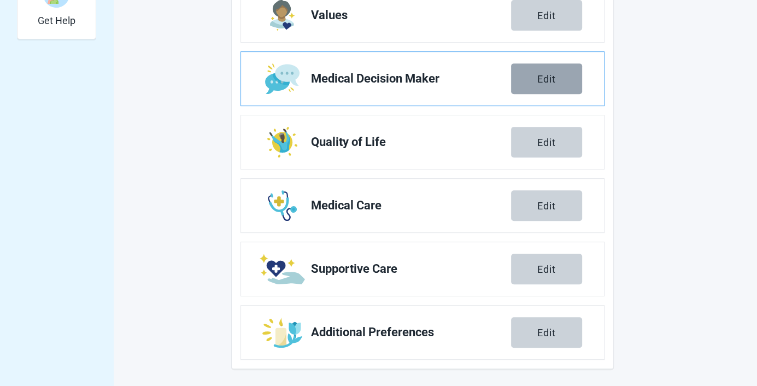
click at [546, 74] on div "Edit" at bounding box center [547, 78] width 19 height 11
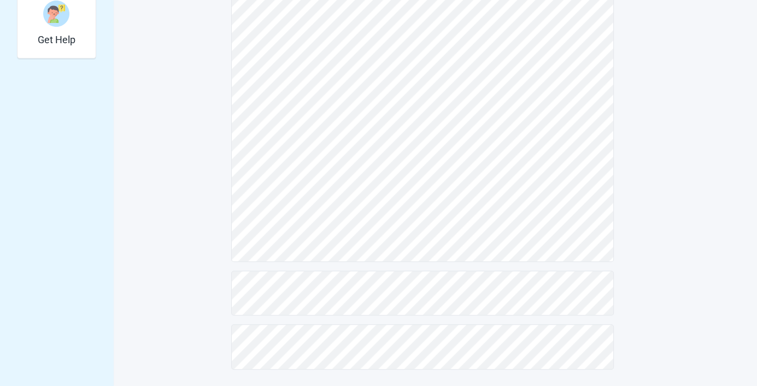
scroll to position [402, 0]
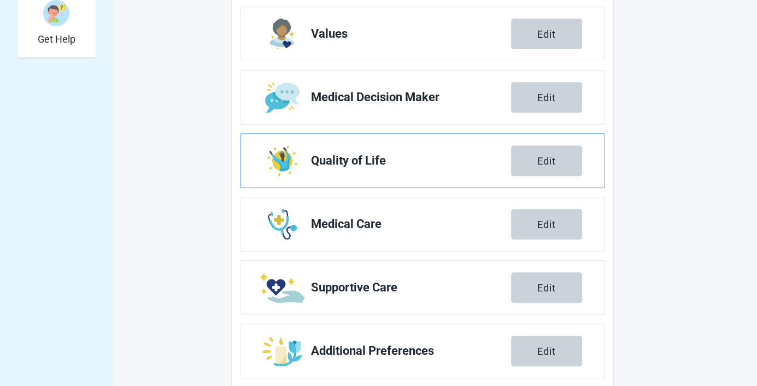
scroll to position [421, 0]
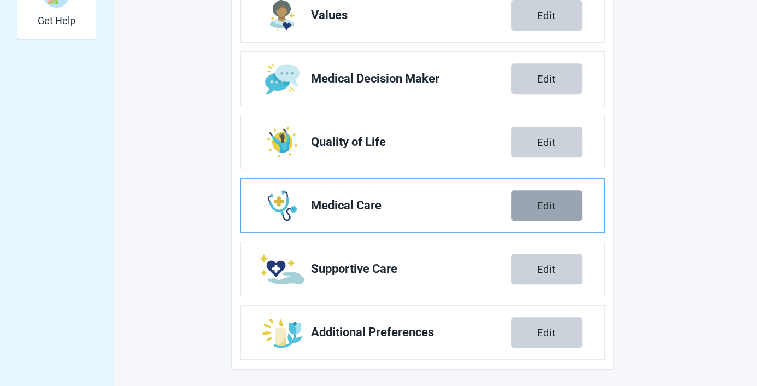
click at [547, 202] on div "Edit" at bounding box center [547, 205] width 19 height 11
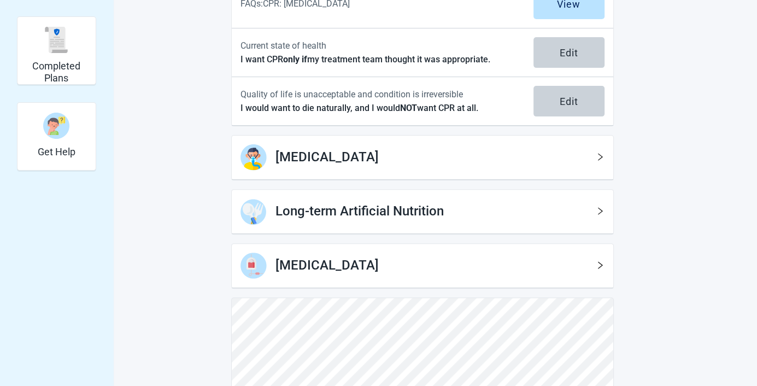
scroll to position [321, 0]
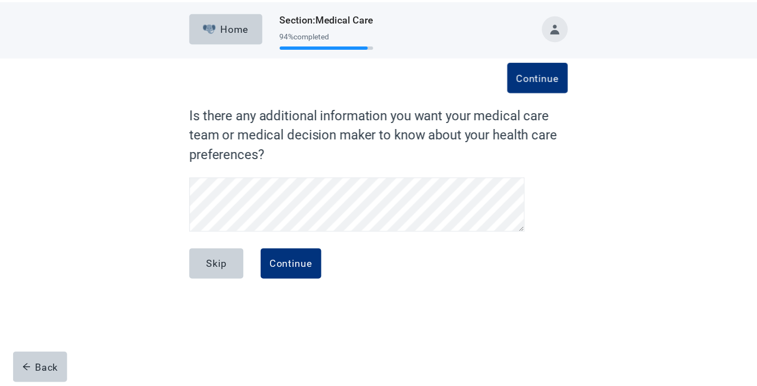
scroll to position [21, 0]
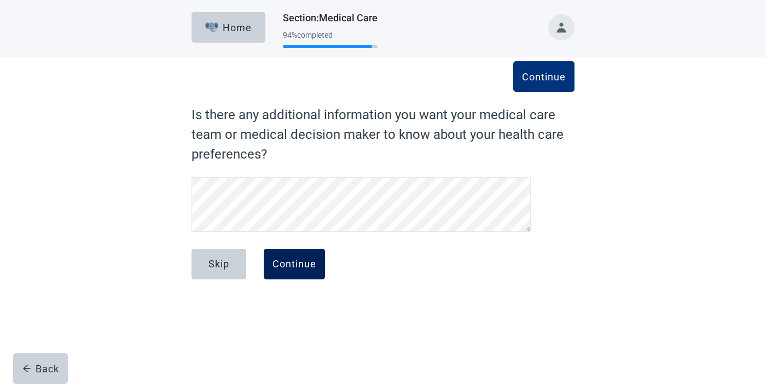
click at [296, 265] on div "Continue" at bounding box center [294, 264] width 44 height 11
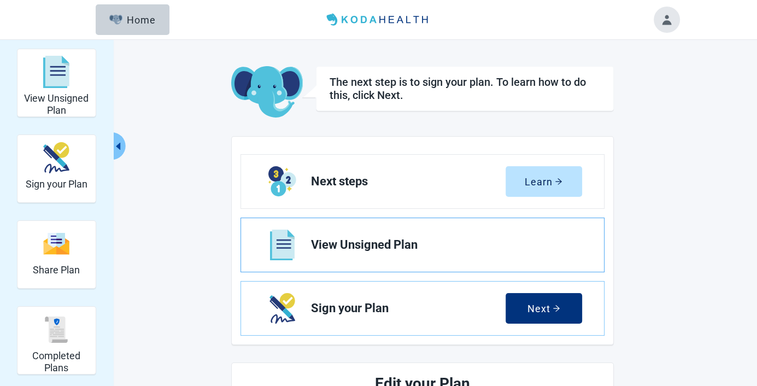
click at [375, 247] on span "View Unsigned Plan" at bounding box center [442, 244] width 262 height 13
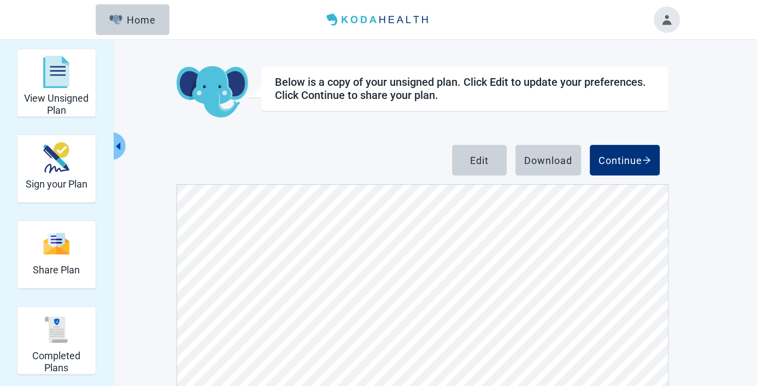
scroll to position [1130, 0]
click at [547, 160] on div "Download" at bounding box center [548, 160] width 48 height 11
click at [483, 160] on div "Edit" at bounding box center [479, 160] width 19 height 11
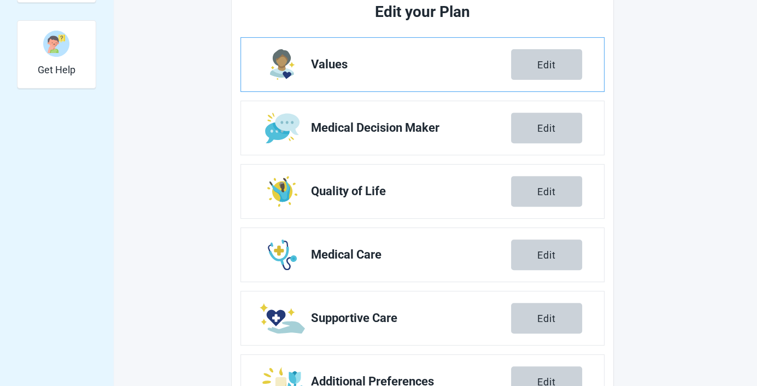
scroll to position [421, 0]
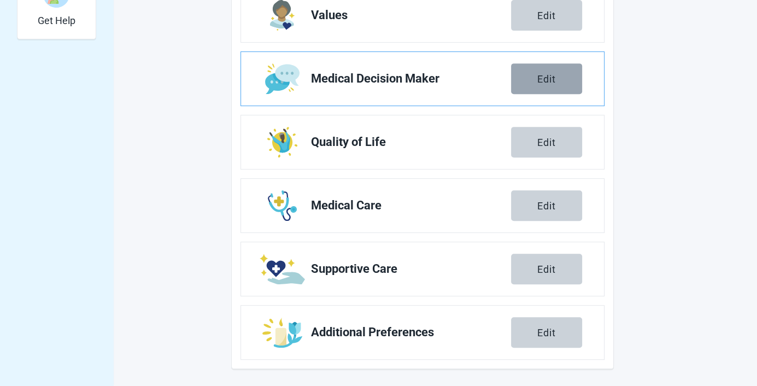
click at [550, 77] on div "Edit" at bounding box center [547, 78] width 19 height 11
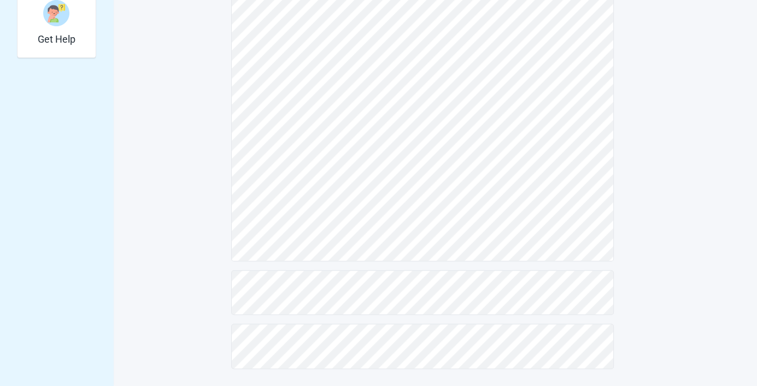
scroll to position [247, 0]
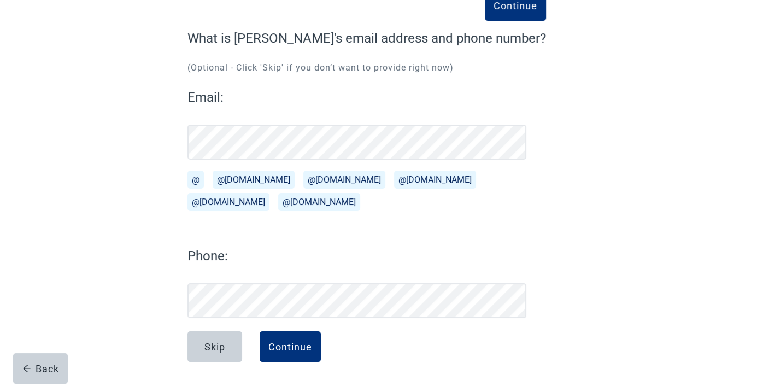
scroll to position [77, 0]
click at [295, 345] on div "Continue" at bounding box center [291, 346] width 44 height 11
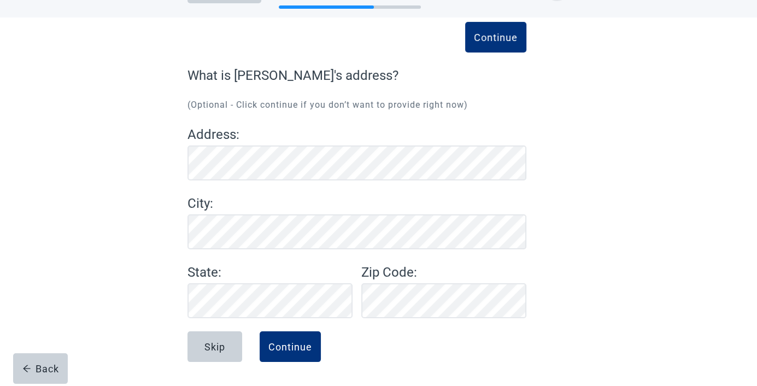
scroll to position [39, 0]
click at [293, 348] on div "Continue" at bounding box center [291, 346] width 44 height 11
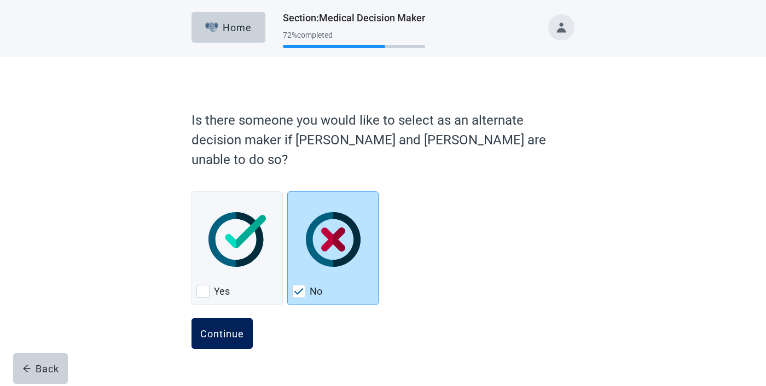
click at [225, 328] on div "Continue" at bounding box center [222, 333] width 44 height 11
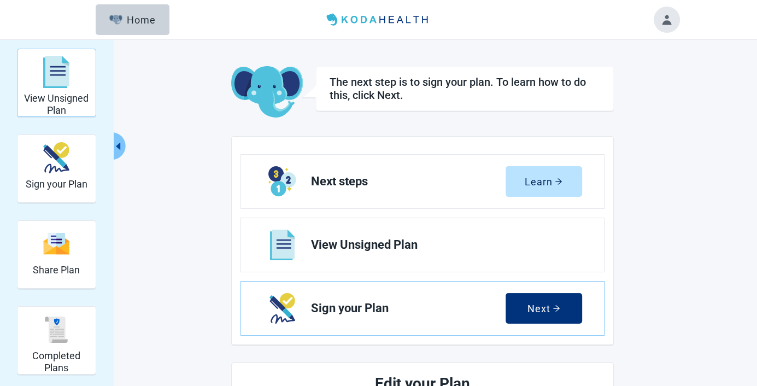
click at [60, 98] on h2 "View Unsigned Plan" at bounding box center [56, 104] width 69 height 24
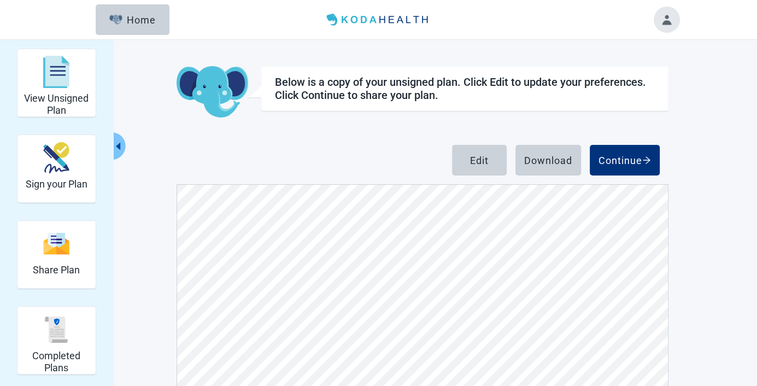
scroll to position [145, 0]
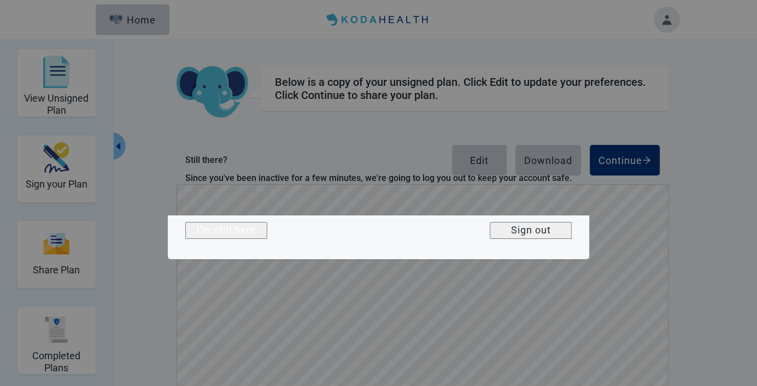
click at [314, 229] on div "I'm still here Sign out" at bounding box center [379, 237] width 422 height 44
click at [256, 236] on div "I'm still here" at bounding box center [227, 230] width 60 height 11
